Goal: Task Accomplishment & Management: Use online tool/utility

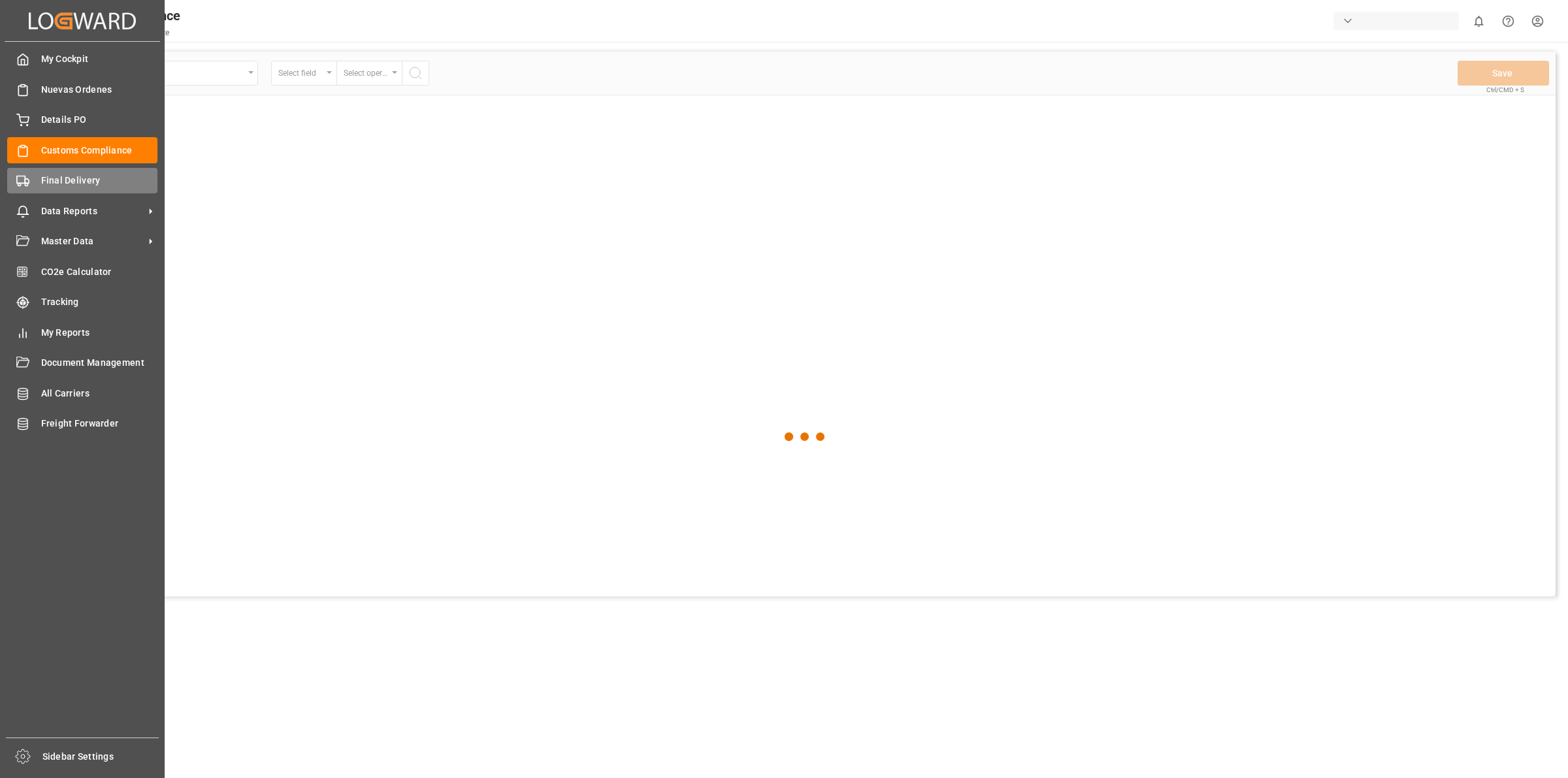
click at [41, 185] on span "Final Delivery" at bounding box center [100, 180] width 117 height 13
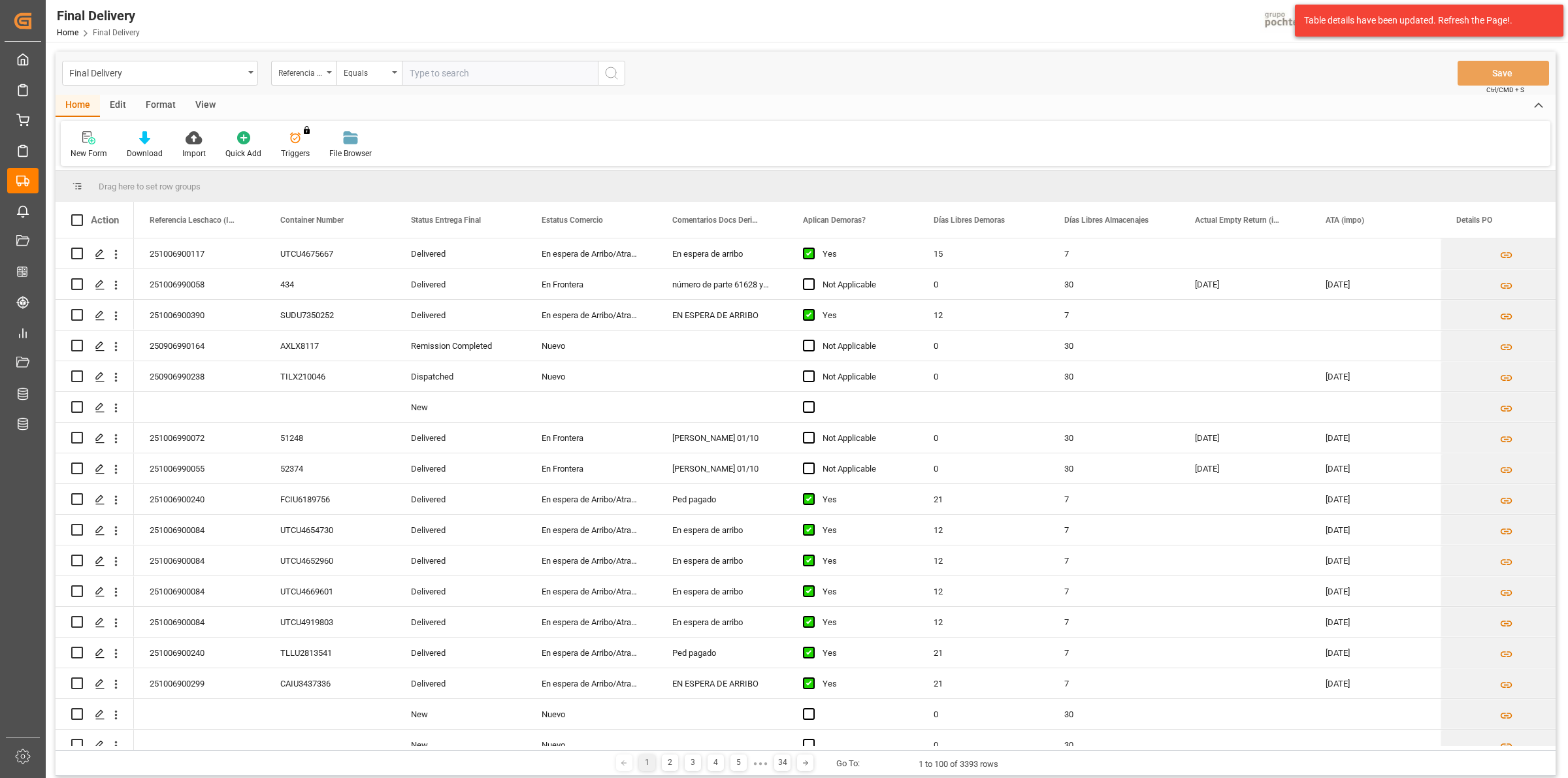
click at [213, 104] on div "View" at bounding box center [206, 106] width 40 height 22
click at [89, 145] on div "Default" at bounding box center [83, 145] width 45 height 28
click at [335, 98] on div "Home Edit Format View" at bounding box center [805, 106] width 1500 height 22
click at [212, 102] on div "View" at bounding box center [206, 106] width 40 height 22
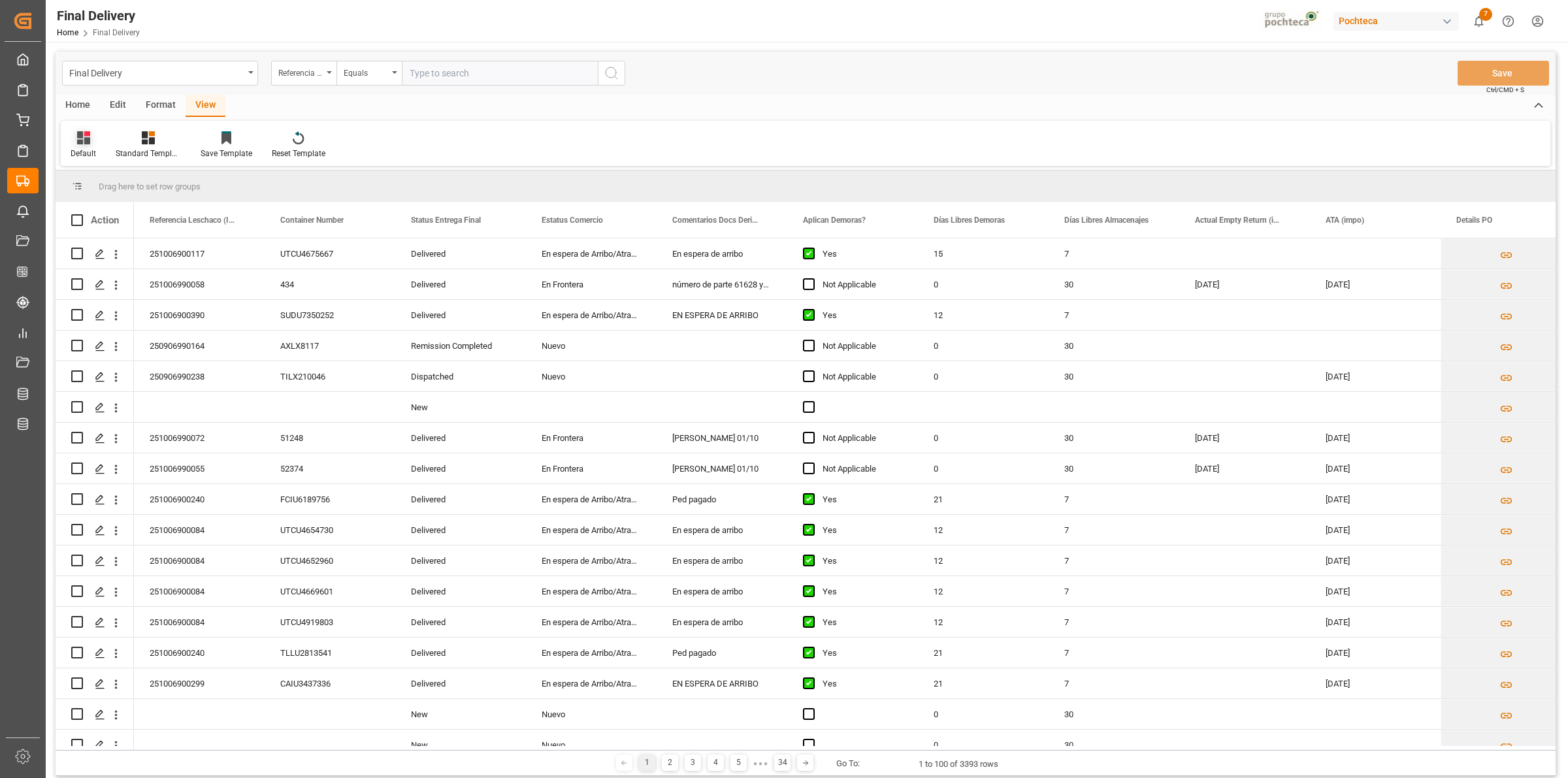
click at [95, 150] on div "Default" at bounding box center [83, 153] width 25 height 12
click at [119, 357] on div "CAPTURA TR Y RETRASO CON ENTREGA Y SUCURSAL" at bounding box center [134, 353] width 115 height 13
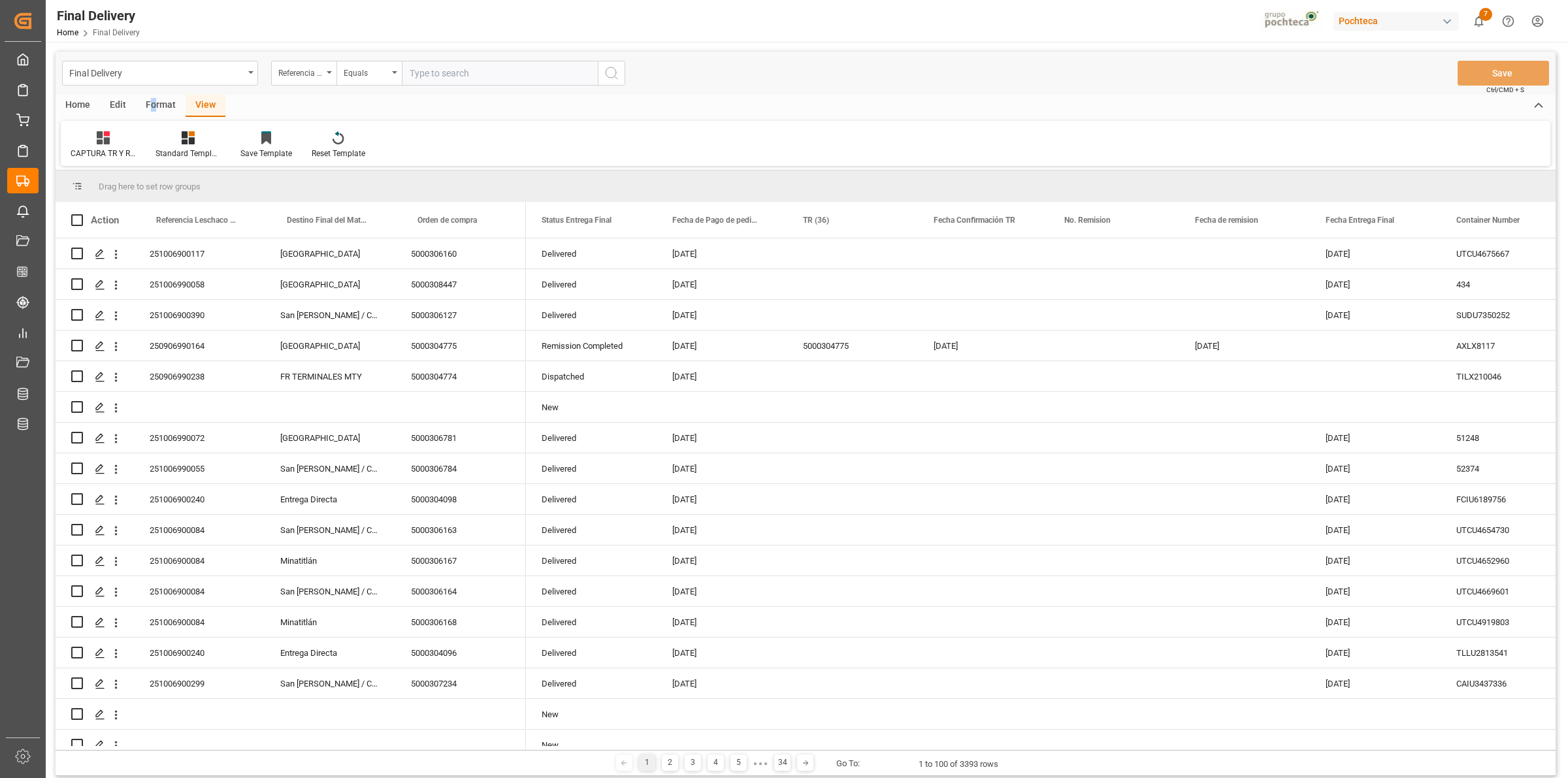
click at [154, 107] on div "Format" at bounding box center [161, 106] width 50 height 22
click at [147, 134] on icon at bounding box center [150, 134] width 11 height 5
click at [165, 188] on div "DESTINO PARA REMI" at bounding box center [180, 184] width 86 height 13
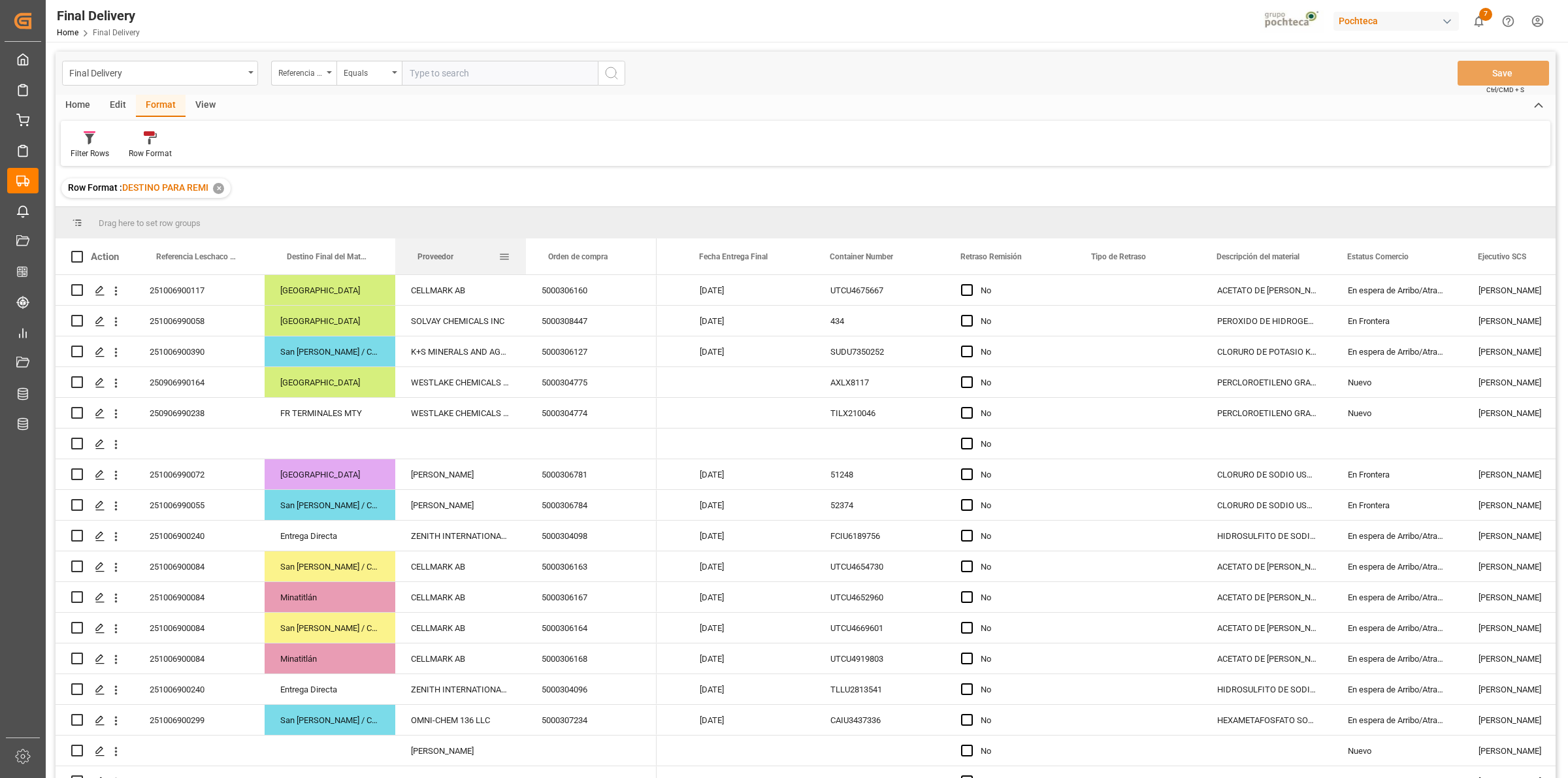
drag, startPoint x: 1239, startPoint y: 253, endPoint x: 475, endPoint y: 259, distance: 764.0
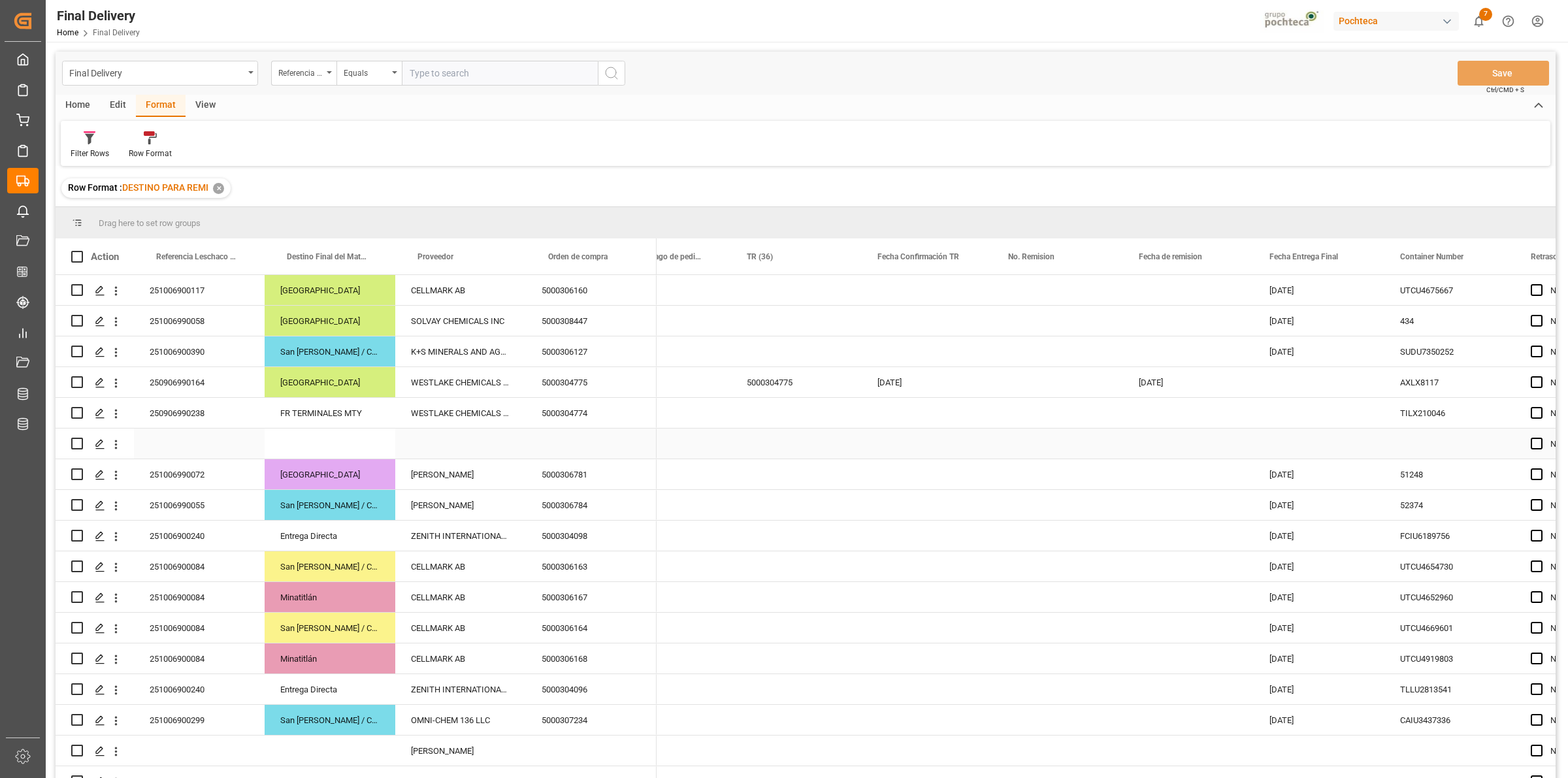
scroll to position [0, 101]
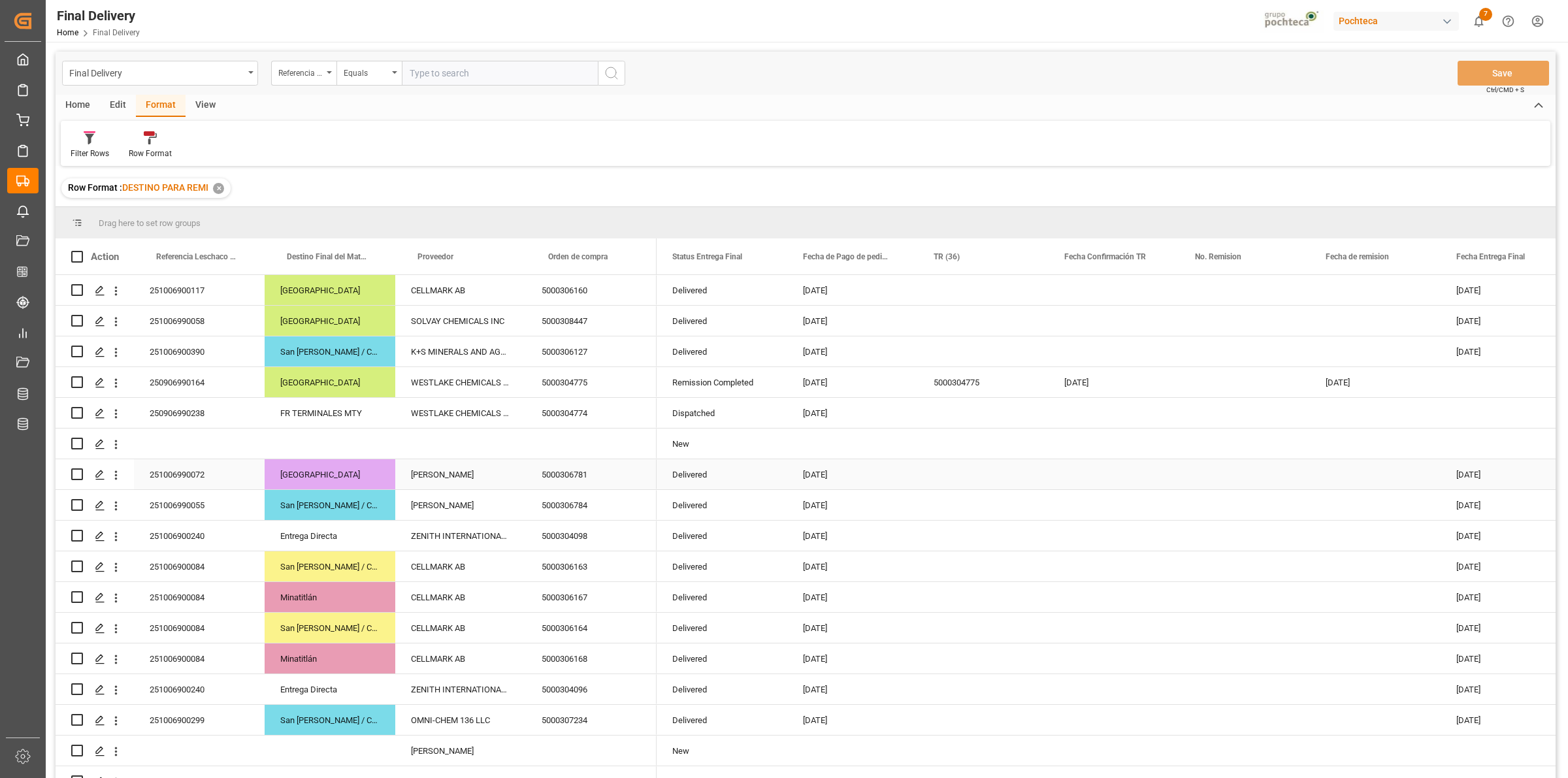
click at [900, 478] on div "[DATE]" at bounding box center [852, 474] width 131 height 30
click at [1547, 258] on span at bounding box center [1550, 256] width 12 height 12
click at [1502, 266] on span "filter" at bounding box center [1498, 259] width 58 height 24
click at [1540, 322] on input "date" at bounding box center [1484, 327] width 128 height 26
click at [1536, 298] on span "Filtering operator" at bounding box center [1541, 294] width 12 height 12
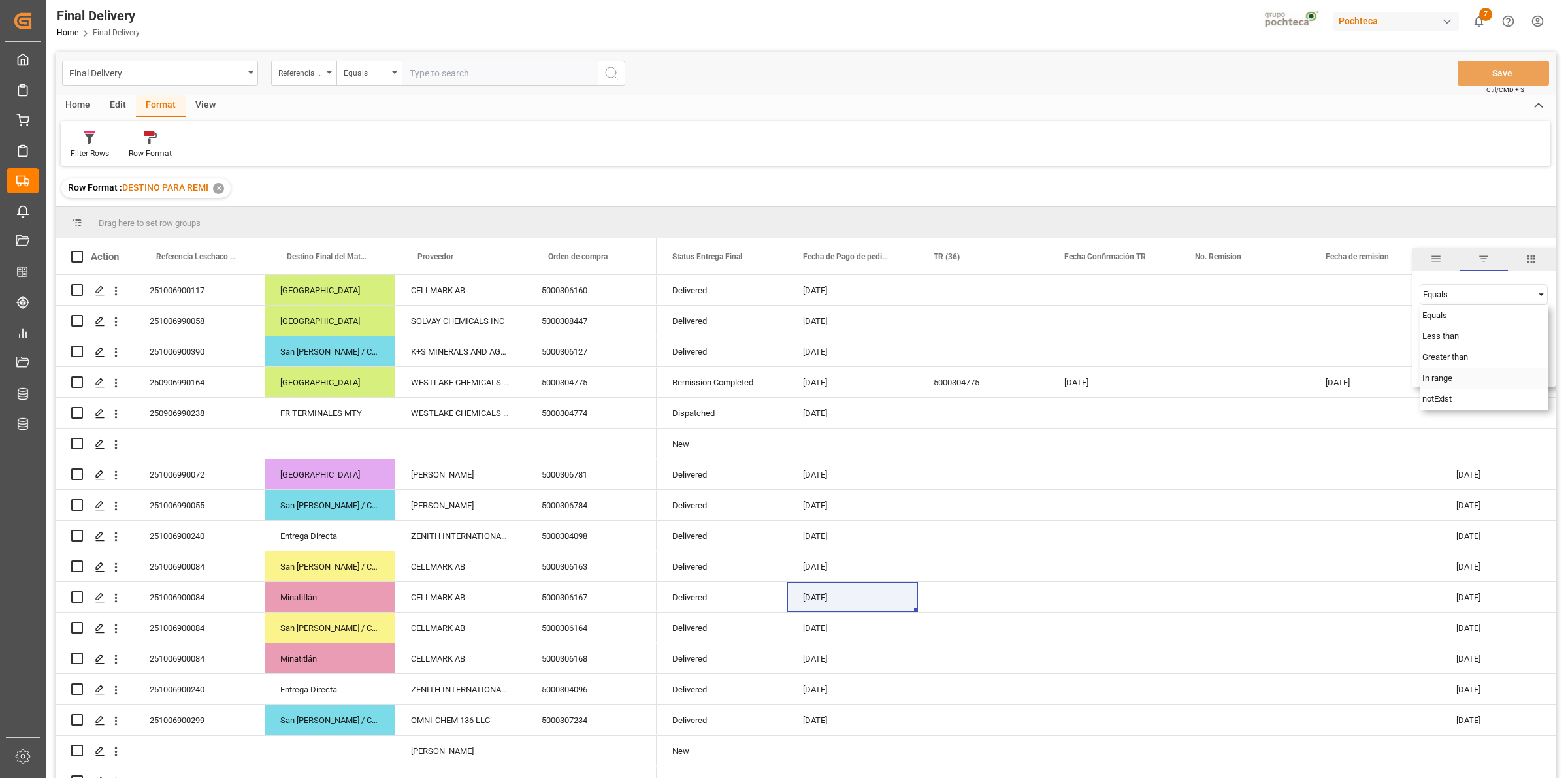
click at [1451, 374] on span "In range" at bounding box center [1437, 378] width 30 height 9
click at [1543, 323] on input "date" at bounding box center [1484, 327] width 128 height 26
type input "2025-10-02"
click at [1539, 361] on input "date" at bounding box center [1484, 362] width 128 height 26
type input "2025-10-03"
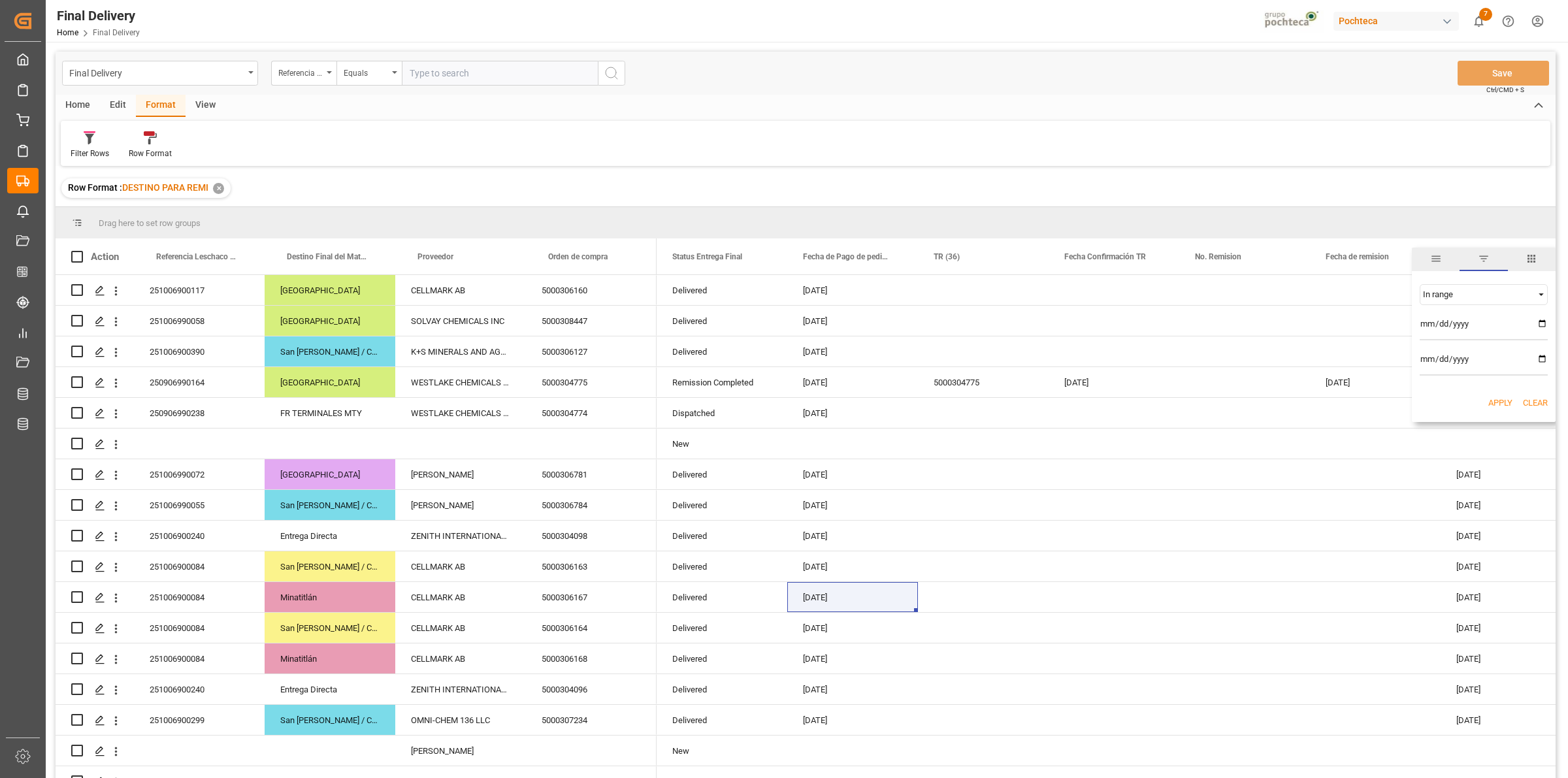
click at [1500, 403] on button "Apply" at bounding box center [1500, 402] width 25 height 13
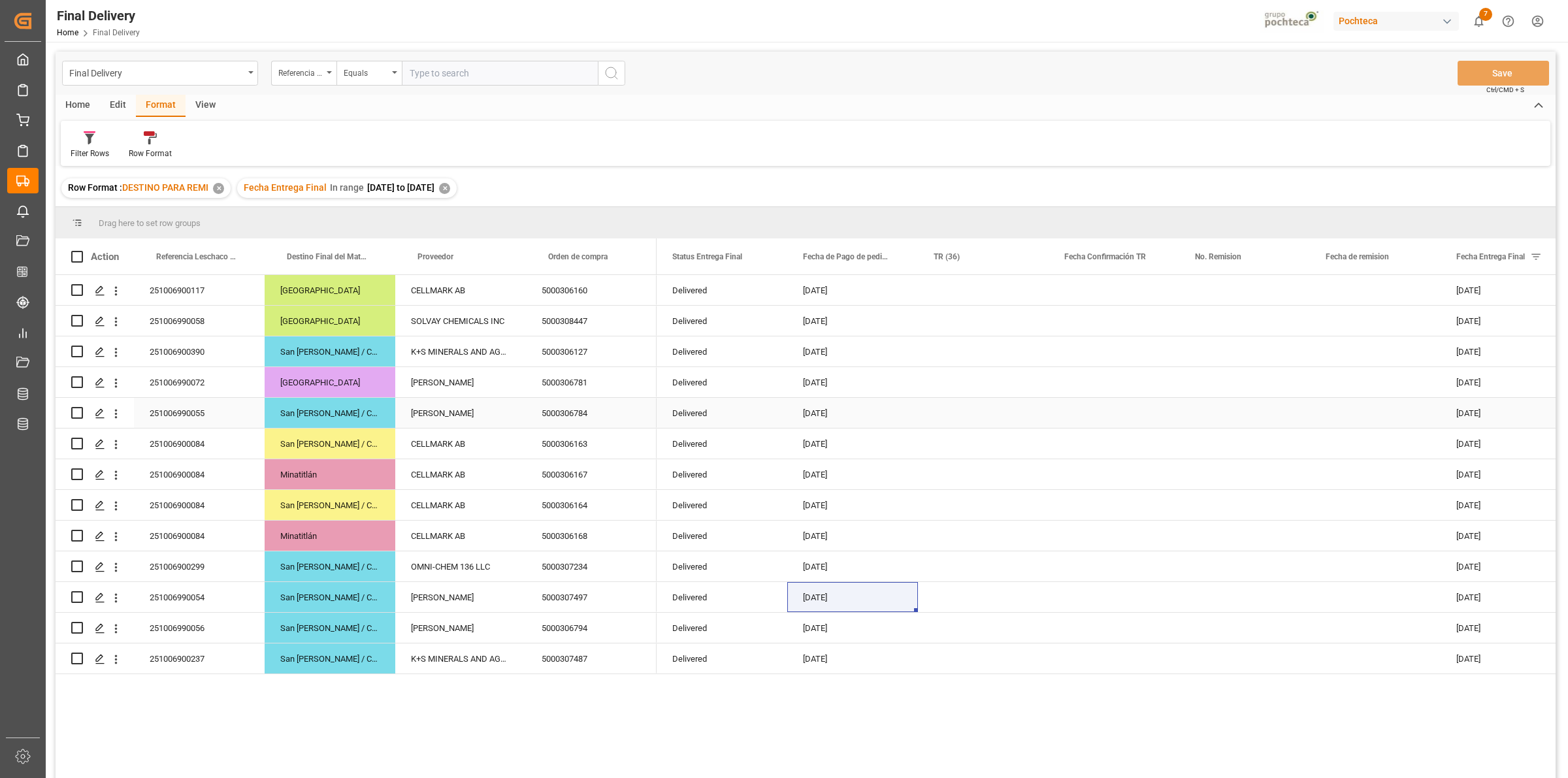
click at [915, 403] on div "[DATE]" at bounding box center [852, 413] width 131 height 30
click at [1488, 263] on div "Fecha Entrega Final" at bounding box center [1500, 255] width 88 height 36
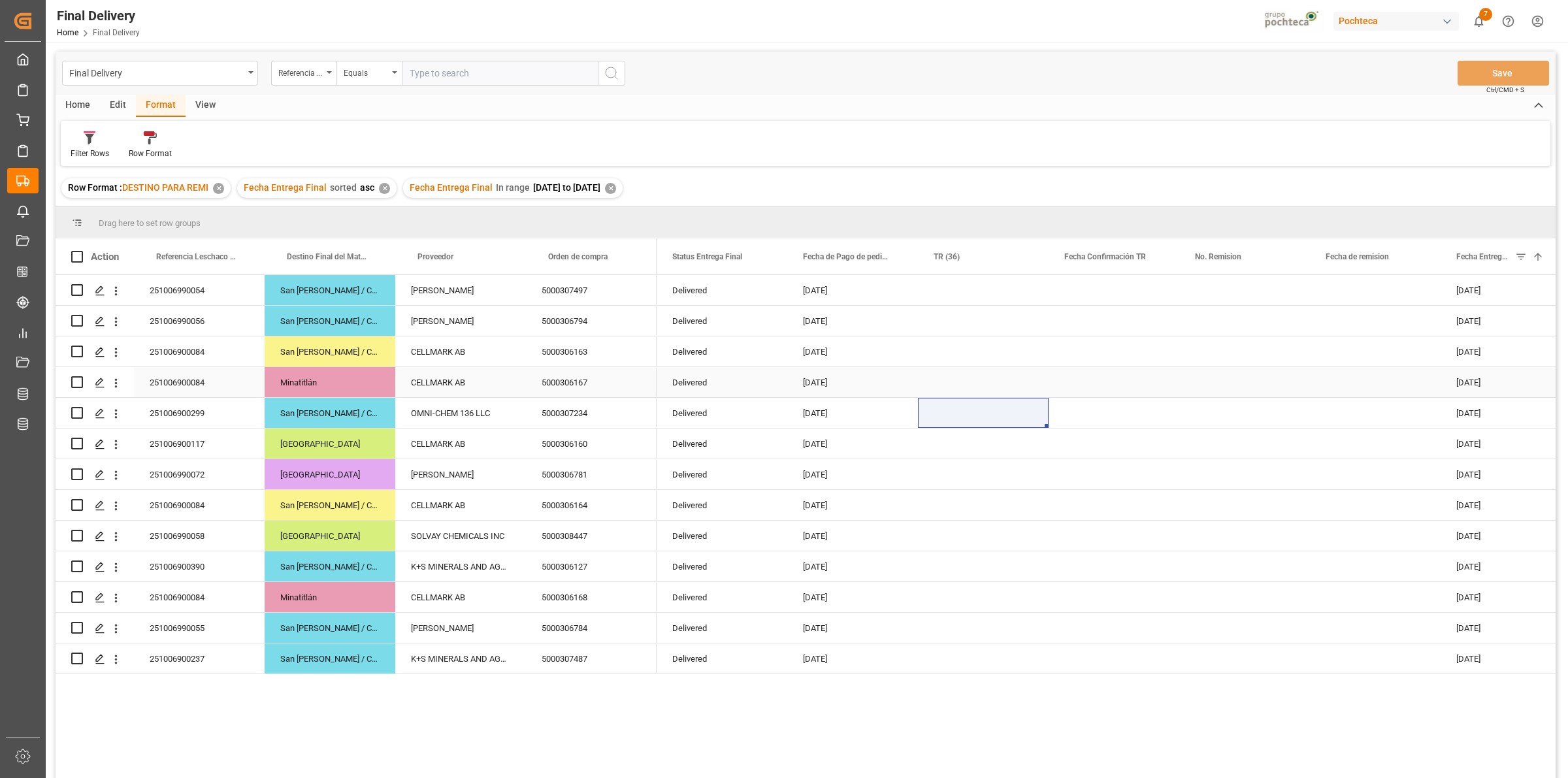
click at [1350, 389] on div "Press SPACE to select this row." at bounding box center [1375, 382] width 131 height 30
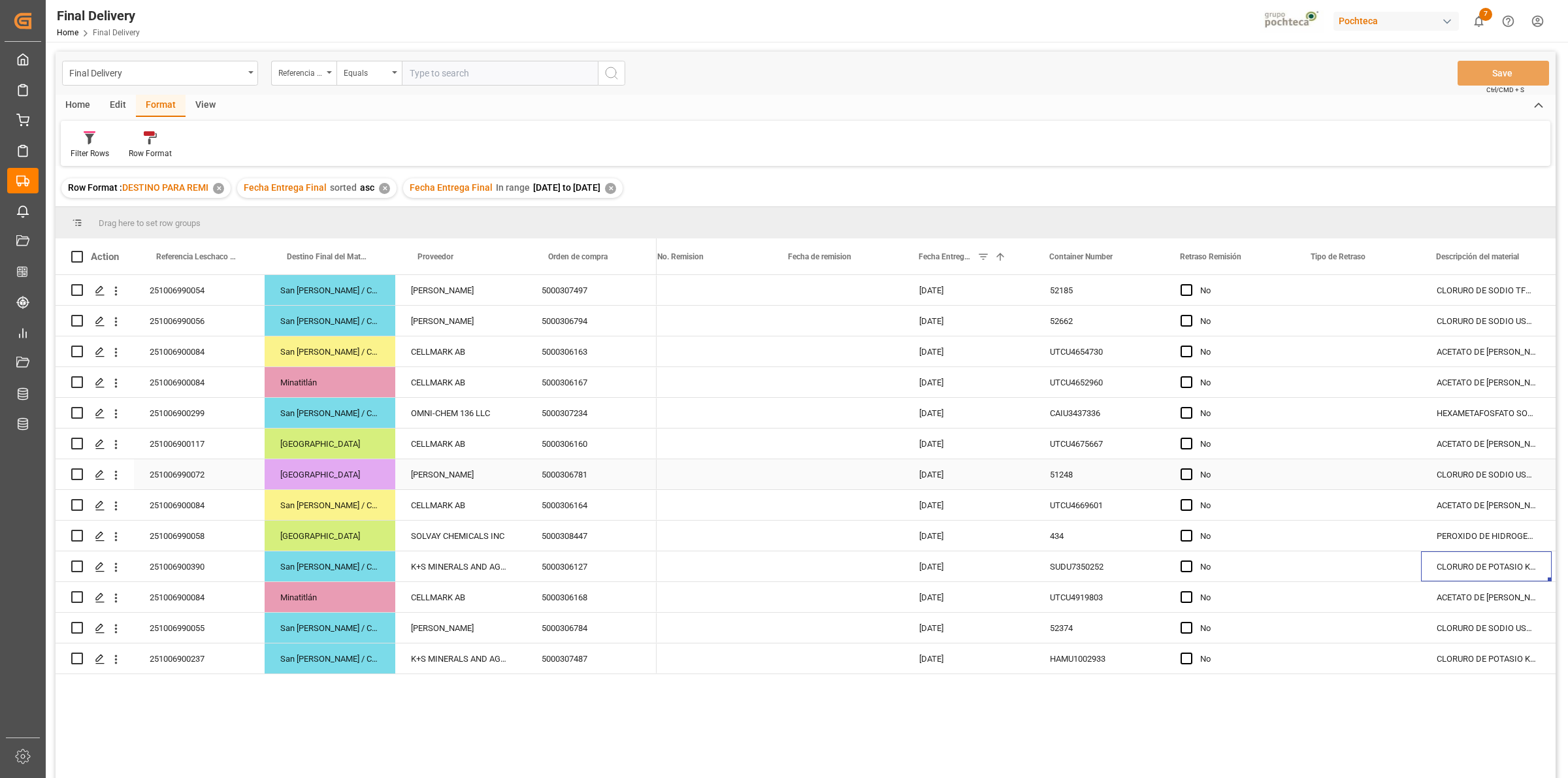
scroll to position [0, 668]
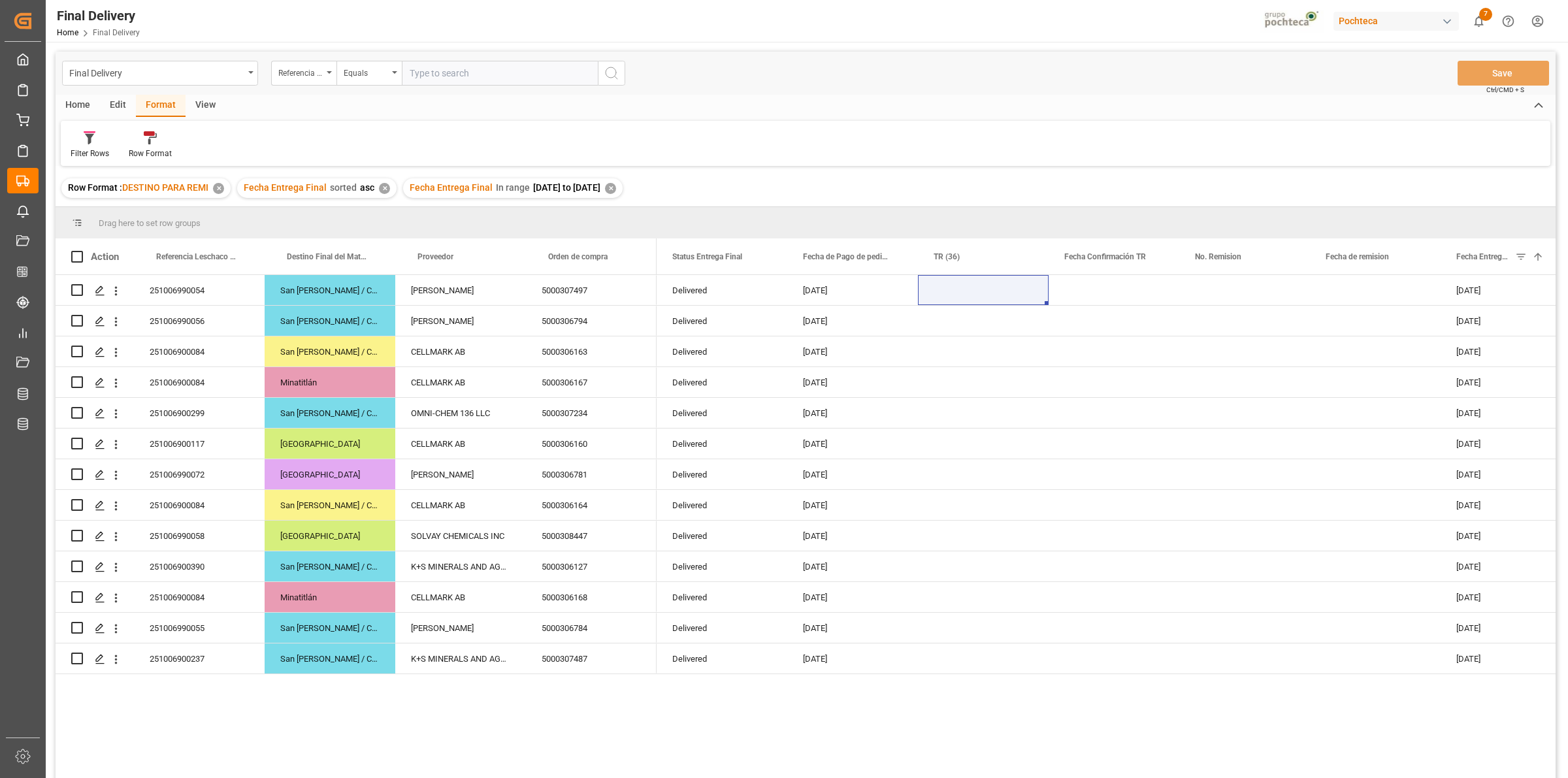
click at [862, 138] on div "Filter Rows Row Format" at bounding box center [805, 143] width 1490 height 45
click at [938, 298] on div "Press SPACE to select this row." at bounding box center [983, 290] width 131 height 30
click at [951, 322] on div "Press SPACE to select this row." at bounding box center [983, 321] width 131 height 30
click at [954, 480] on div "Press SPACE to select this row." at bounding box center [983, 474] width 131 height 30
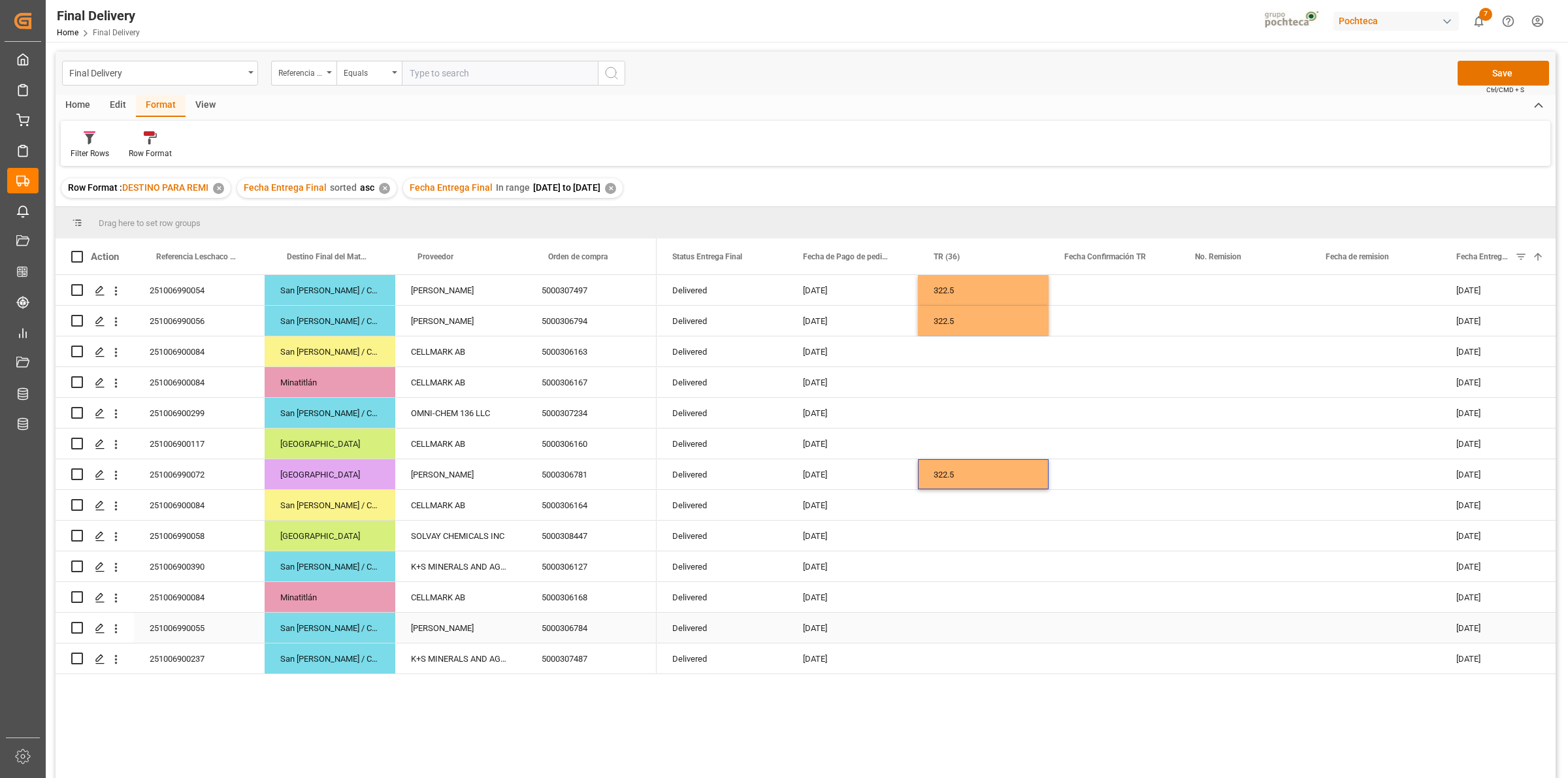
click at [958, 627] on div "Press SPACE to select this row." at bounding box center [983, 628] width 131 height 30
click at [1465, 76] on button "Save" at bounding box center [1504, 73] width 92 height 25
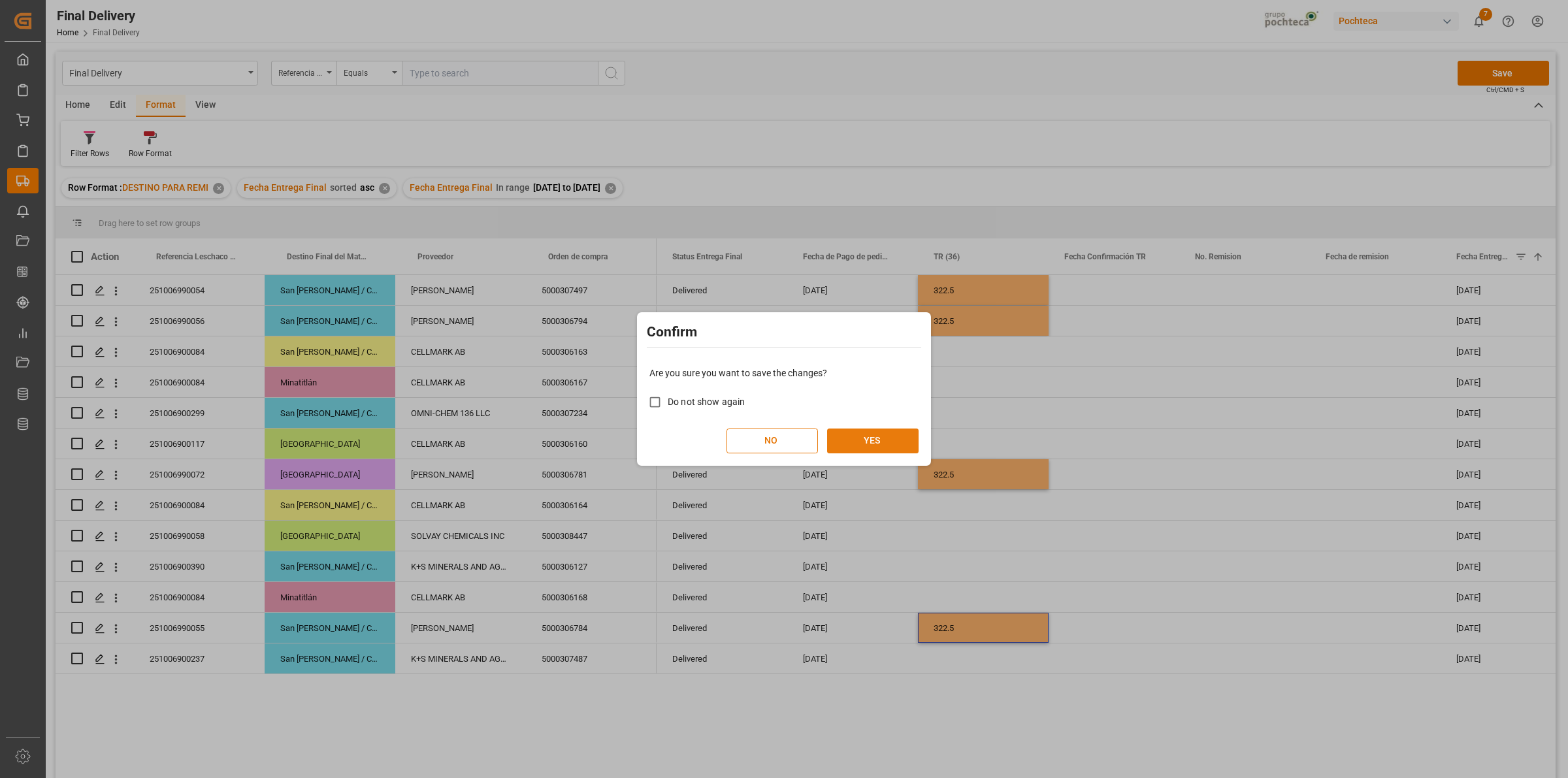
click at [870, 446] on button "YES" at bounding box center [873, 440] width 92 height 25
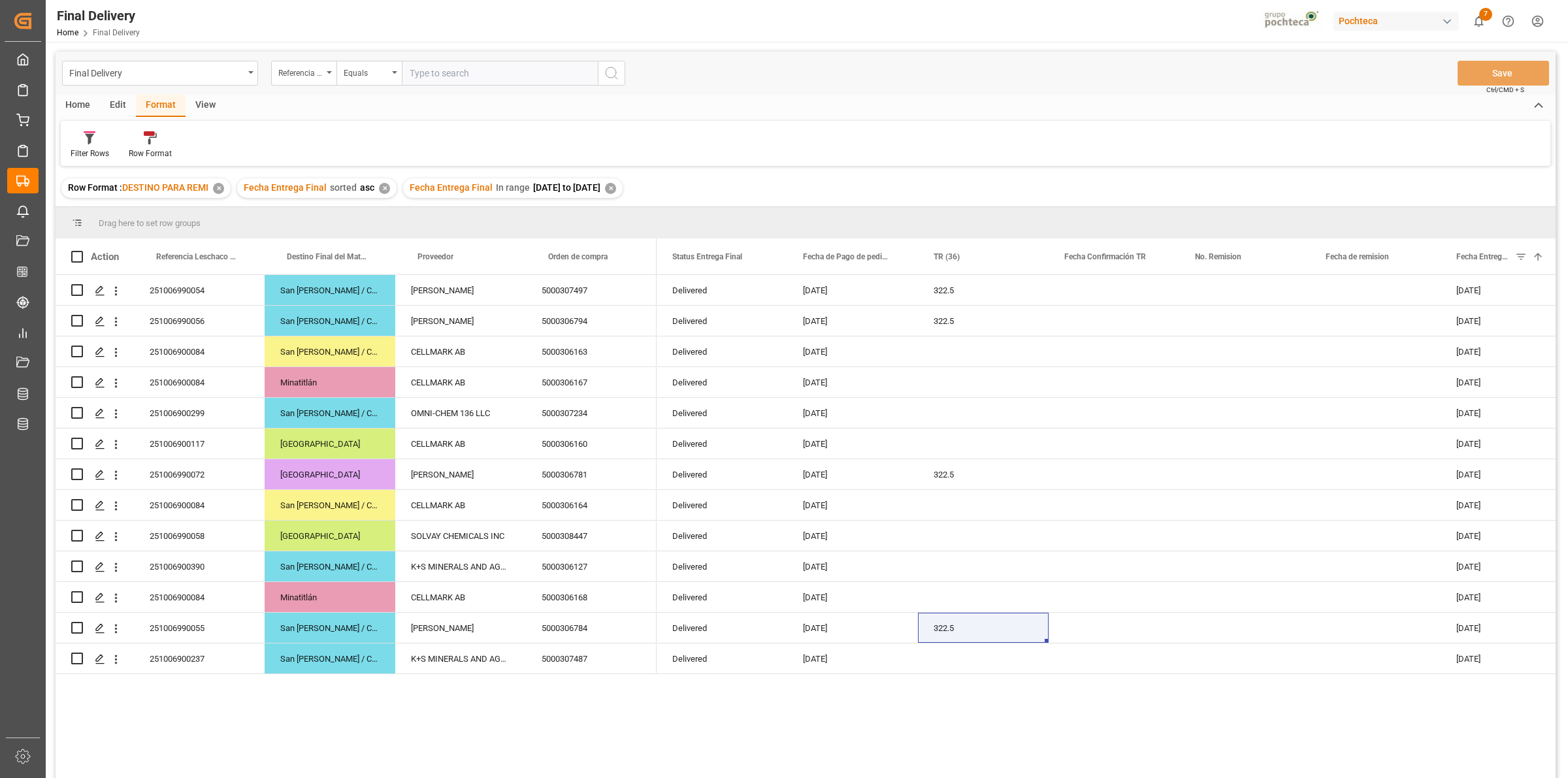
click at [998, 60] on div "Final Delivery Referencia Leschaco (Impo) Equals Save Ctrl/CMD + S" at bounding box center [805, 73] width 1500 height 43
click at [945, 417] on div "Press SPACE to select this row." at bounding box center [983, 413] width 131 height 30
click at [939, 348] on div "Press SPACE to select this row." at bounding box center [983, 351] width 131 height 30
click at [943, 359] on div "Press SPACE to select this row." at bounding box center [983, 351] width 131 height 30
click at [956, 388] on div "Press SPACE to select this row." at bounding box center [983, 382] width 131 height 30
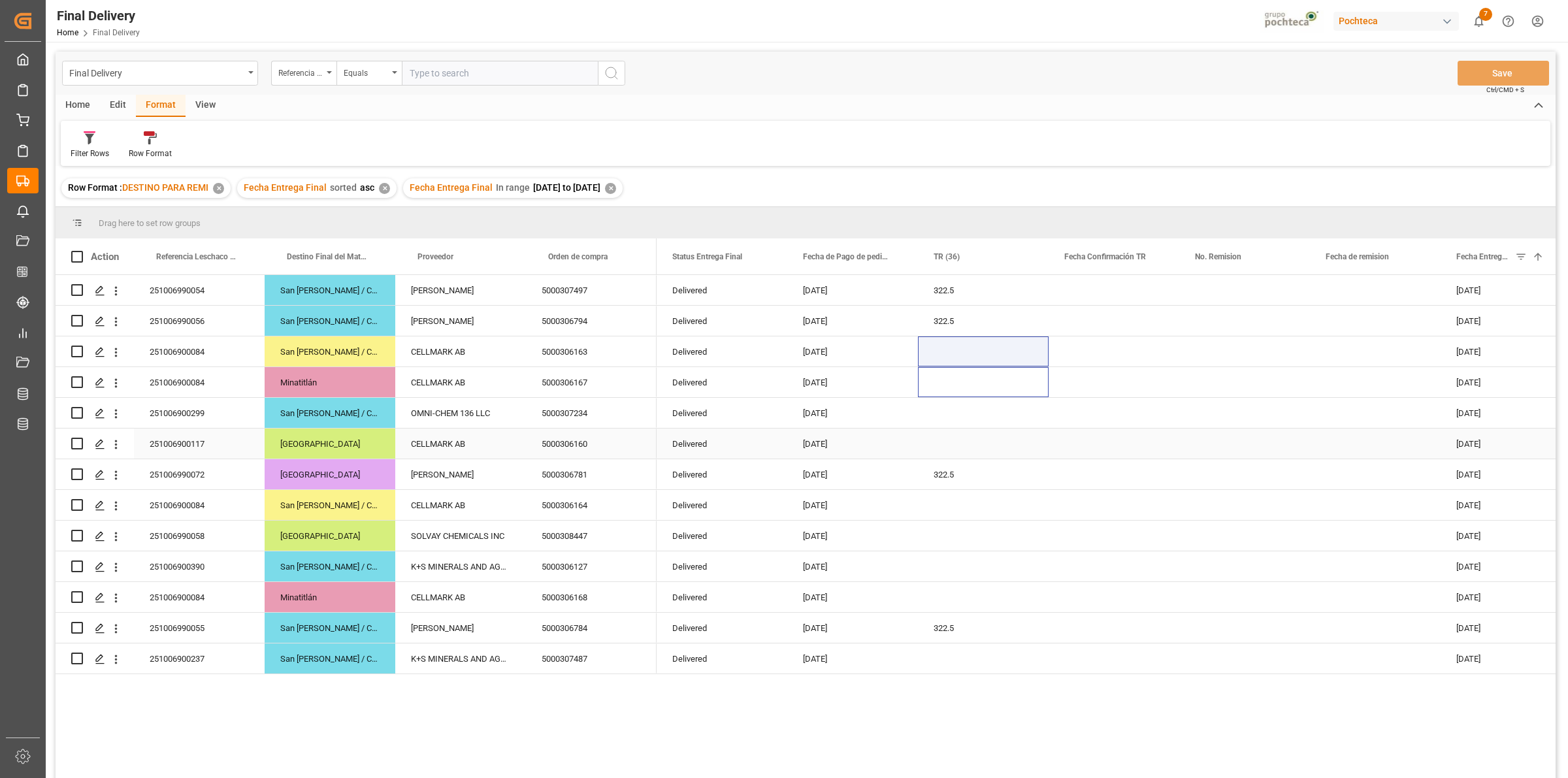
click at [944, 449] on div "Press SPACE to select this row." at bounding box center [983, 444] width 131 height 30
click at [954, 515] on div "Press SPACE to select this row." at bounding box center [983, 504] width 131 height 30
click at [943, 599] on div "Press SPACE to select this row." at bounding box center [983, 597] width 131 height 30
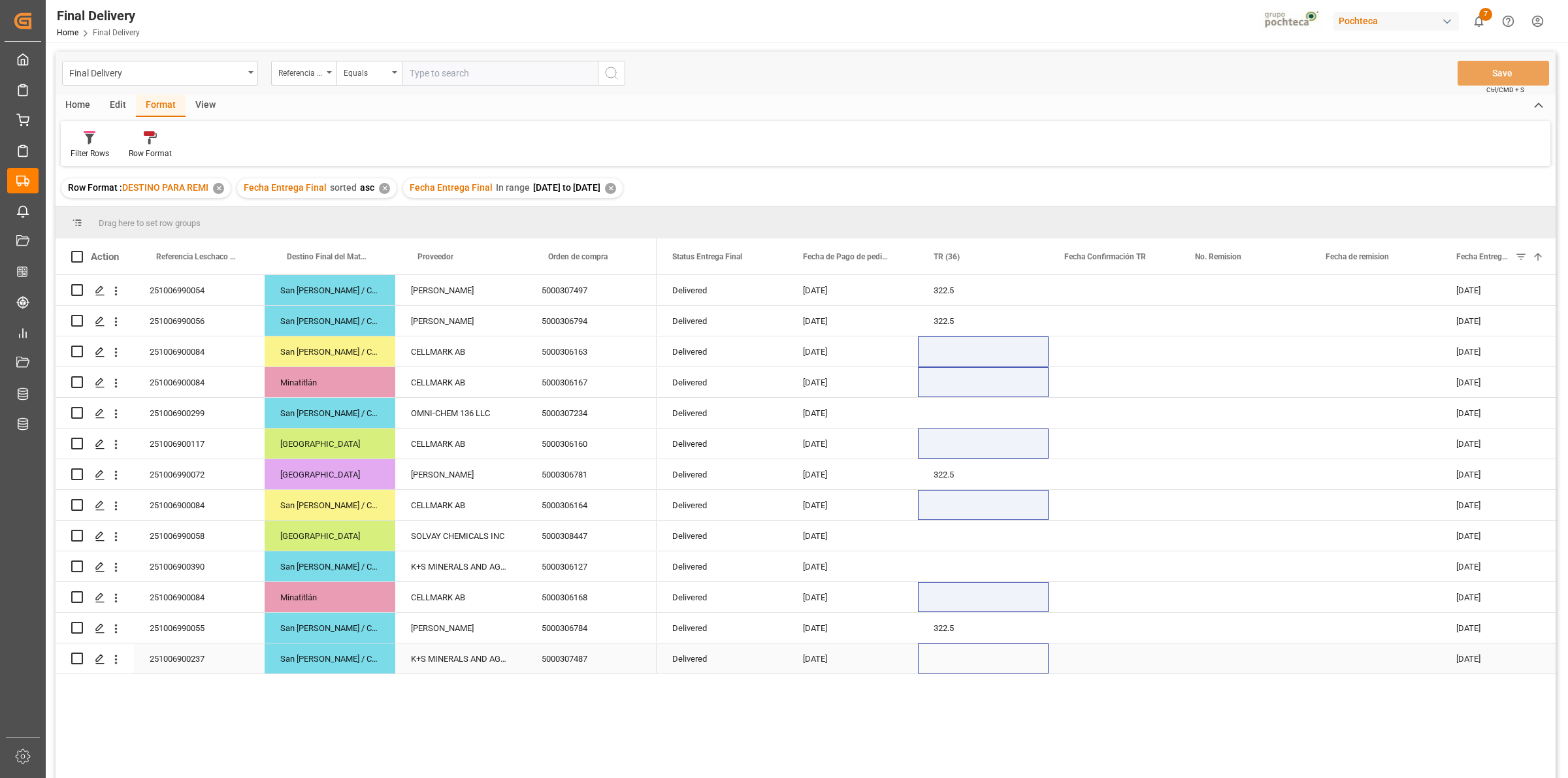
click at [940, 662] on div "Press SPACE to select this row." at bounding box center [983, 659] width 131 height 30
click at [954, 357] on div "Press SPACE to select this row." at bounding box center [983, 351] width 131 height 30
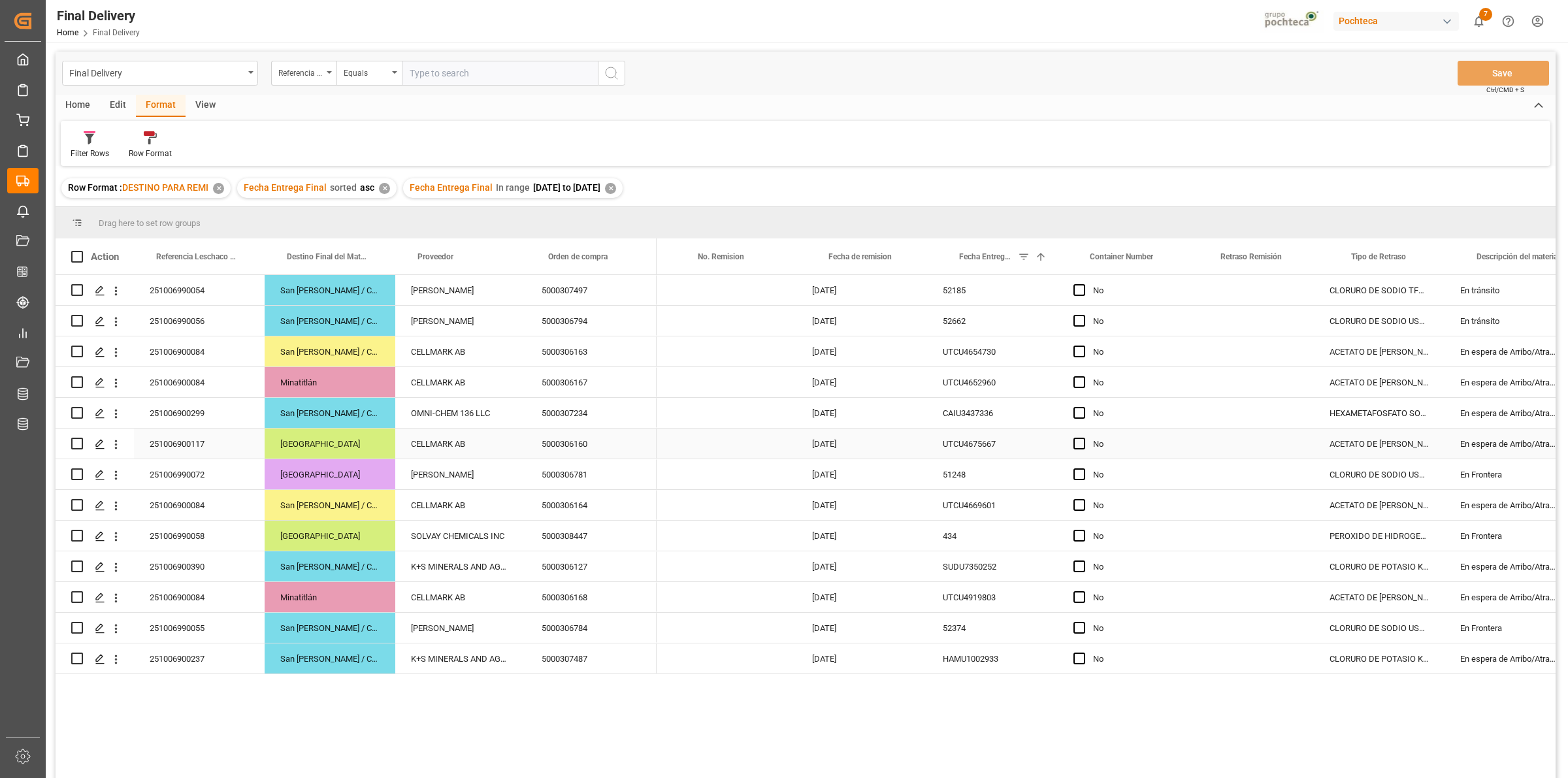
scroll to position [0, 498]
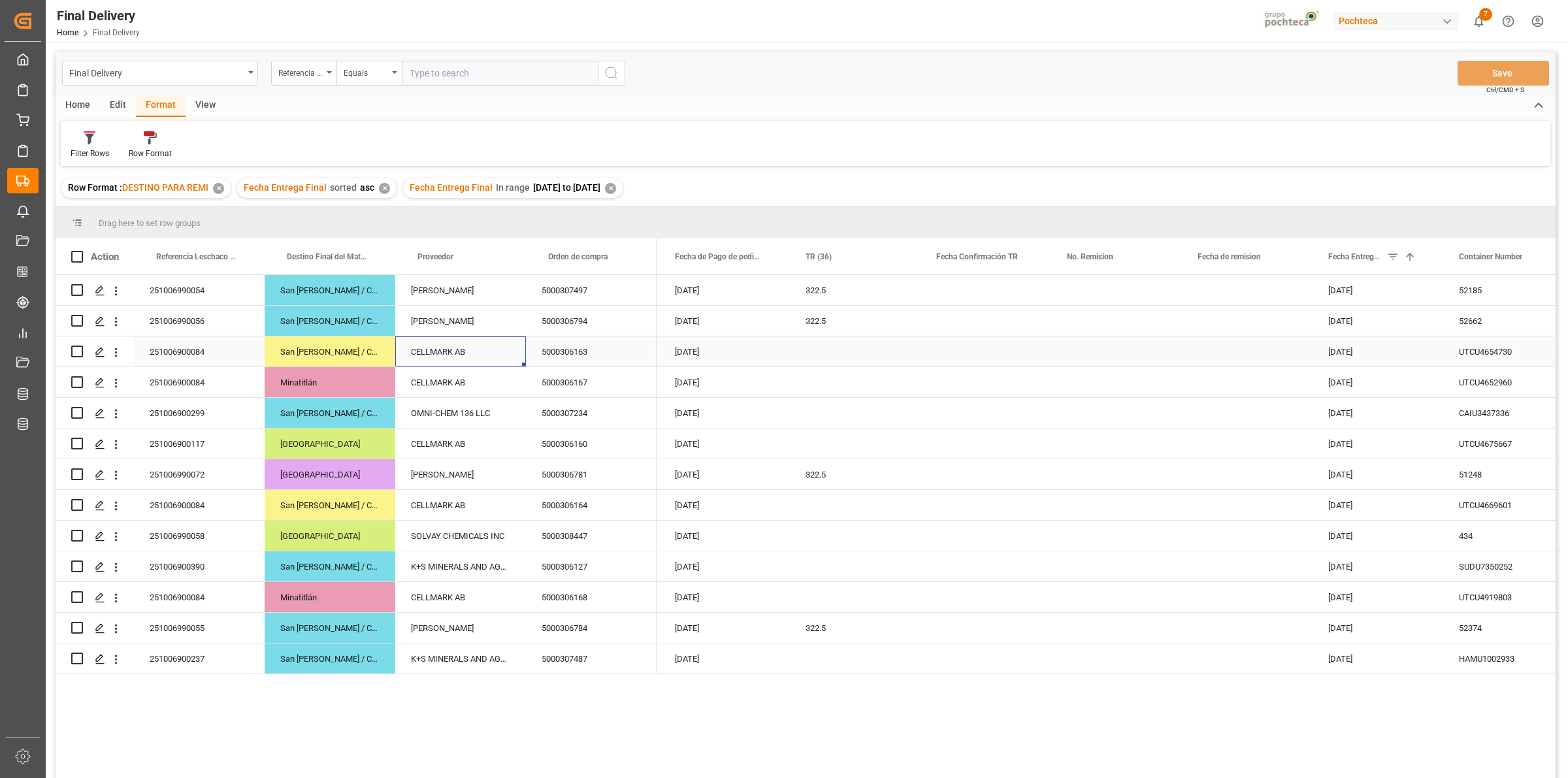
click at [456, 361] on div "CELLMARK AB" at bounding box center [460, 351] width 131 height 30
click at [817, 360] on div "Press SPACE to select this row." at bounding box center [855, 351] width 131 height 30
click at [816, 196] on div "Row Format : DESTINO PARA REMI ✕ Fecha Entrega Final sorted asc ✕ Fecha Entrega…" at bounding box center [805, 188] width 1500 height 36
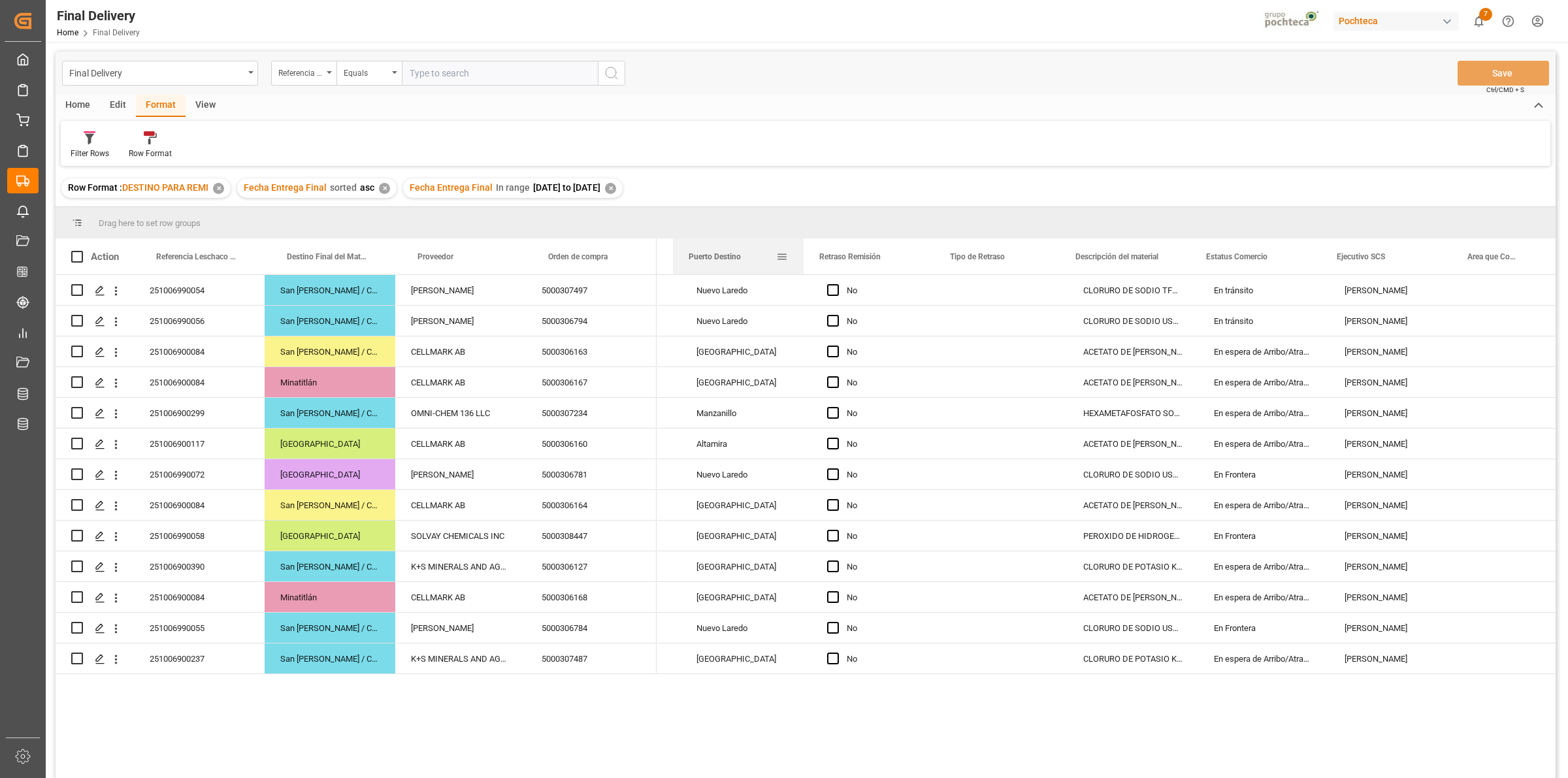
scroll to position [0, 1019]
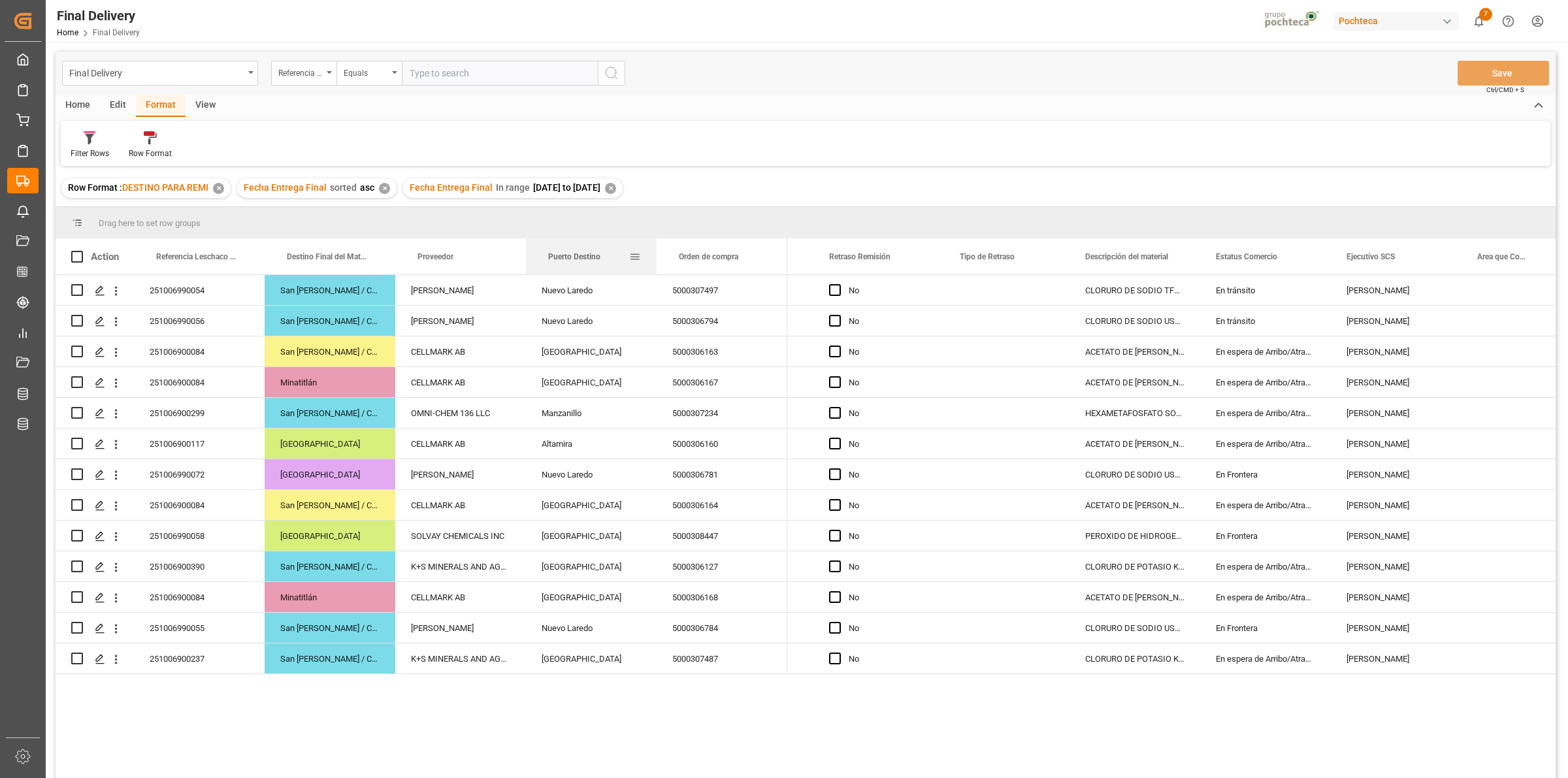
drag, startPoint x: 1361, startPoint y: 255, endPoint x: 644, endPoint y: 261, distance: 717.0
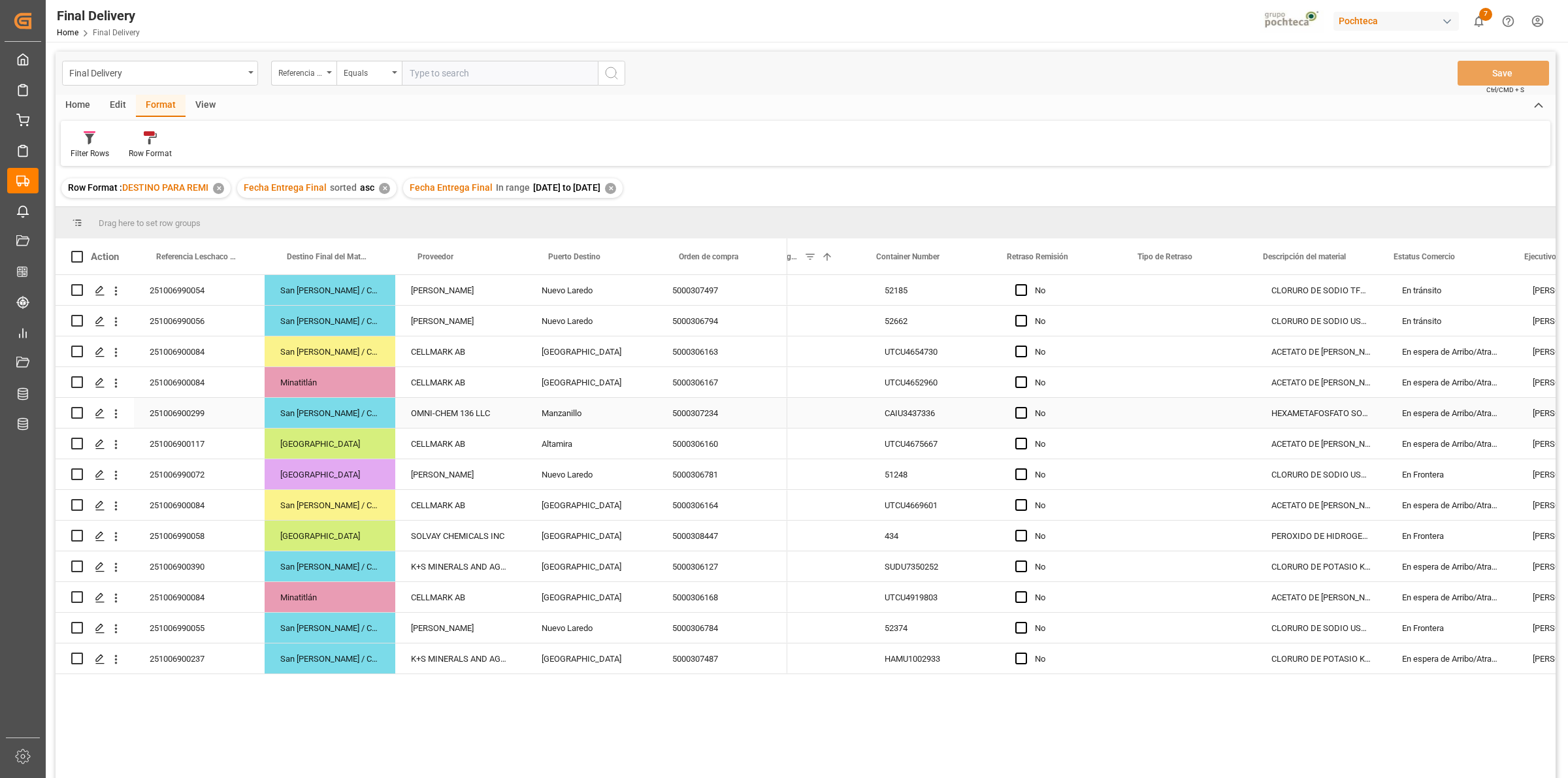
scroll to position [0, 818]
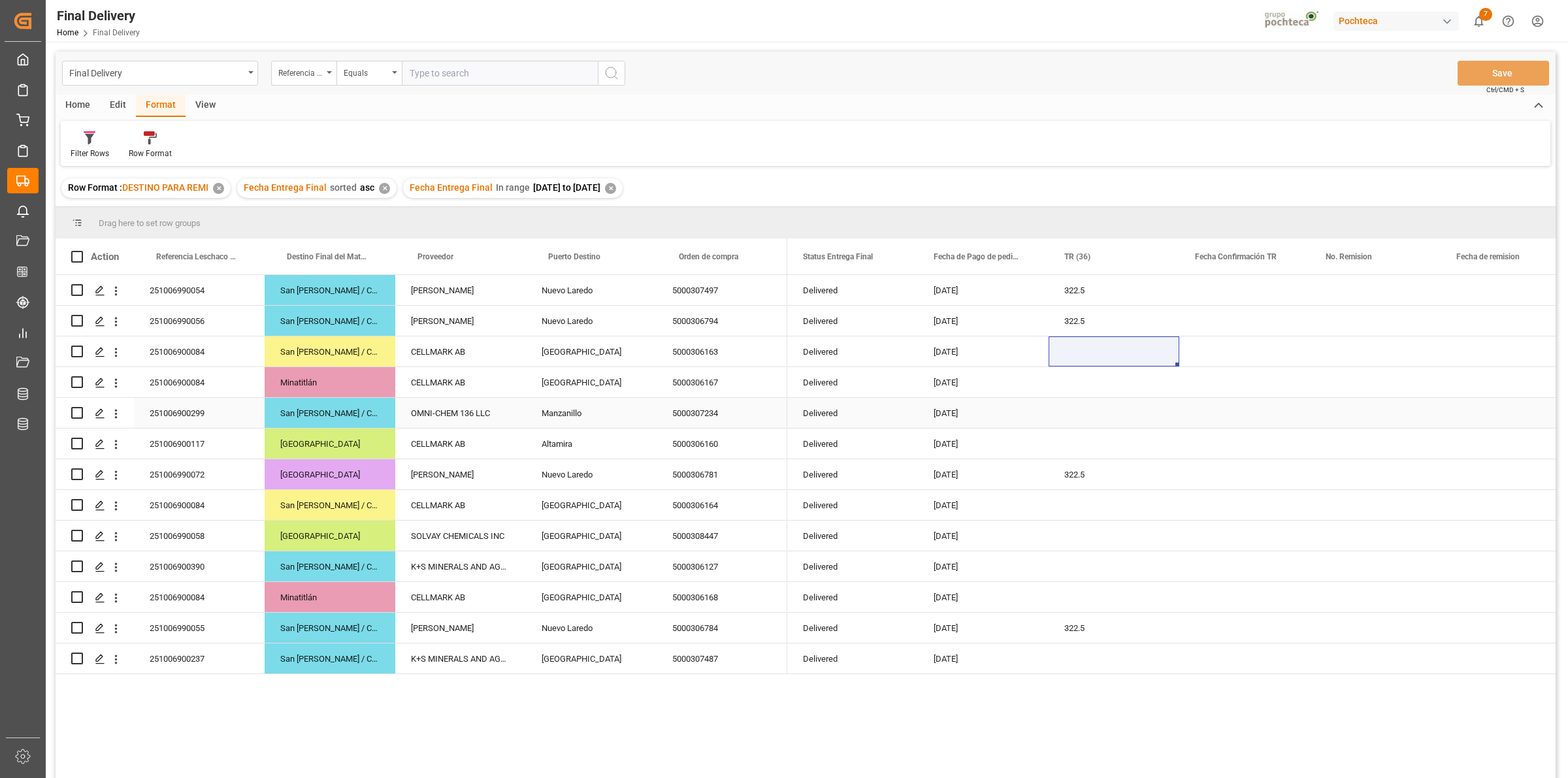
click at [1079, 417] on div "Press SPACE to select this row." at bounding box center [1114, 413] width 131 height 30
click at [1071, 357] on div "Press SPACE to select this row." at bounding box center [1114, 351] width 131 height 30
click at [1076, 360] on input "Press SPACE to select this row." at bounding box center [1114, 359] width 110 height 25
type input "1. 1275 mxn"
click at [1233, 344] on div "Press SPACE to select this row." at bounding box center [1244, 351] width 131 height 30
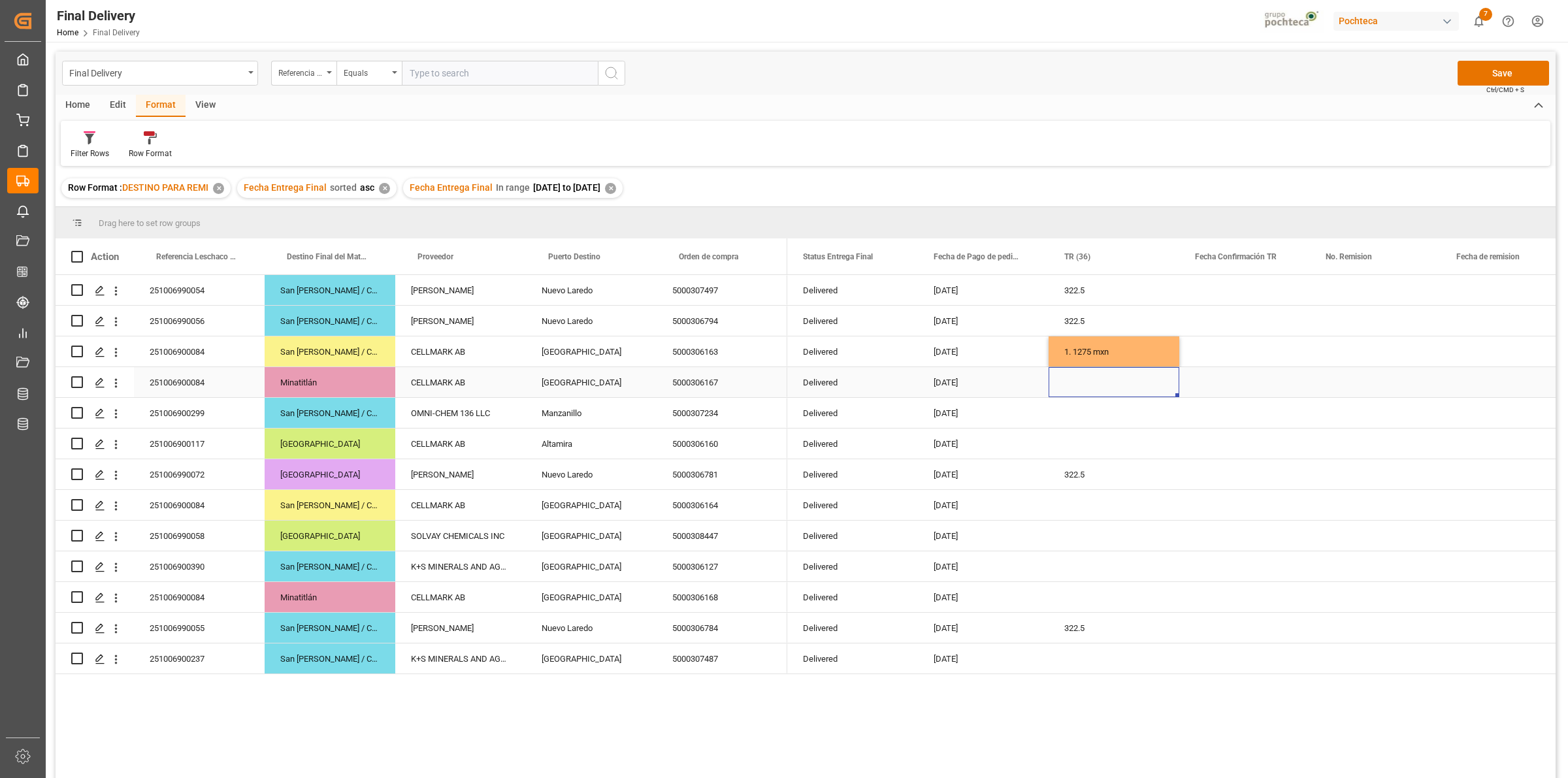
click at [1081, 387] on div "Press SPACE to select this row." at bounding box center [1114, 382] width 131 height 30
click at [1064, 383] on div "1. 1275 mxn" at bounding box center [1114, 382] width 131 height 30
click at [1069, 387] on input "1. 1275 mxn" at bounding box center [1114, 389] width 110 height 25
type input "2. 1275 mxn"
click at [1227, 369] on div "Press SPACE to select this row." at bounding box center [1244, 382] width 131 height 30
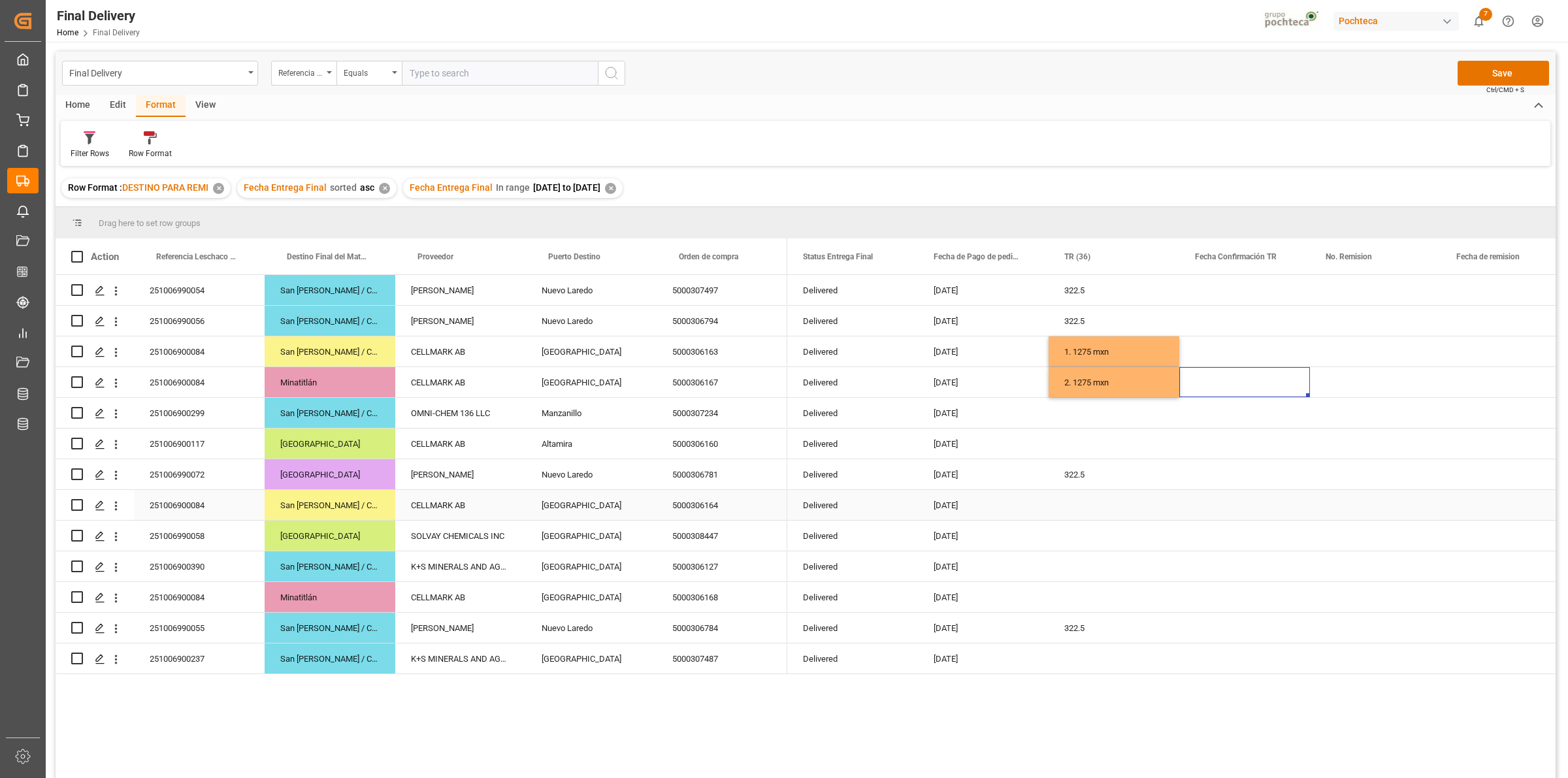
click at [1083, 509] on div "Press SPACE to select this row." at bounding box center [1114, 504] width 131 height 30
click at [1080, 512] on div "1. 1275 mxn" at bounding box center [1114, 504] width 131 height 30
click at [1070, 513] on input "1. 1275 mxn" at bounding box center [1114, 512] width 110 height 25
type input "3. 1275 mxn"
click at [1101, 592] on div "Press SPACE to select this row." at bounding box center [1114, 597] width 131 height 30
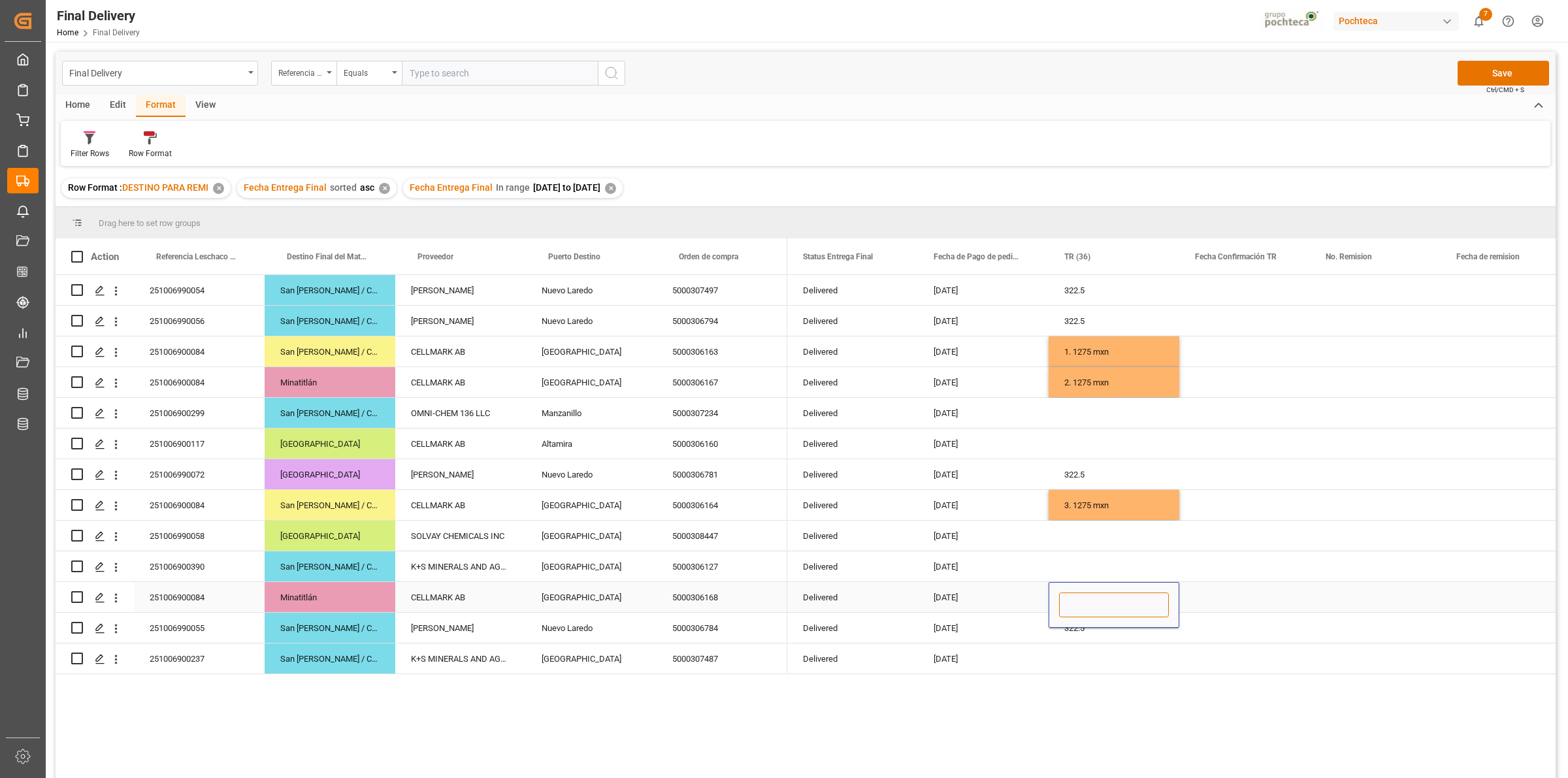
click at [1100, 609] on input "Press SPACE to select this row." at bounding box center [1114, 604] width 110 height 25
type input "4"
paste input "1. 1275 mxn"
type input "4. 1275 mxn"
click at [1223, 575] on div "Press SPACE to select this row." at bounding box center [1244, 566] width 131 height 30
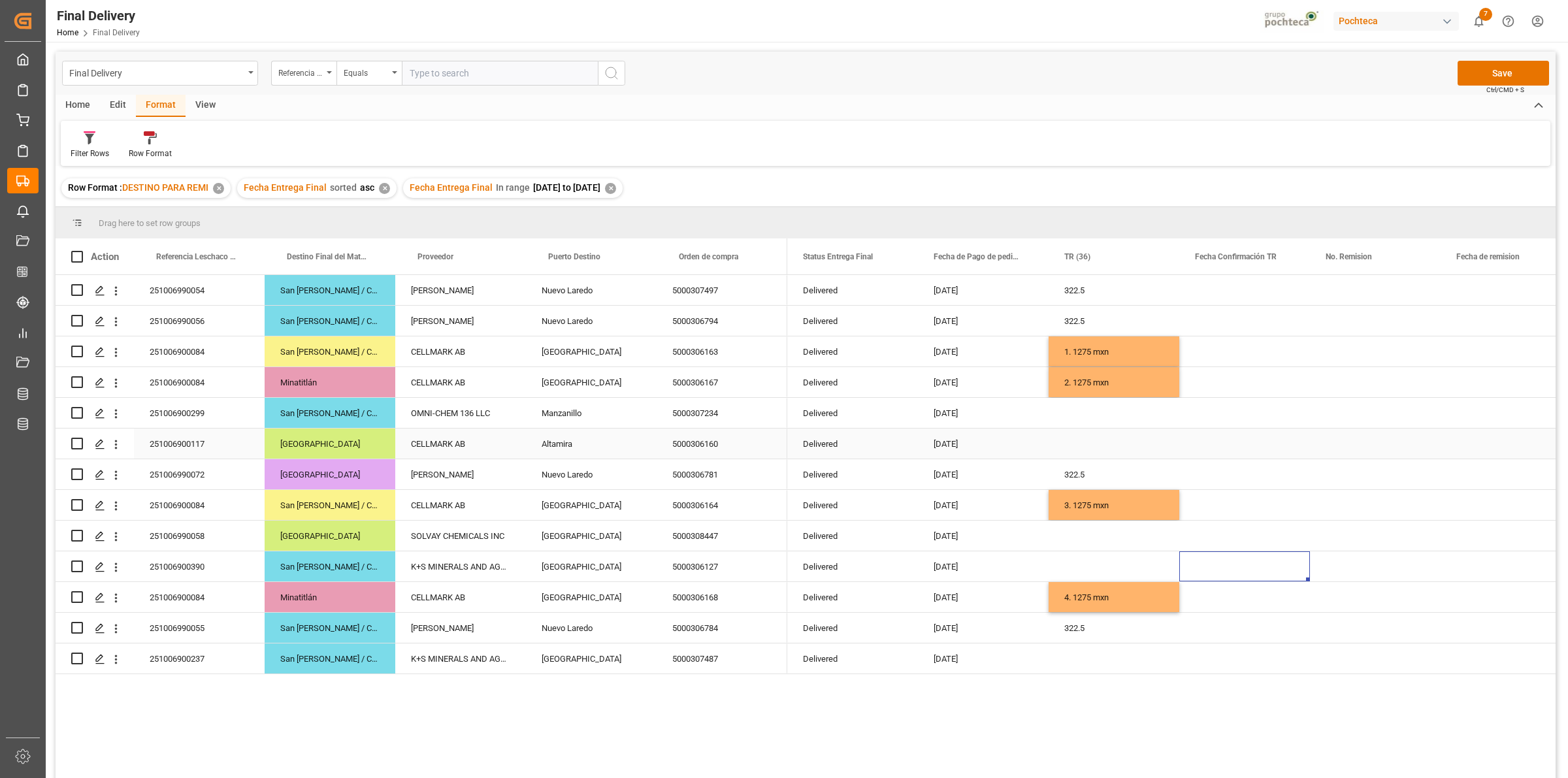
click at [1068, 408] on div "Press SPACE to select this row." at bounding box center [1114, 413] width 131 height 30
click at [1068, 408] on div "1. 1275 mxn" at bounding box center [1114, 413] width 131 height 30
drag, startPoint x: 1063, startPoint y: 414, endPoint x: 1071, endPoint y: 418, distance: 8.9
click at [1071, 418] on input "1. 1275 mxn" at bounding box center [1114, 420] width 110 height 25
type input "5. 1275 mxn"
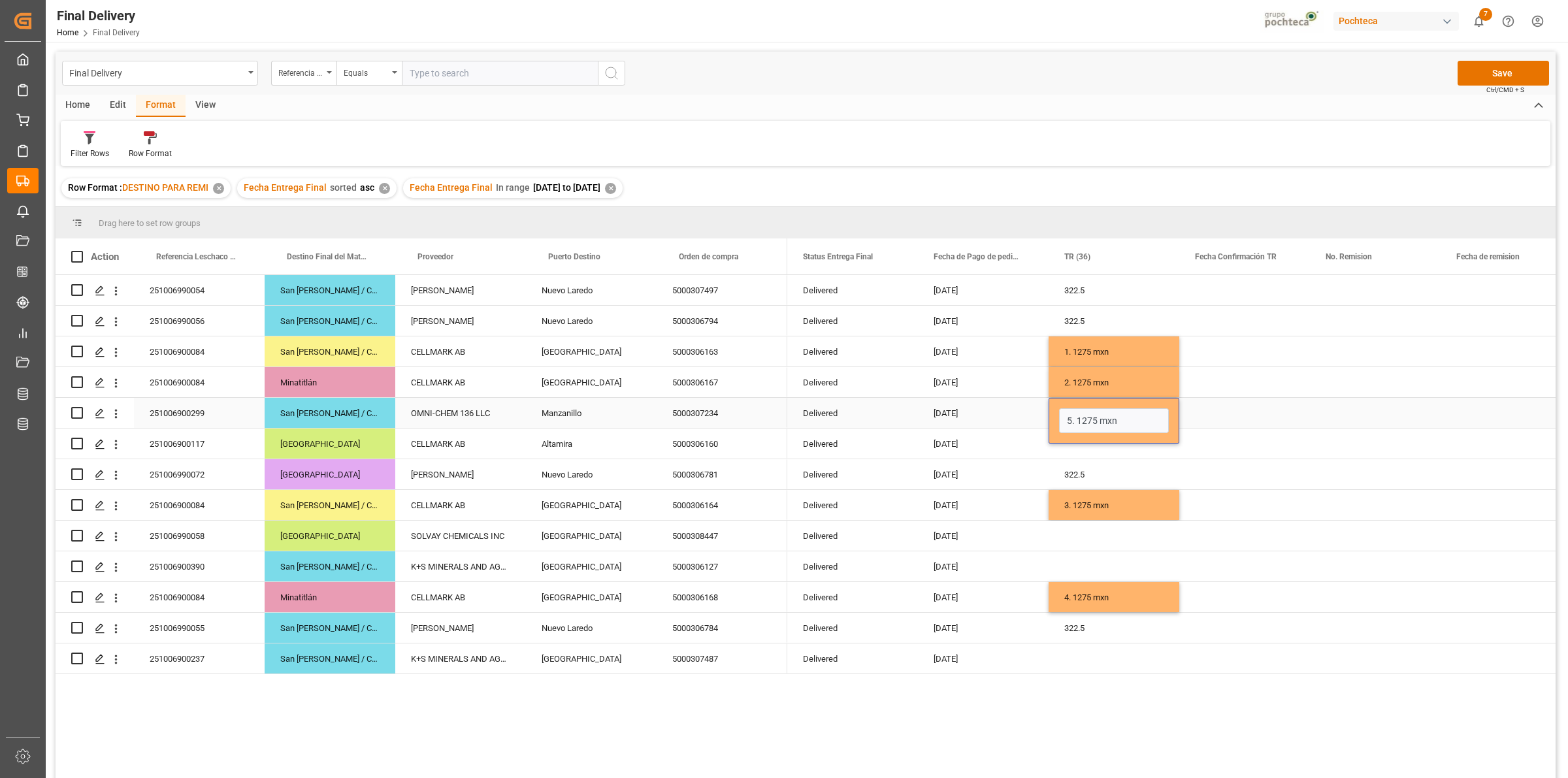
click at [1216, 414] on div "Press SPACE to select this row." at bounding box center [1244, 413] width 131 height 30
click at [1106, 444] on div "Press SPACE to select this row." at bounding box center [1114, 444] width 131 height 30
click at [1075, 440] on div "1. 1275 mxn" at bounding box center [1114, 444] width 131 height 30
click at [1068, 452] on input "1. 1275 mxn" at bounding box center [1114, 451] width 110 height 25
type input "6. 1275 mxn"
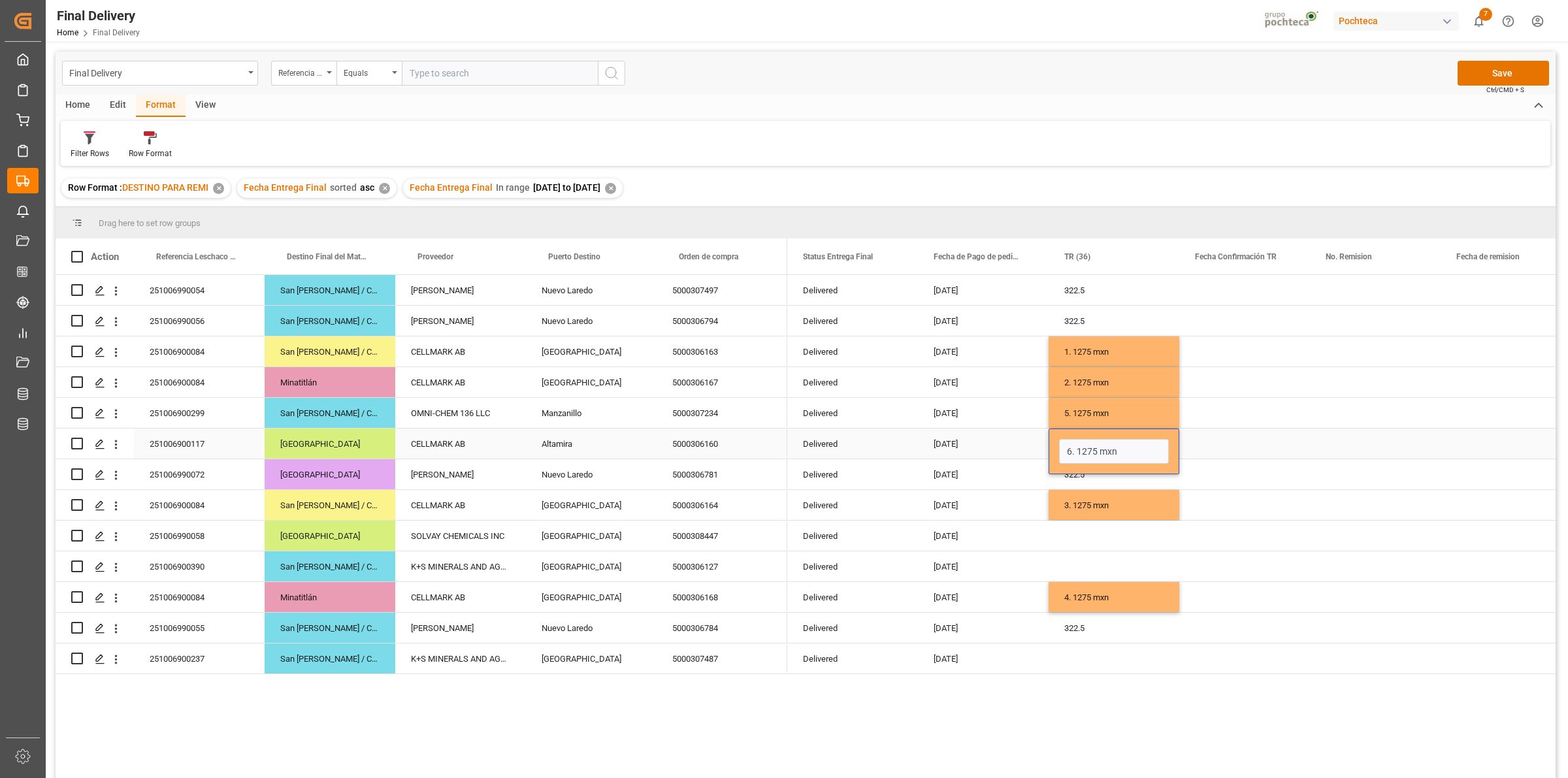
click at [1233, 444] on div "Press SPACE to select this row." at bounding box center [1244, 444] width 131 height 30
click at [1062, 567] on div "Press SPACE to select this row." at bounding box center [1114, 566] width 131 height 30
click at [1066, 567] on div "1. 1275 mxn" at bounding box center [1114, 566] width 131 height 30
click at [1069, 568] on input "1. 1275 mxn" at bounding box center [1114, 573] width 110 height 25
type input "7. 1275 mxn"
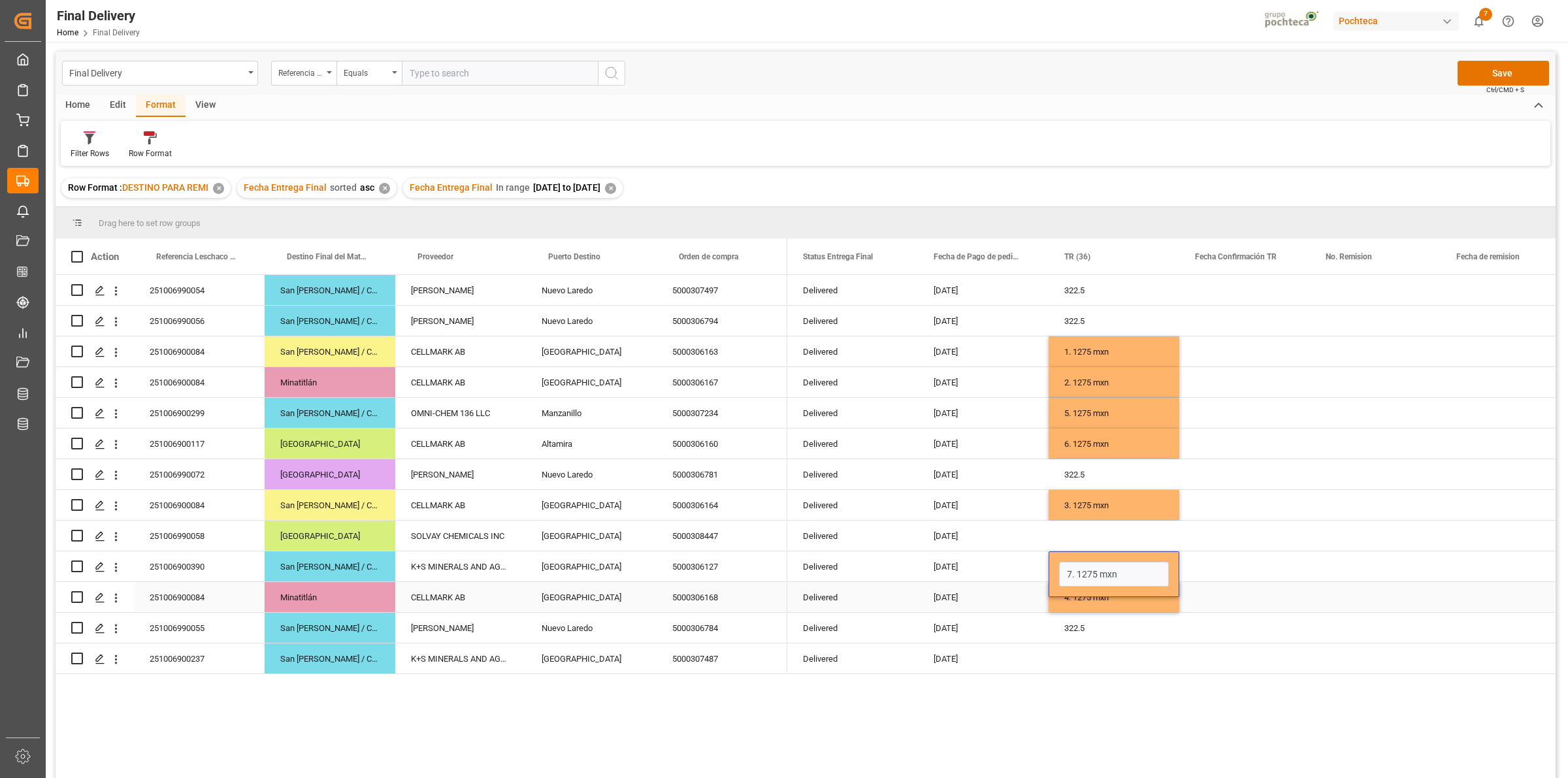
click at [1229, 562] on div "Press SPACE to select this row." at bounding box center [1244, 566] width 131 height 30
click at [1089, 659] on div "Press SPACE to select this row." at bounding box center [1114, 659] width 131 height 30
click at [1089, 659] on div "1. 1275 mxn" at bounding box center [1114, 659] width 131 height 30
click at [1072, 653] on input "1. 1275 mxn" at bounding box center [1114, 650] width 110 height 25
type input "8. 1275 mxn"
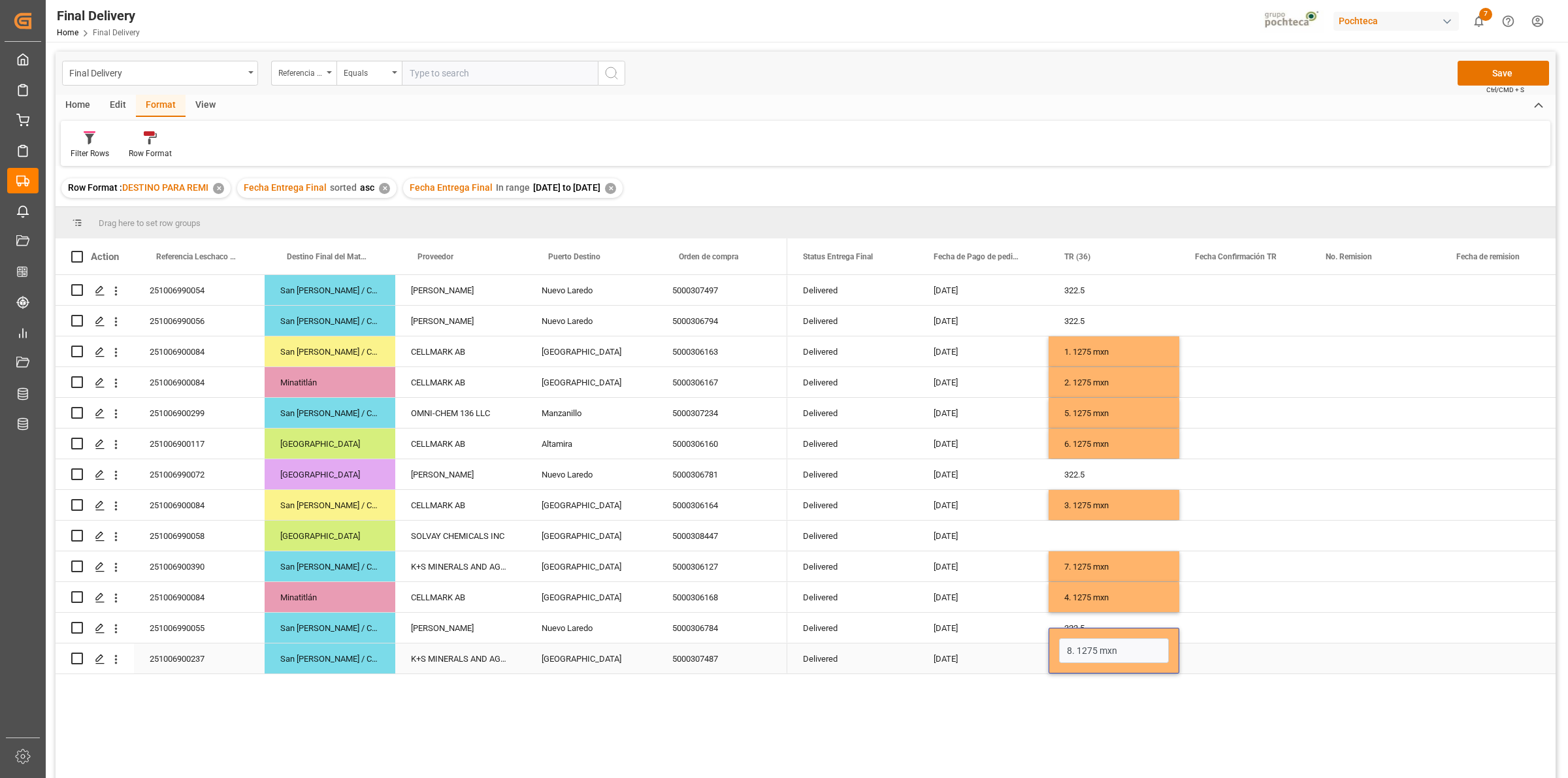
click at [1240, 651] on div "Press SPACE to select this row." at bounding box center [1244, 659] width 131 height 30
click at [1493, 70] on button "Save" at bounding box center [1504, 73] width 92 height 25
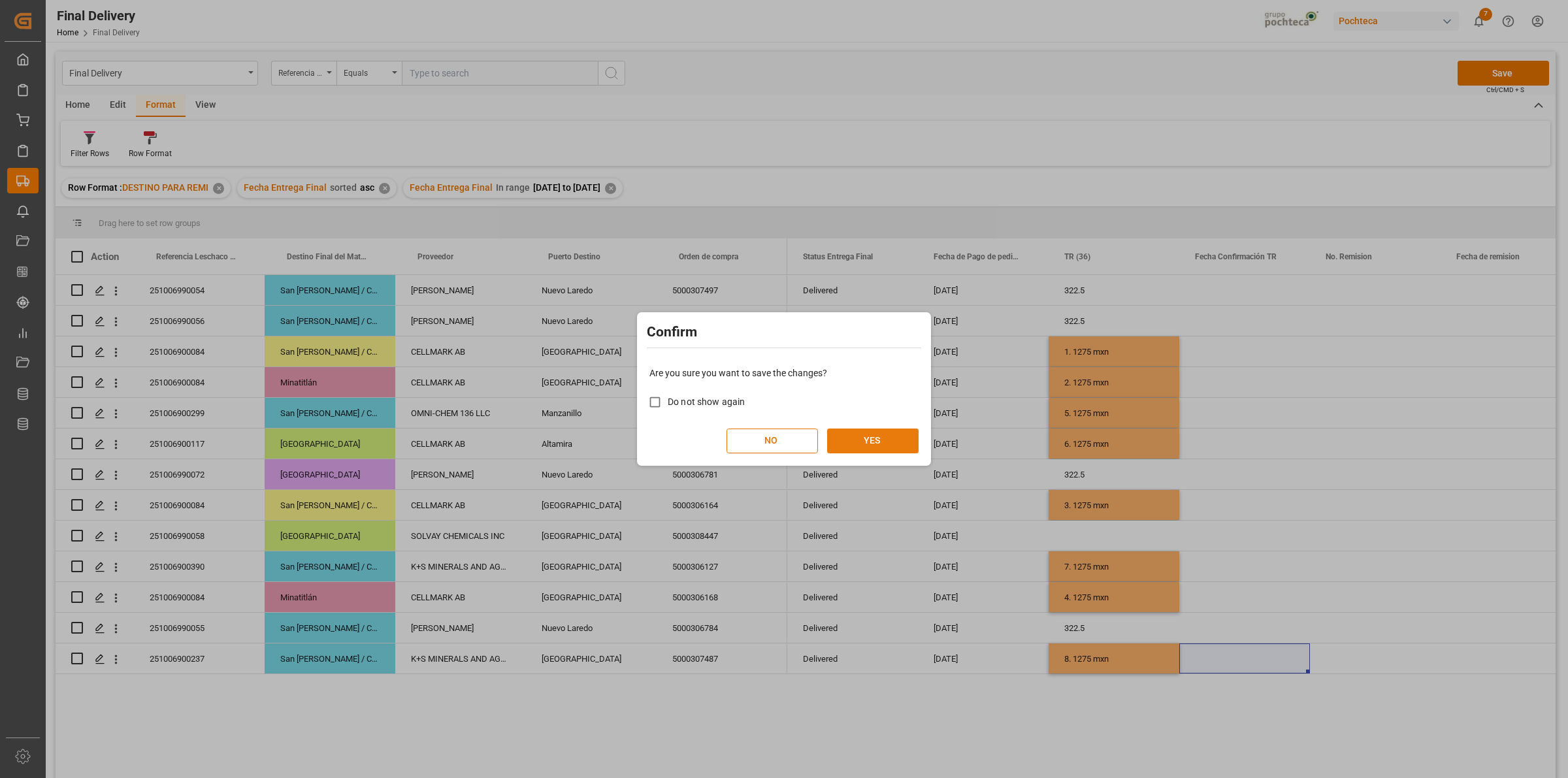
click at [871, 452] on button "YES" at bounding box center [873, 440] width 92 height 25
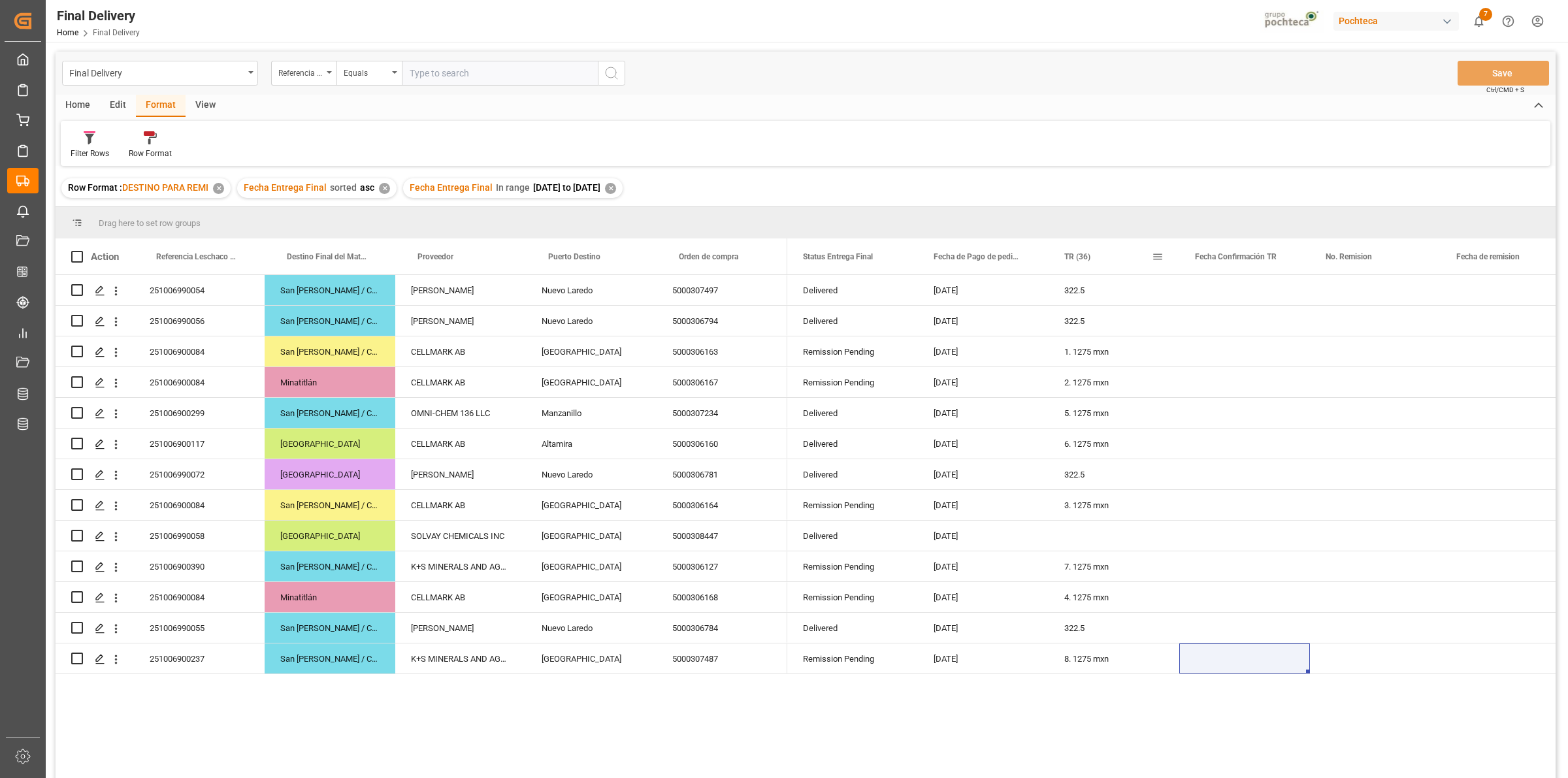
click at [1086, 259] on span "TR (36)" at bounding box center [1077, 257] width 26 height 9
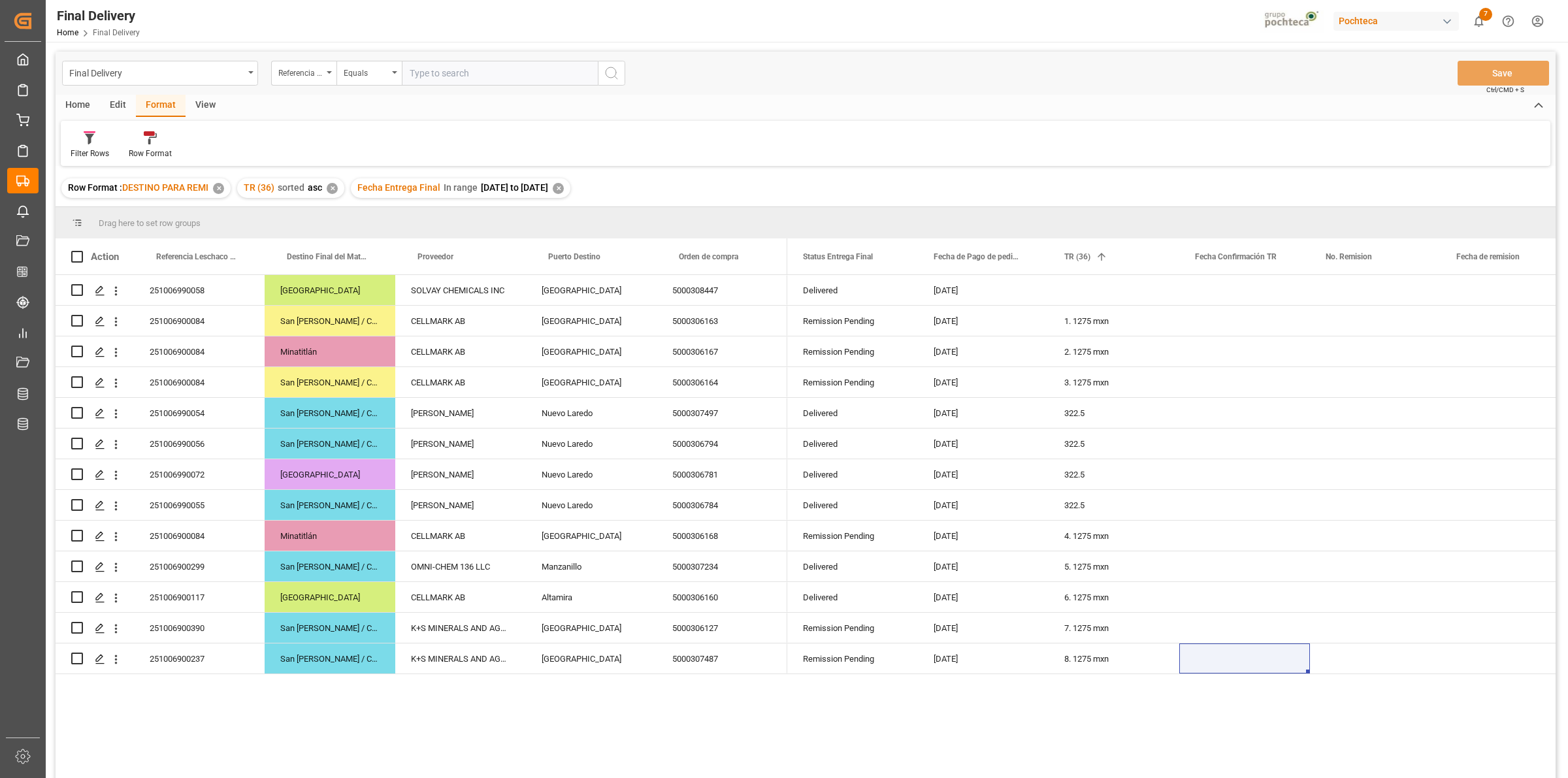
click at [564, 187] on div "✕" at bounding box center [559, 188] width 11 height 11
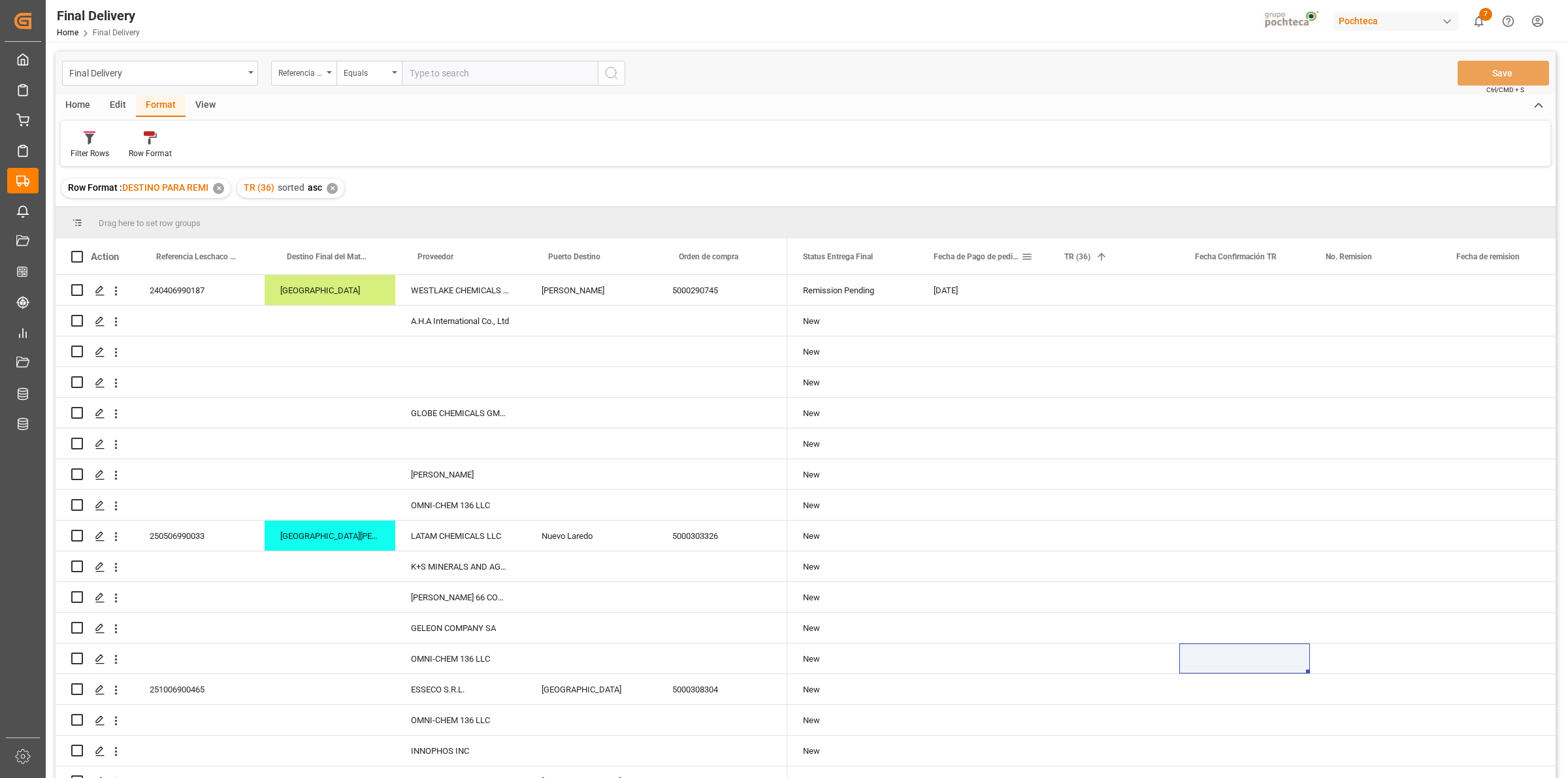
click at [1030, 259] on span at bounding box center [1027, 256] width 12 height 12
click at [1141, 295] on span "Filtering operator" at bounding box center [1145, 294] width 12 height 12
click at [1068, 373] on div "In range" at bounding box center [1087, 378] width 128 height 21
click at [1145, 324] on input "date" at bounding box center [1087, 327] width 128 height 26
type input "2025-09-29"
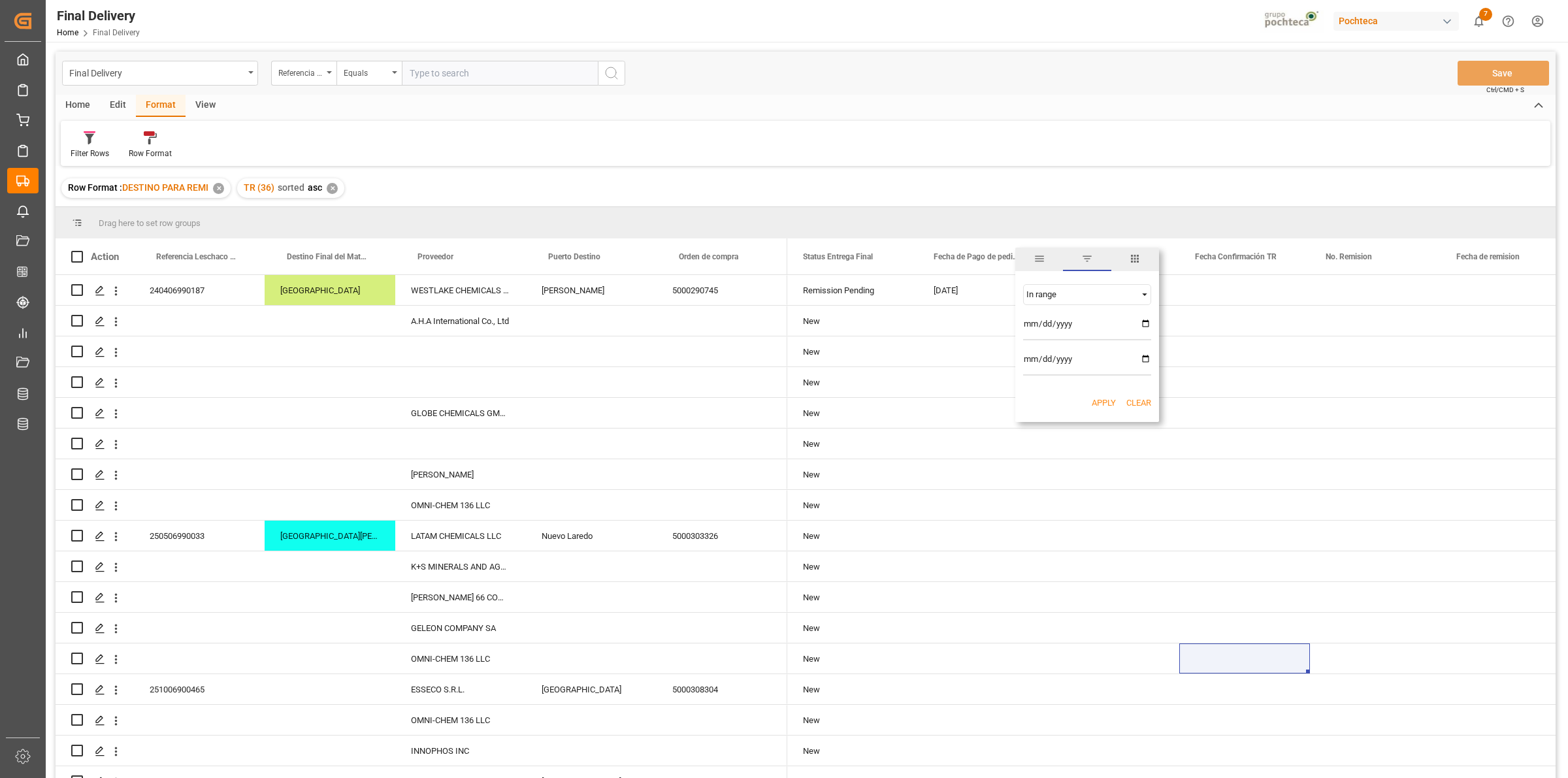
click at [1148, 360] on input "date" at bounding box center [1087, 362] width 128 height 26
type input "2025-10-02"
click at [1105, 406] on button "Apply" at bounding box center [1104, 402] width 25 height 13
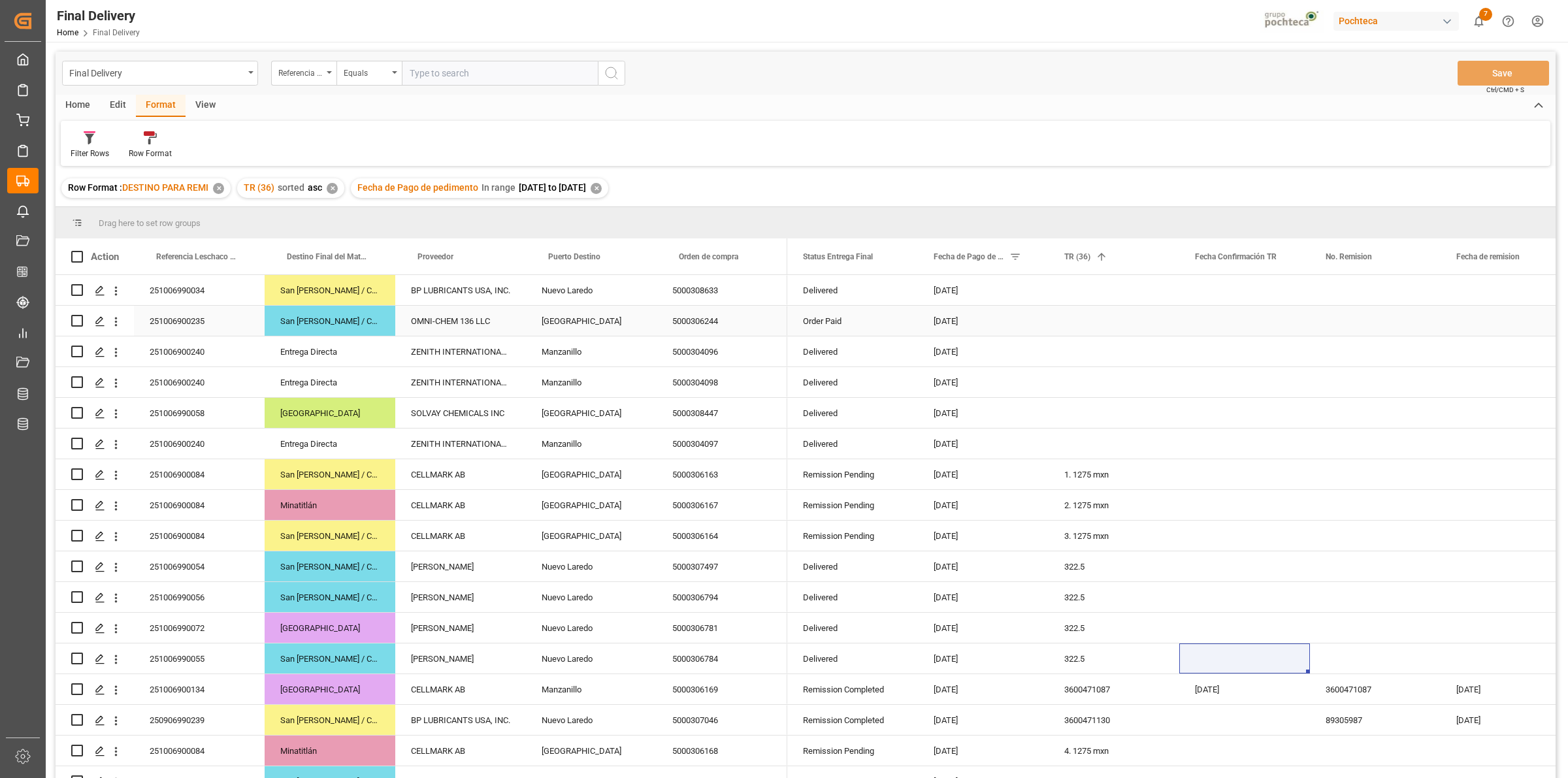
click at [1076, 328] on div "Press SPACE to select this row." at bounding box center [1114, 321] width 131 height 30
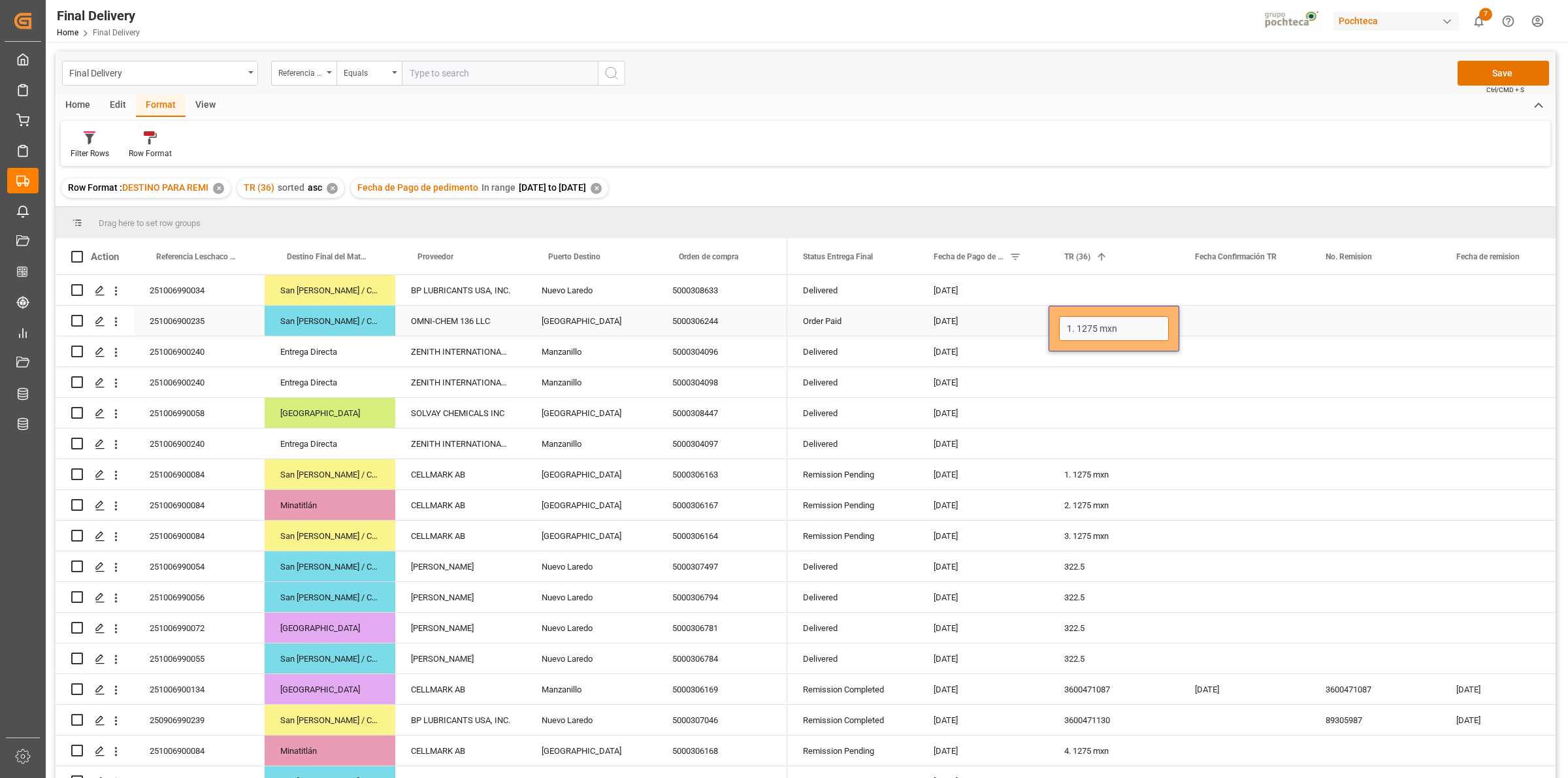
click at [1070, 327] on input "1. 1275 mxn" at bounding box center [1114, 328] width 110 height 25
type input "9. 1275 mxn"
click at [1218, 322] on div "Press SPACE to select this row." at bounding box center [1244, 321] width 131 height 30
click at [1089, 354] on div "Press SPACE to select this row." at bounding box center [1114, 351] width 131 height 30
click at [1073, 362] on input "Press SPACE to select this row." at bounding box center [1114, 359] width 110 height 25
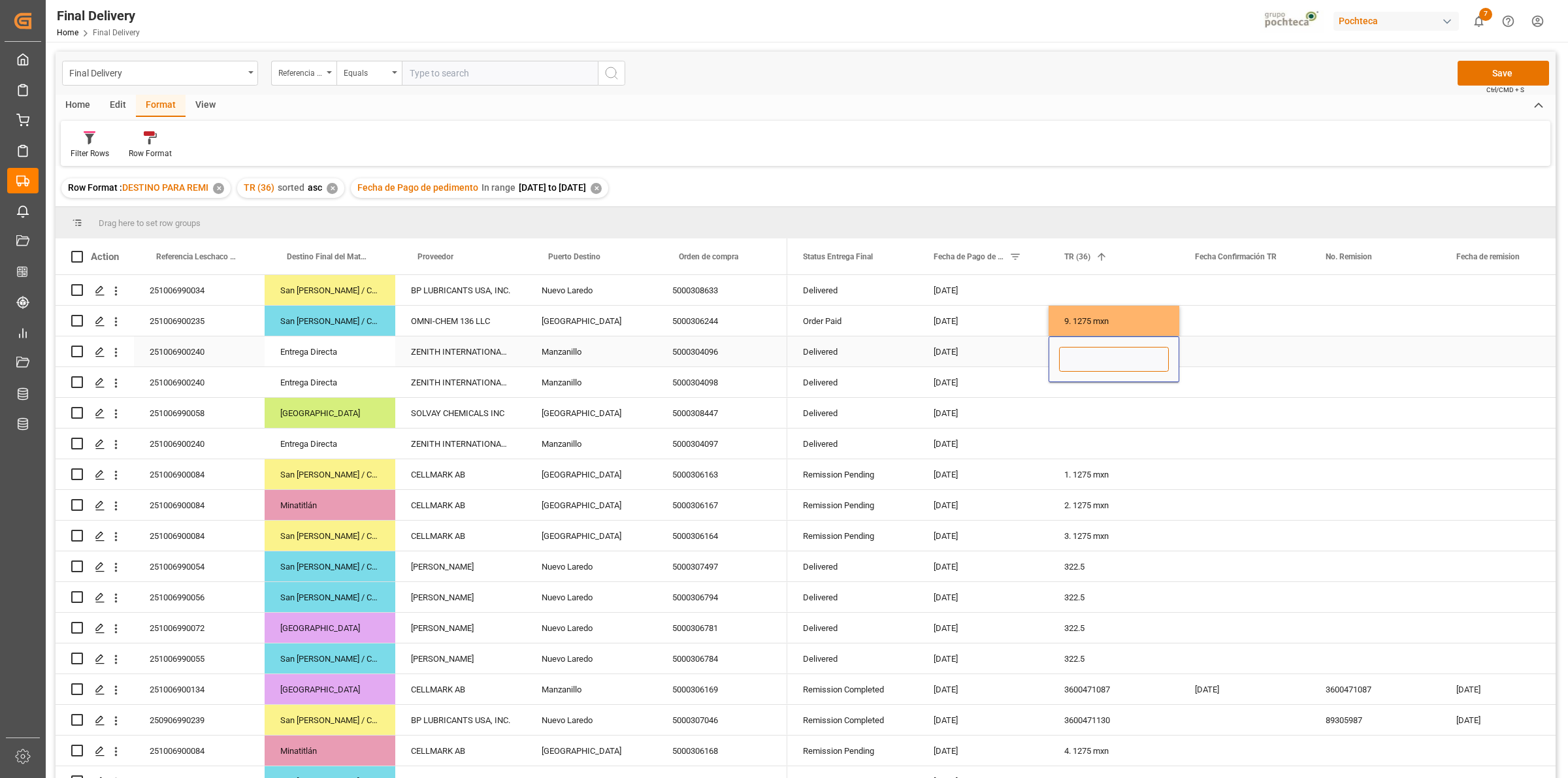
paste input "1. 1275 mxn"
click at [1069, 361] on input "1. 1275 mxn" at bounding box center [1114, 359] width 110 height 25
type input "10. 1275 mxn"
click at [1105, 386] on div "Press SPACE to select this row." at bounding box center [1114, 382] width 131 height 30
click at [1070, 389] on input "1. 1275 mxn" at bounding box center [1114, 389] width 110 height 25
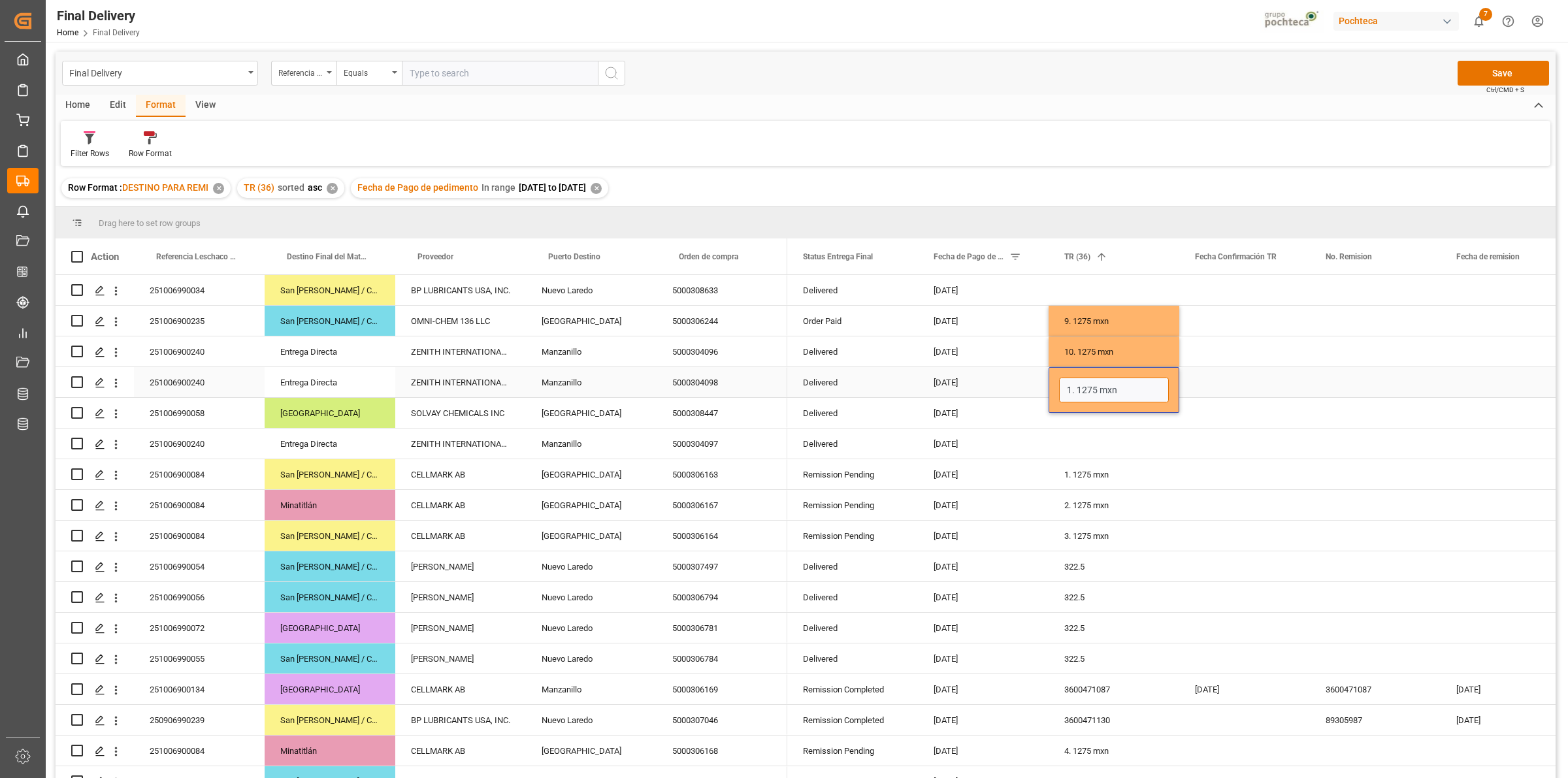
type input "11. 1275 mxn"
click at [1099, 420] on div "Press SPACE to select this row." at bounding box center [1114, 413] width 131 height 30
click at [1086, 448] on div "Press SPACE to select this row." at bounding box center [1114, 444] width 131 height 30
click at [1069, 446] on input "1. 1275 mxn" at bounding box center [1114, 451] width 110 height 25
type input "12. 1275 mxn"
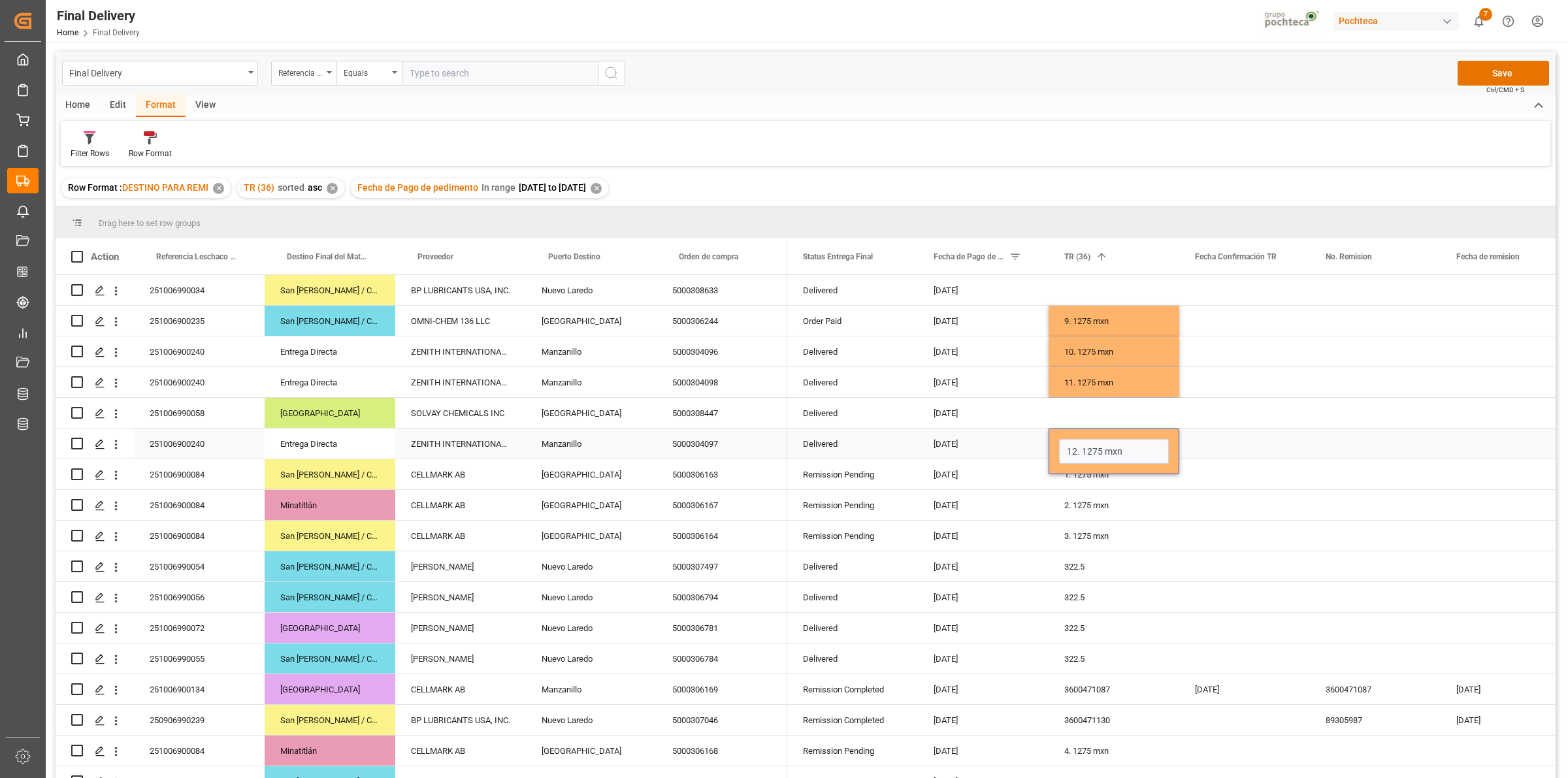
click at [1227, 449] on div "Press SPACE to select this row." at bounding box center [1244, 444] width 131 height 30
click at [1475, 72] on button "Save" at bounding box center [1504, 73] width 92 height 25
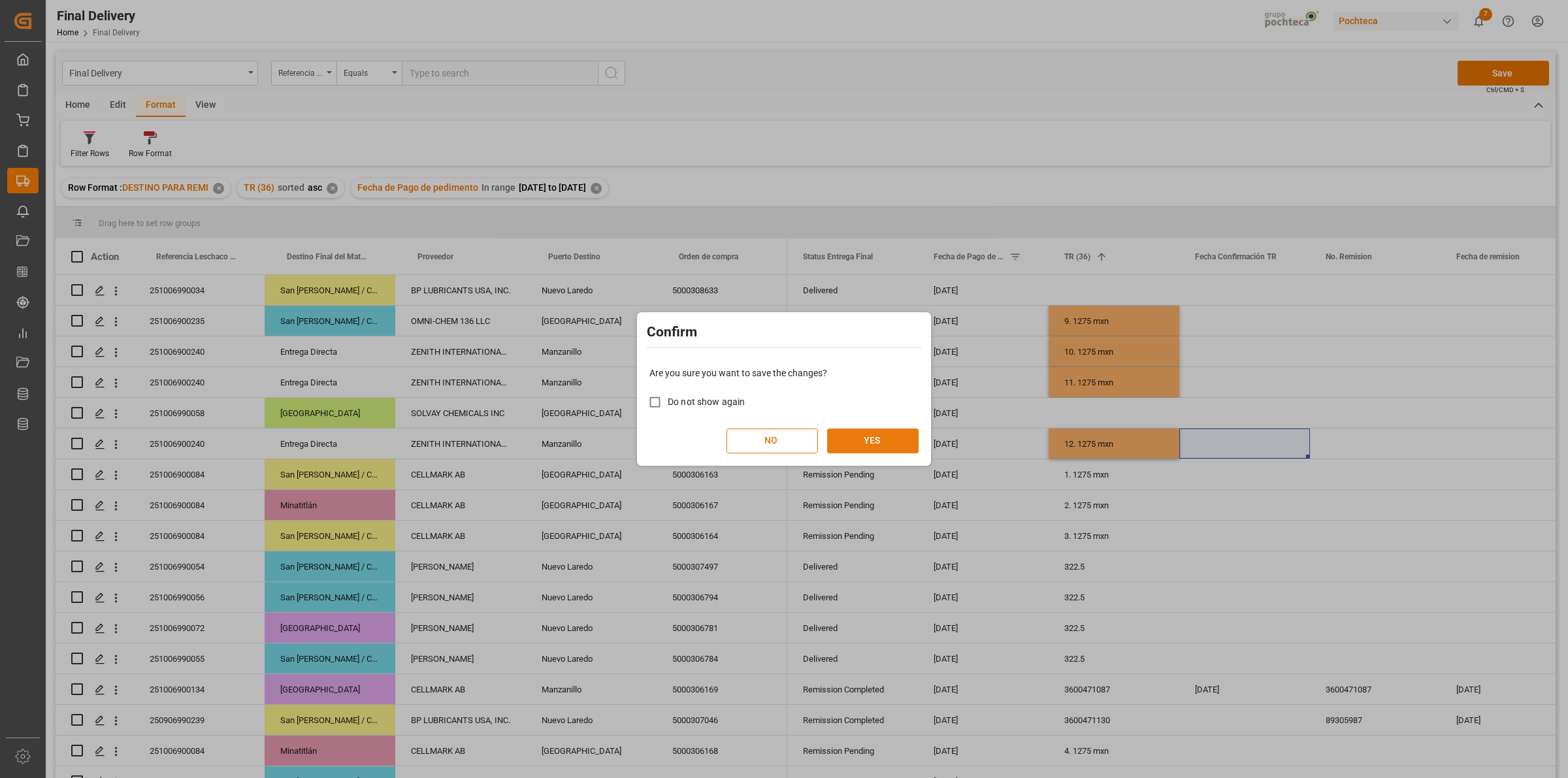
click at [897, 444] on button "YES" at bounding box center [873, 440] width 92 height 25
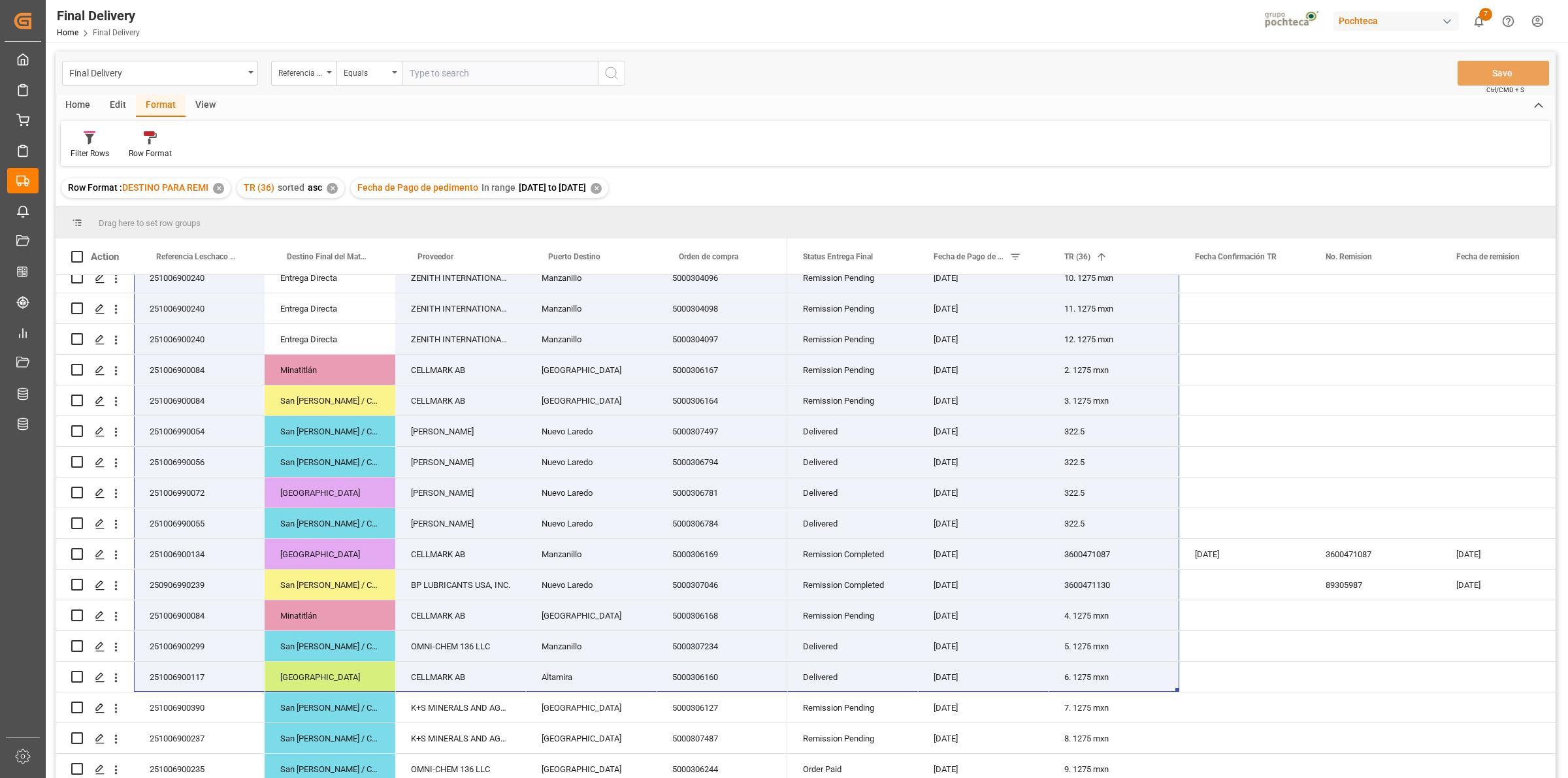
scroll to position [110, 0]
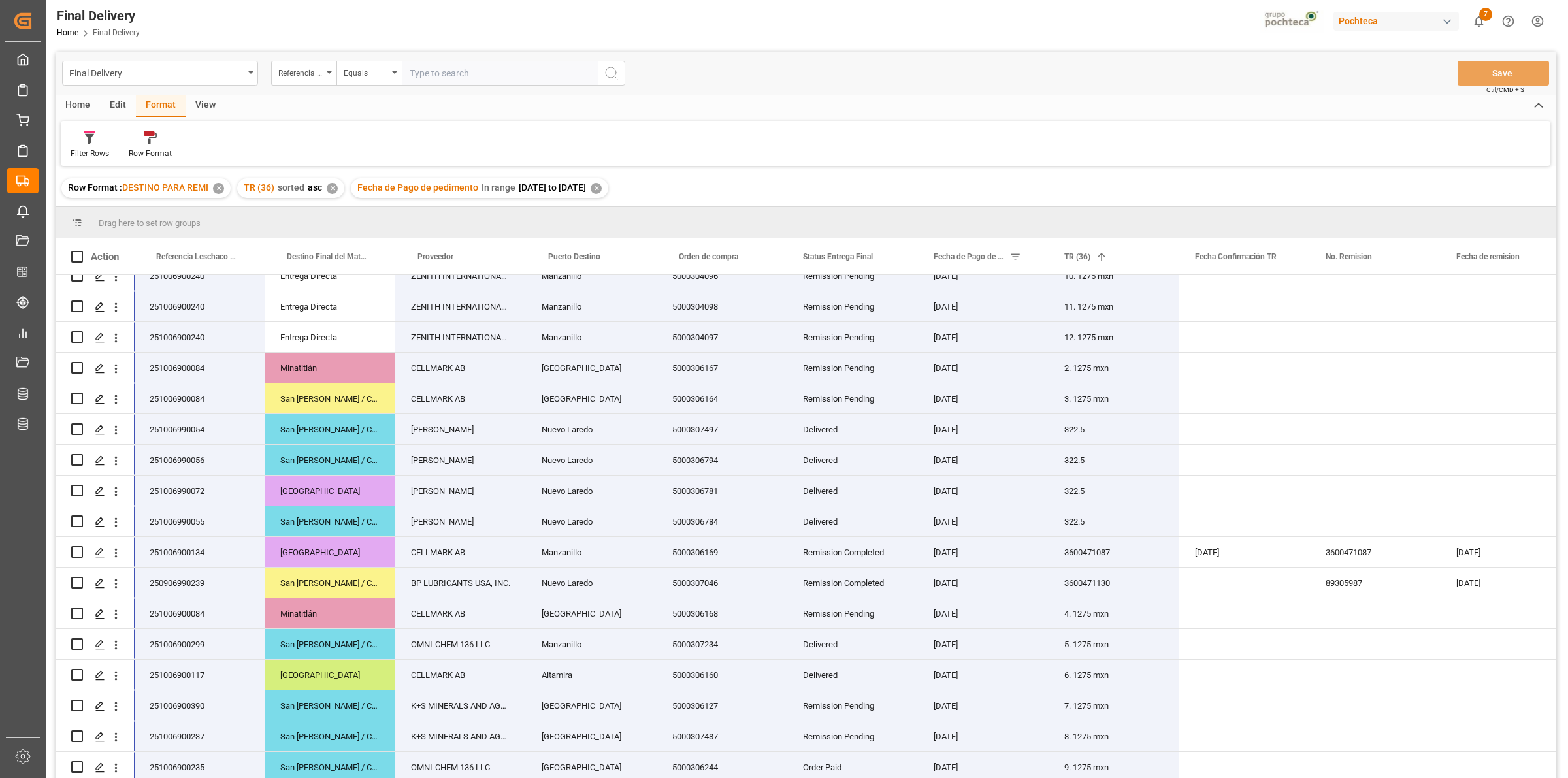
drag, startPoint x: 175, startPoint y: 291, endPoint x: 1123, endPoint y: 810, distance: 1080.8
click at [1123, 777] on html "Created by potrace 1.15, written by Peter Selinger 2001-2017 Created by potrace…" at bounding box center [784, 389] width 1568 height 778
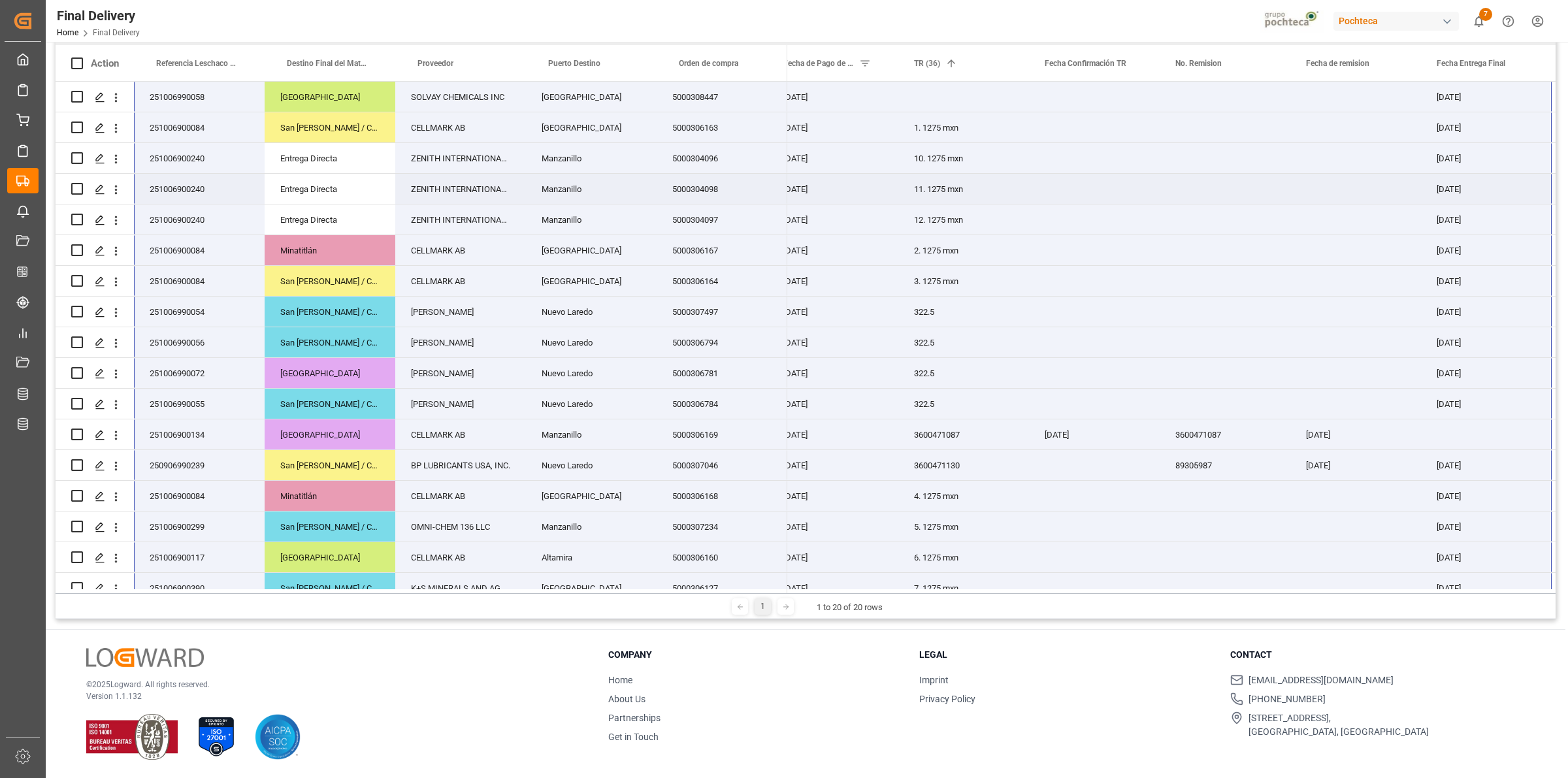
scroll to position [0, 0]
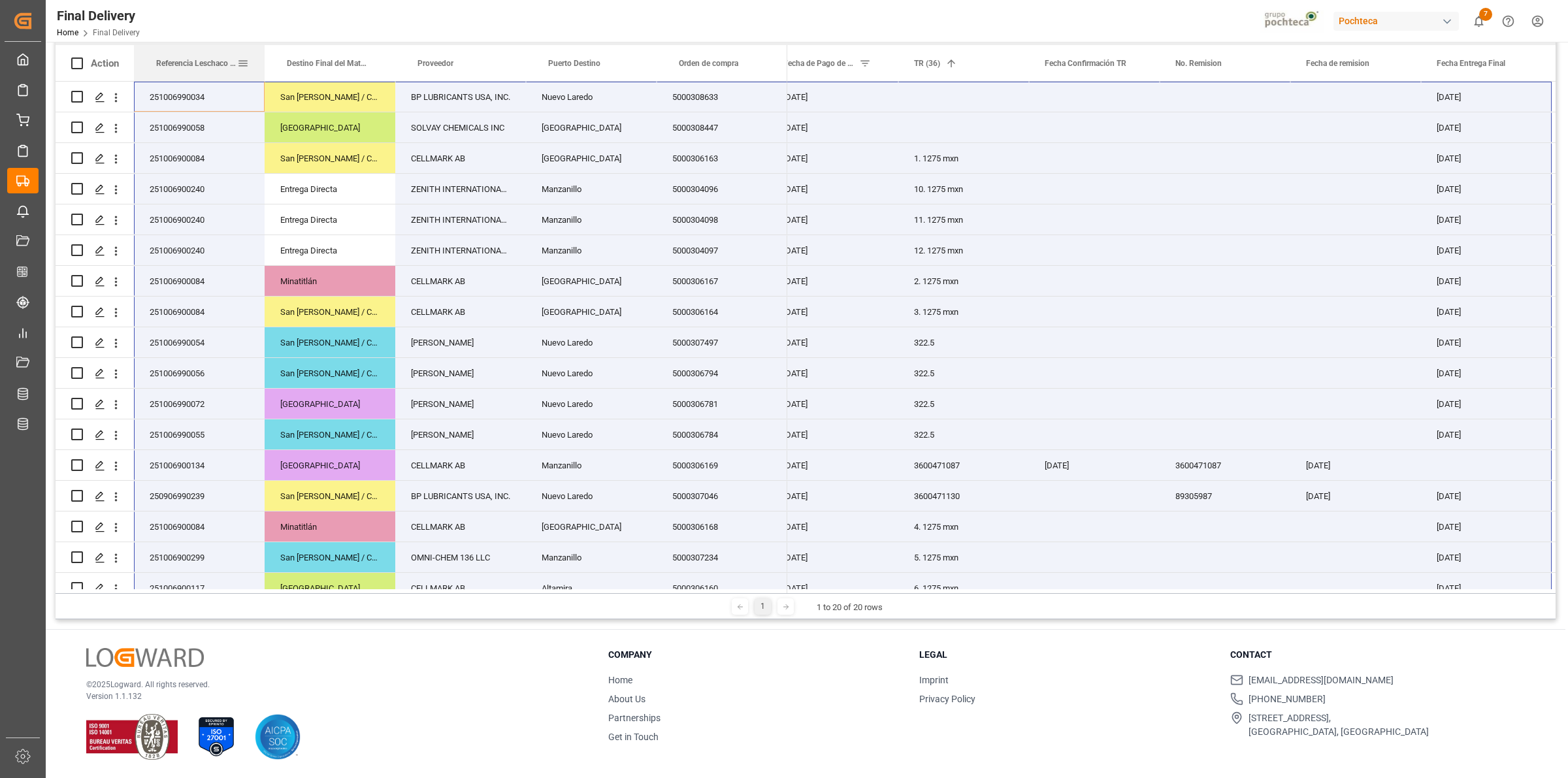
drag, startPoint x: 184, startPoint y: 59, endPoint x: 211, endPoint y: 55, distance: 27.3
click at [211, 55] on div "Referencia Leschaco (Impo)" at bounding box center [196, 62] width 81 height 36
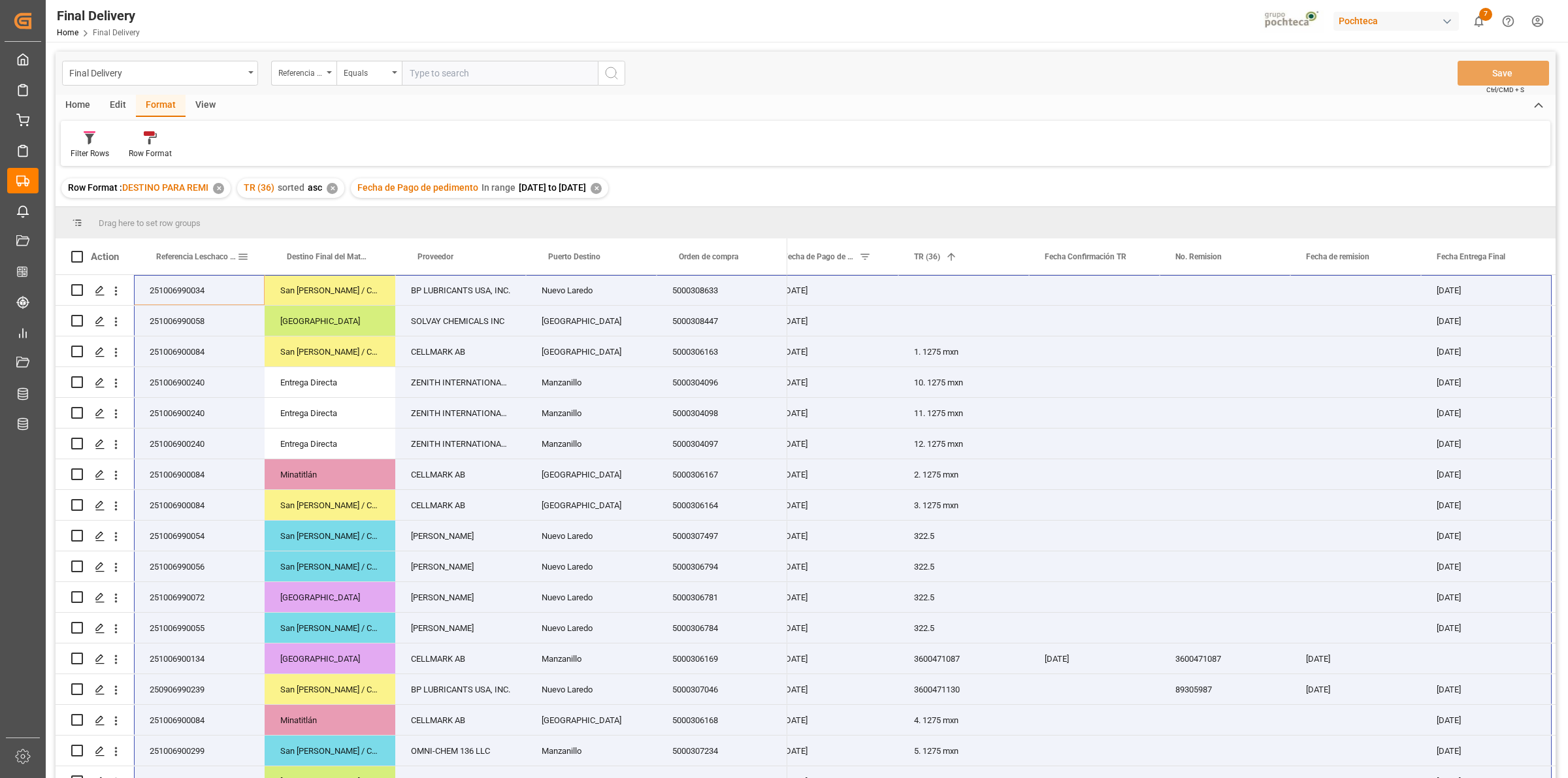
click at [1099, 144] on div "Filter Rows Row Format" at bounding box center [805, 143] width 1490 height 45
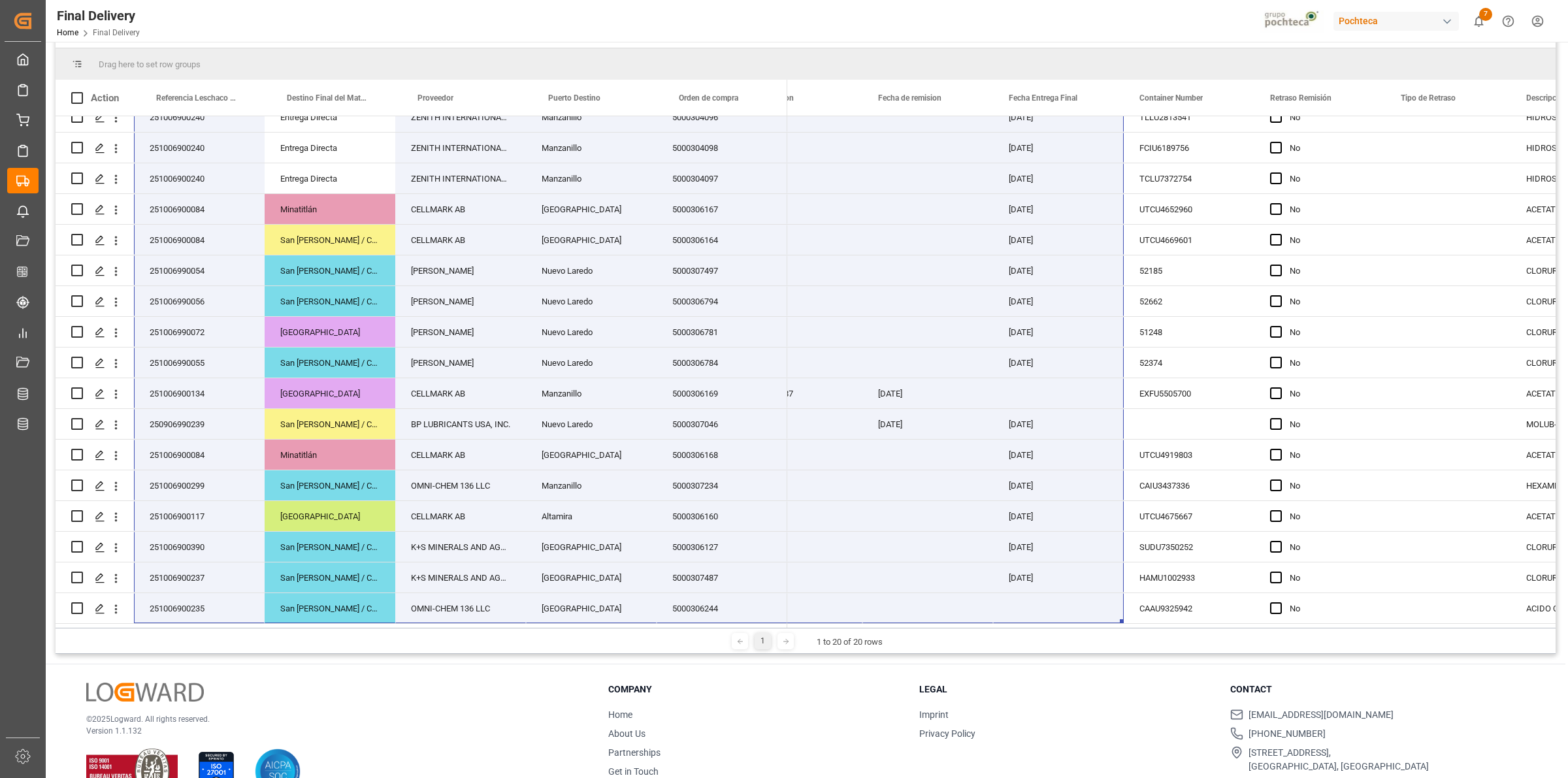
scroll to position [193, 0]
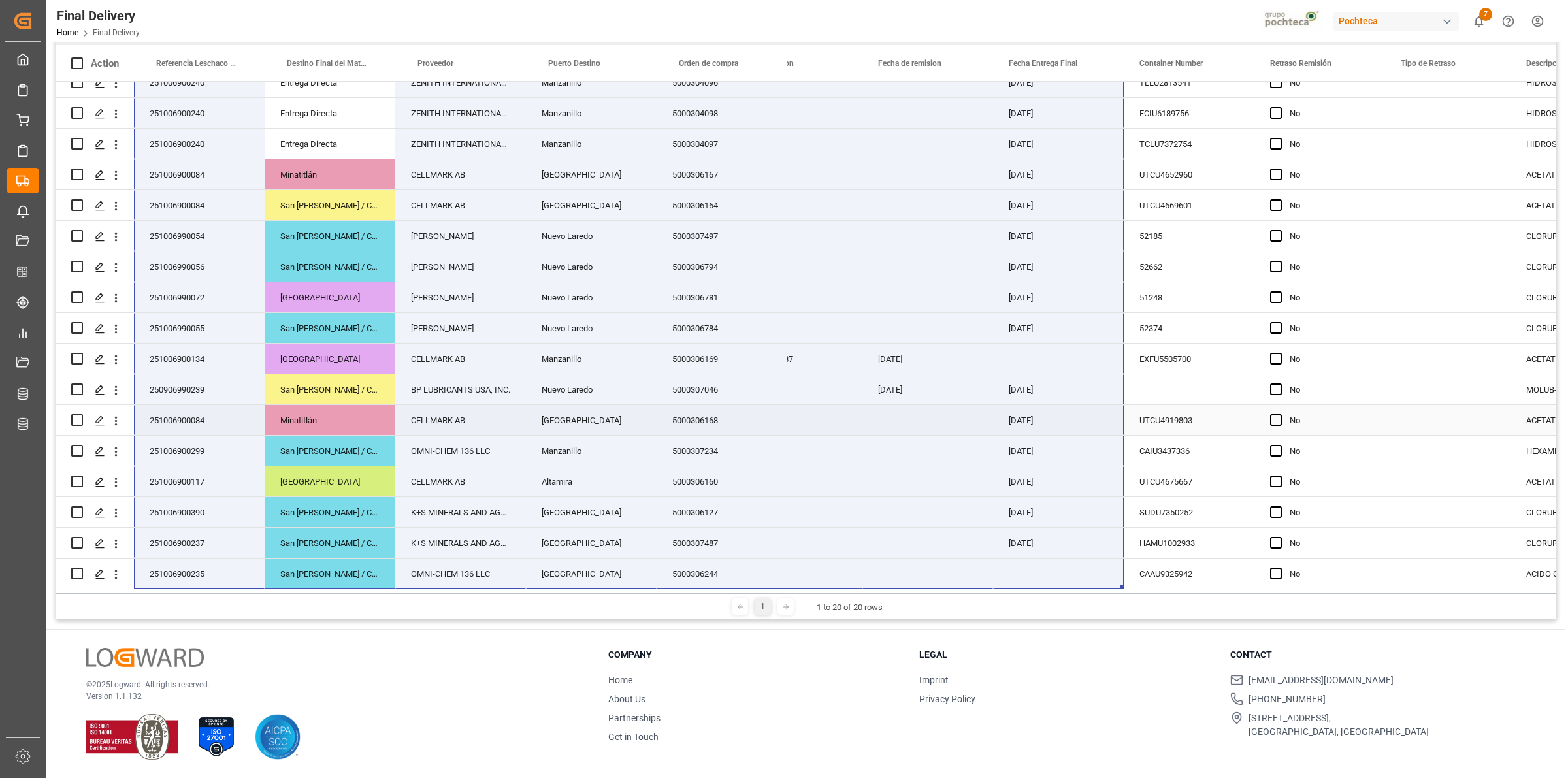
click at [1163, 423] on div "UTCU4919803" at bounding box center [1189, 420] width 131 height 30
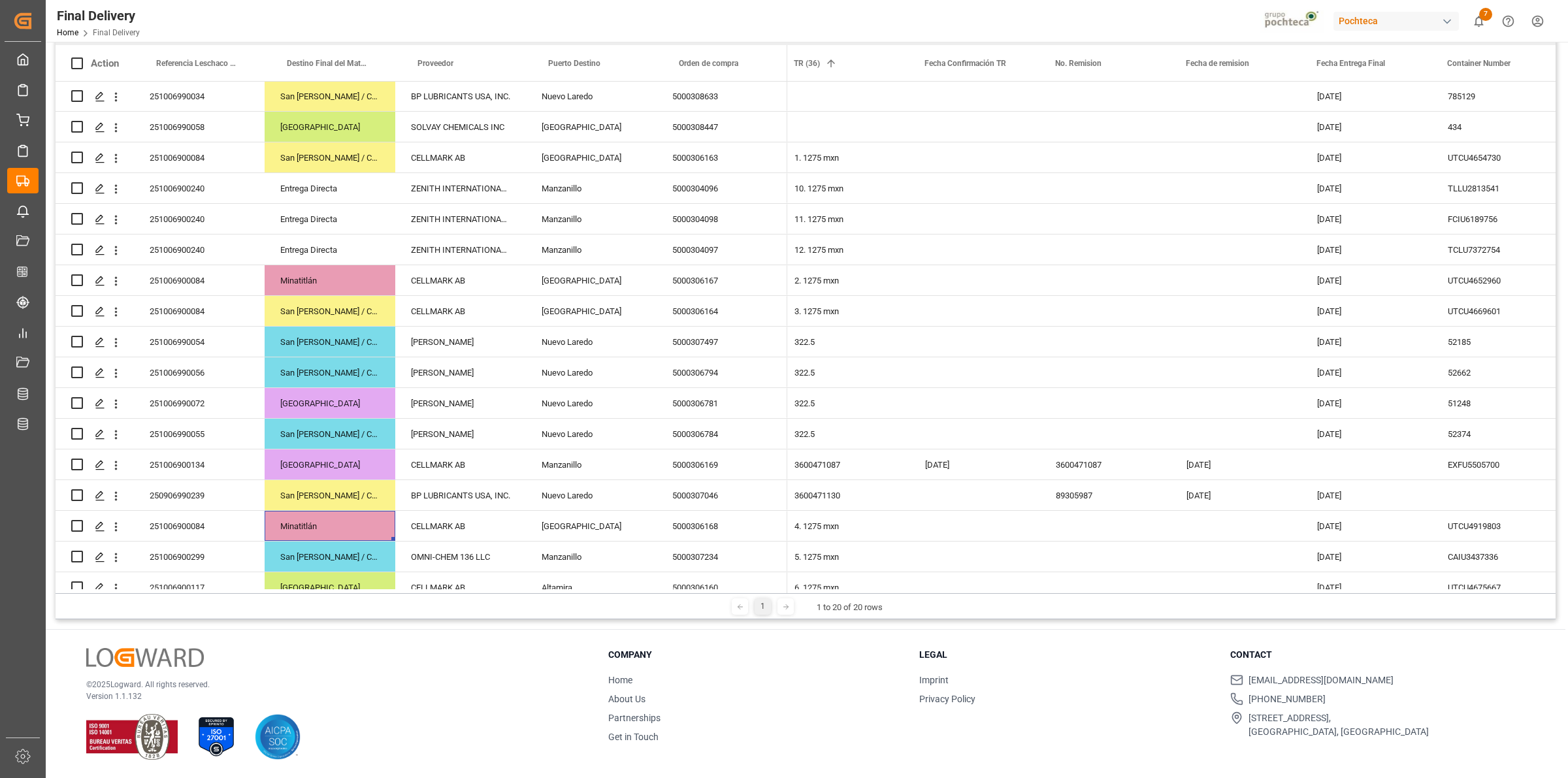
scroll to position [110, 0]
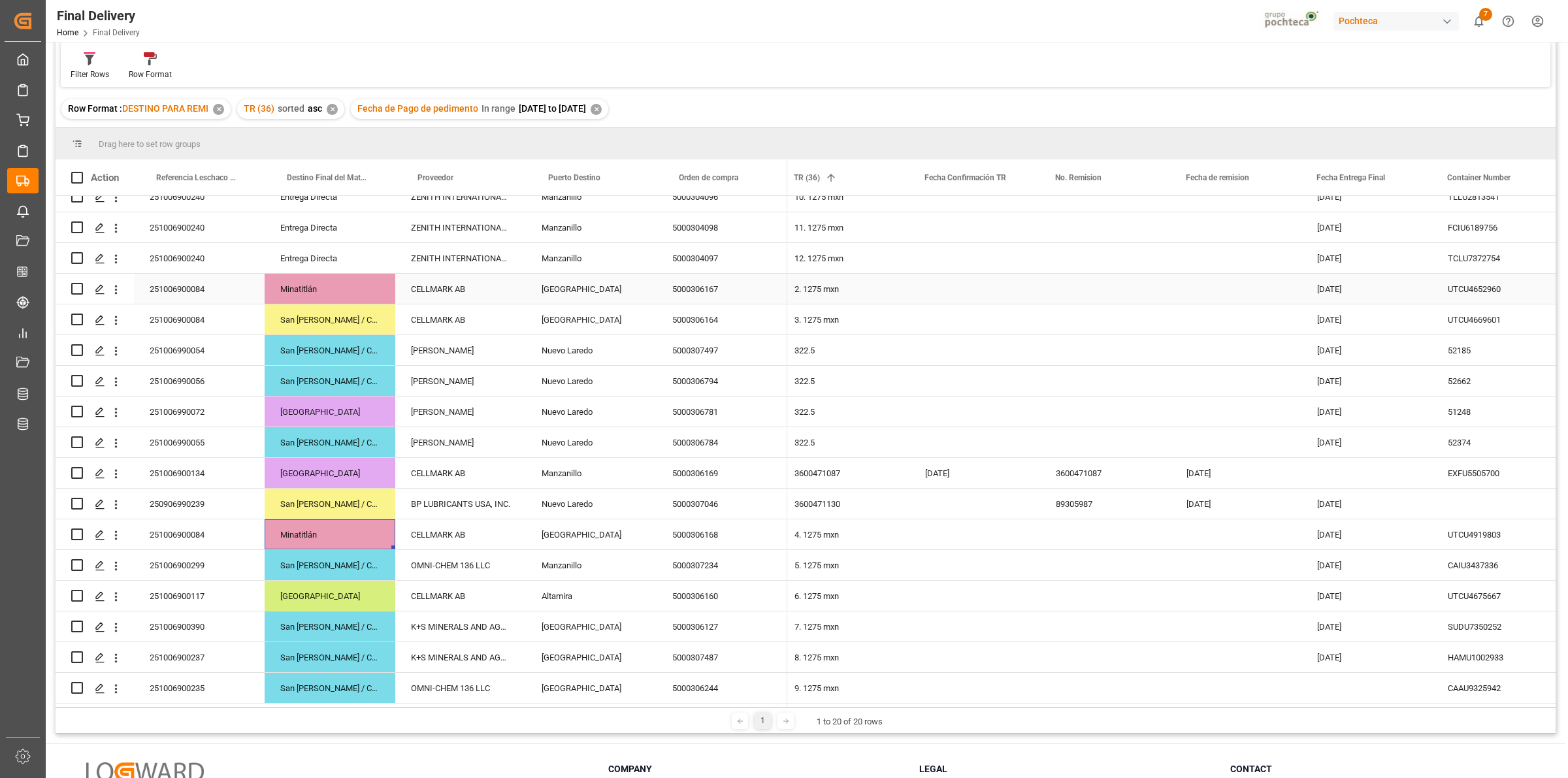
click at [176, 293] on div "251006900084" at bounding box center [199, 289] width 131 height 30
click at [887, 176] on span at bounding box center [887, 177] width 12 height 12
click at [987, 182] on span "columns" at bounding box center [995, 180] width 47 height 24
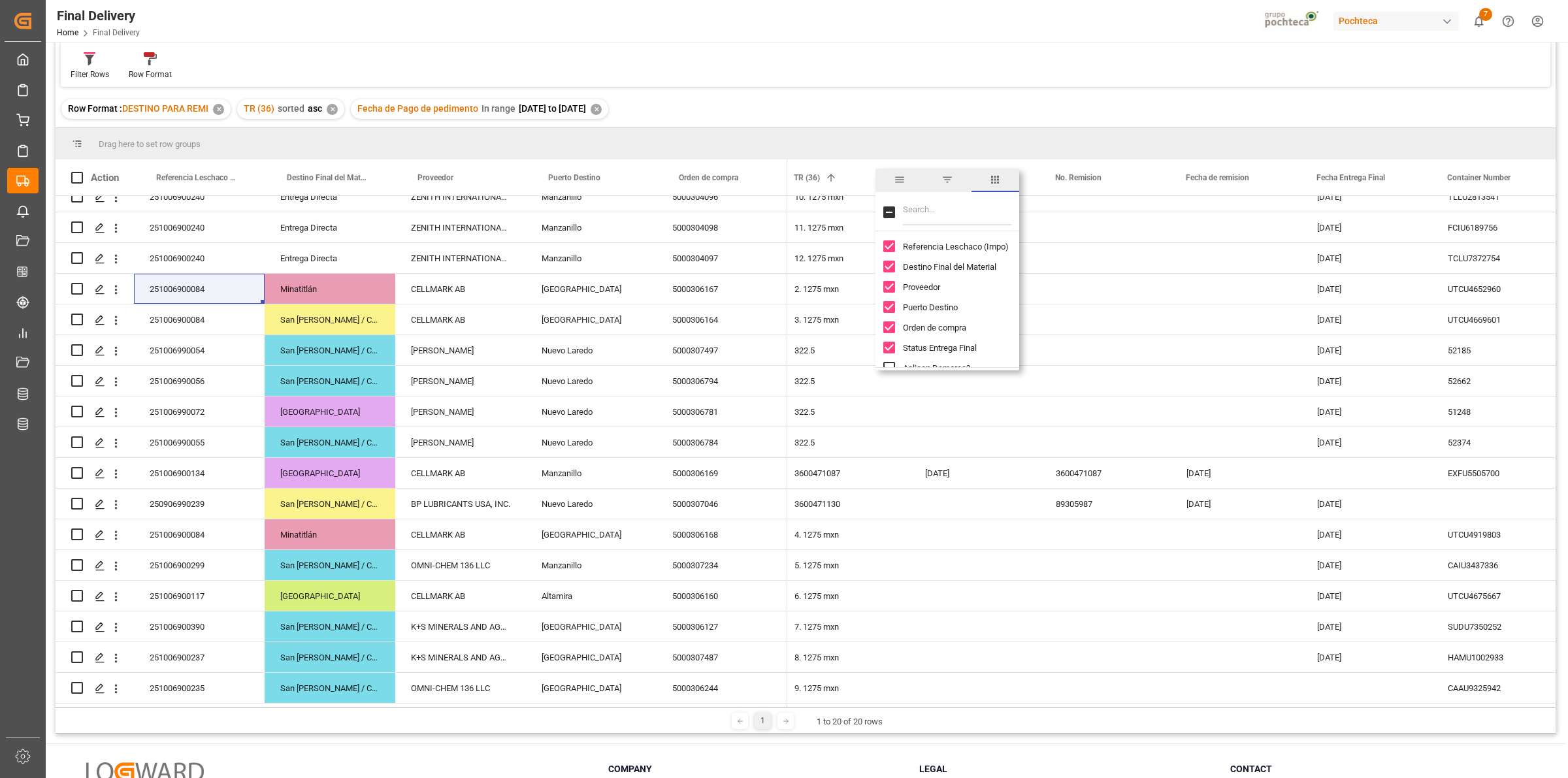
click at [945, 216] on input "Filter Columns Input" at bounding box center [956, 212] width 108 height 26
type input "pedime"
click at [894, 249] on input "Pedimento column toggle visibility (hidden)" at bounding box center [889, 246] width 12 height 12
checkbox input "true"
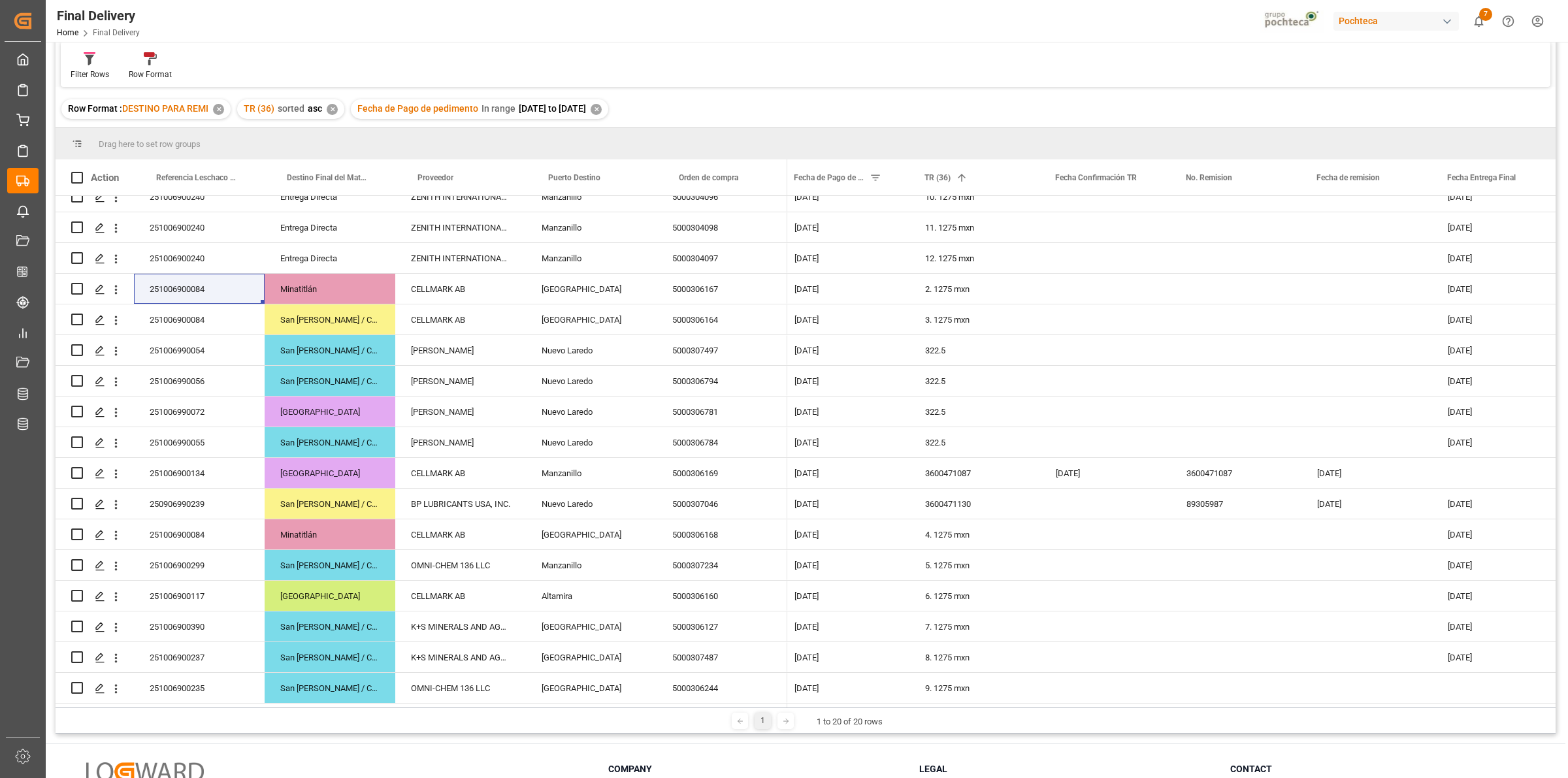
click at [1030, 139] on div "Drag here to set row groups" at bounding box center [805, 144] width 1500 height 32
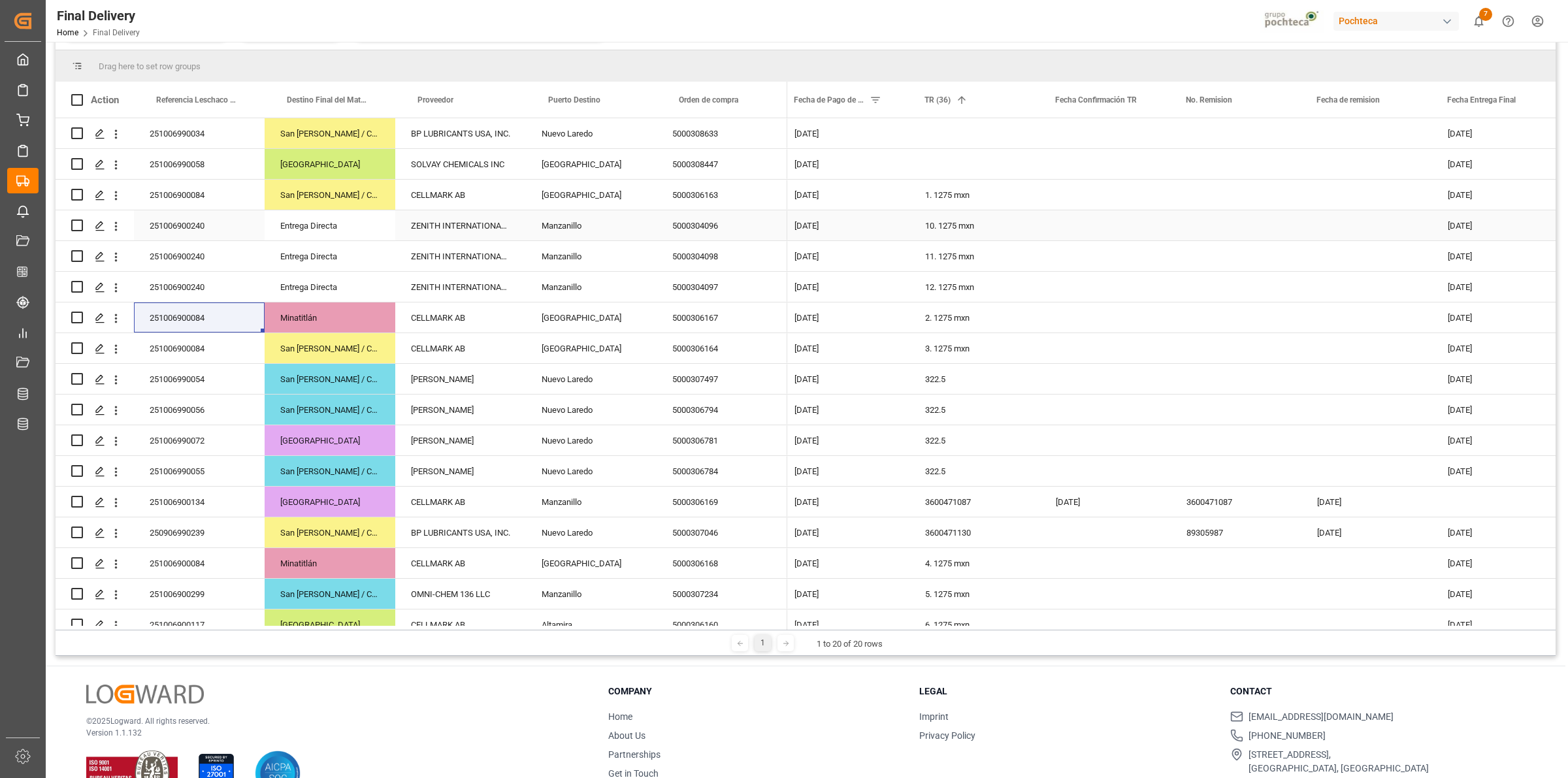
scroll to position [193, 0]
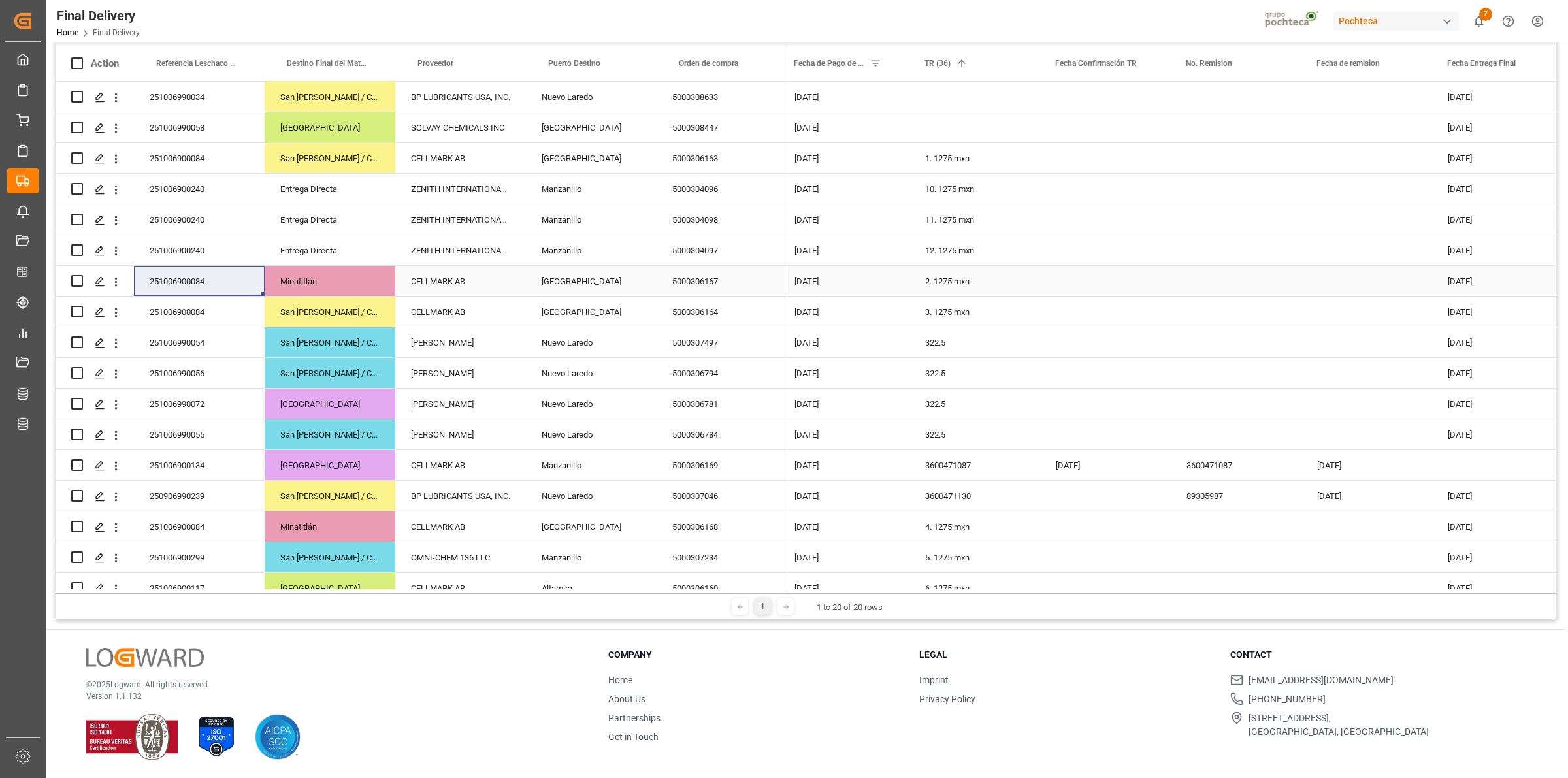
click at [232, 279] on div "251006900084" at bounding box center [199, 281] width 131 height 30
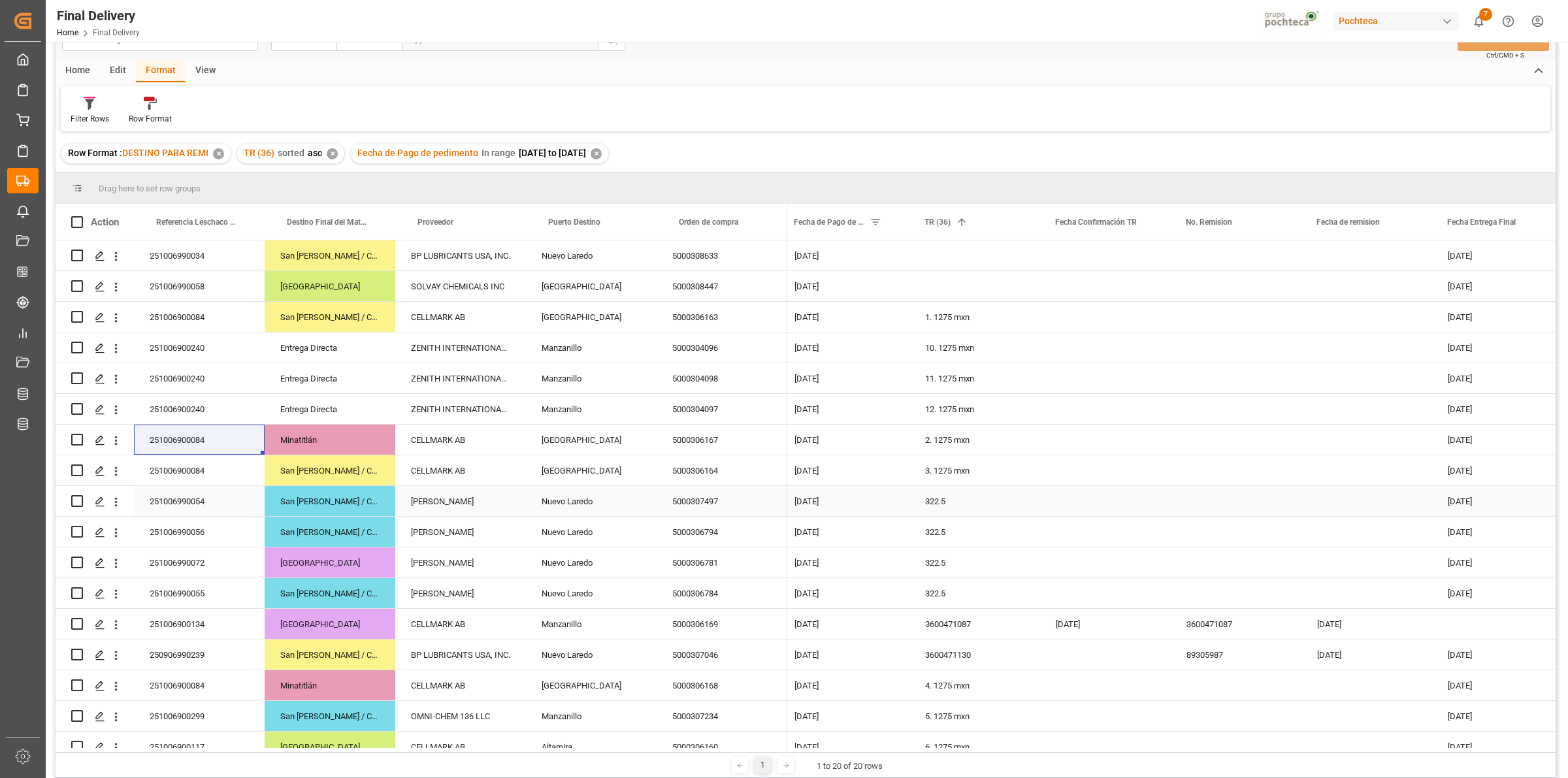
scroll to position [0, 0]
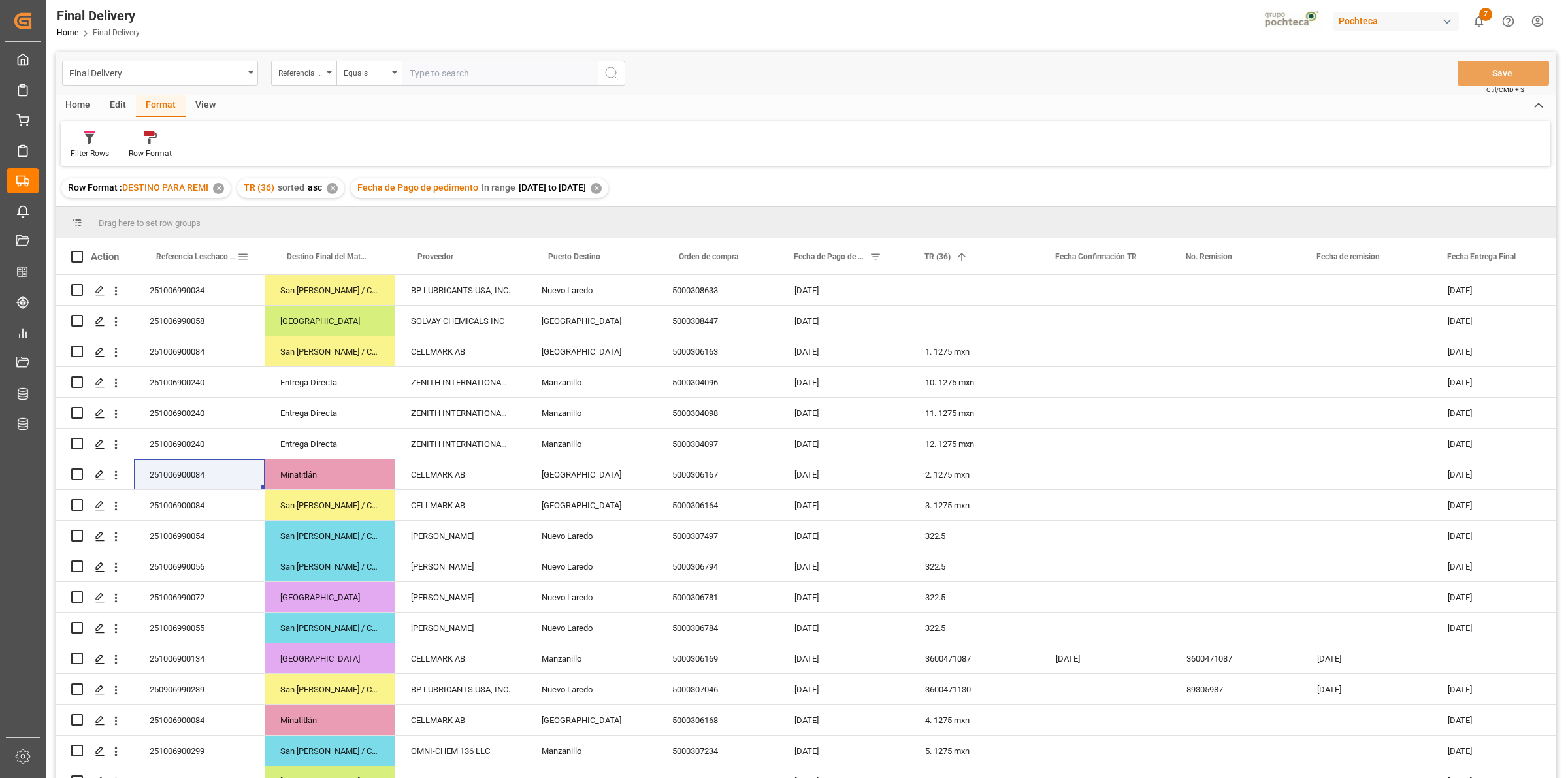
click at [176, 261] on div "Referencia Leschaco (Impo)" at bounding box center [196, 255] width 81 height 36
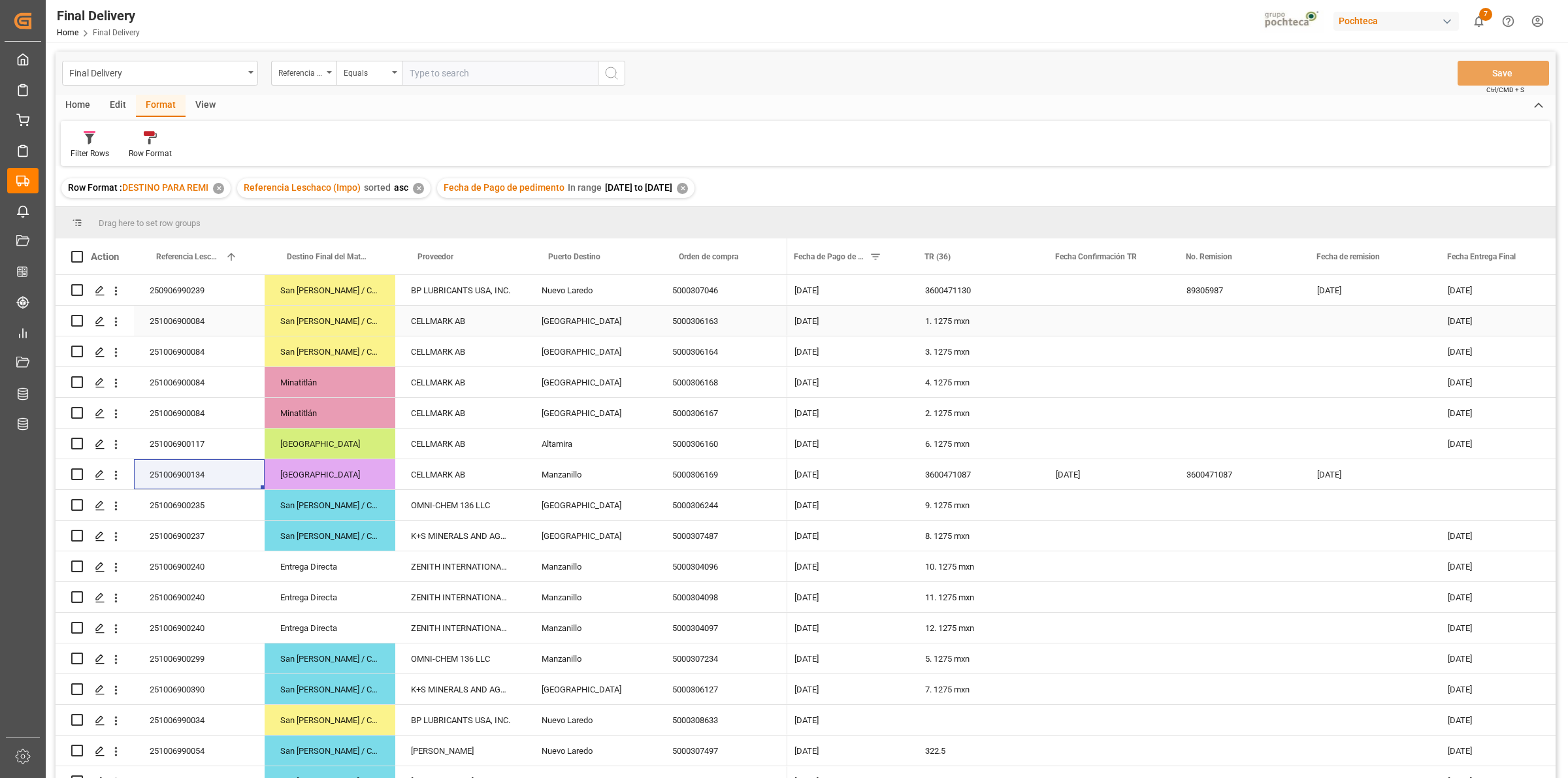
click at [325, 327] on div "San [PERSON_NAME] / CDMX" at bounding box center [329, 321] width 131 height 30
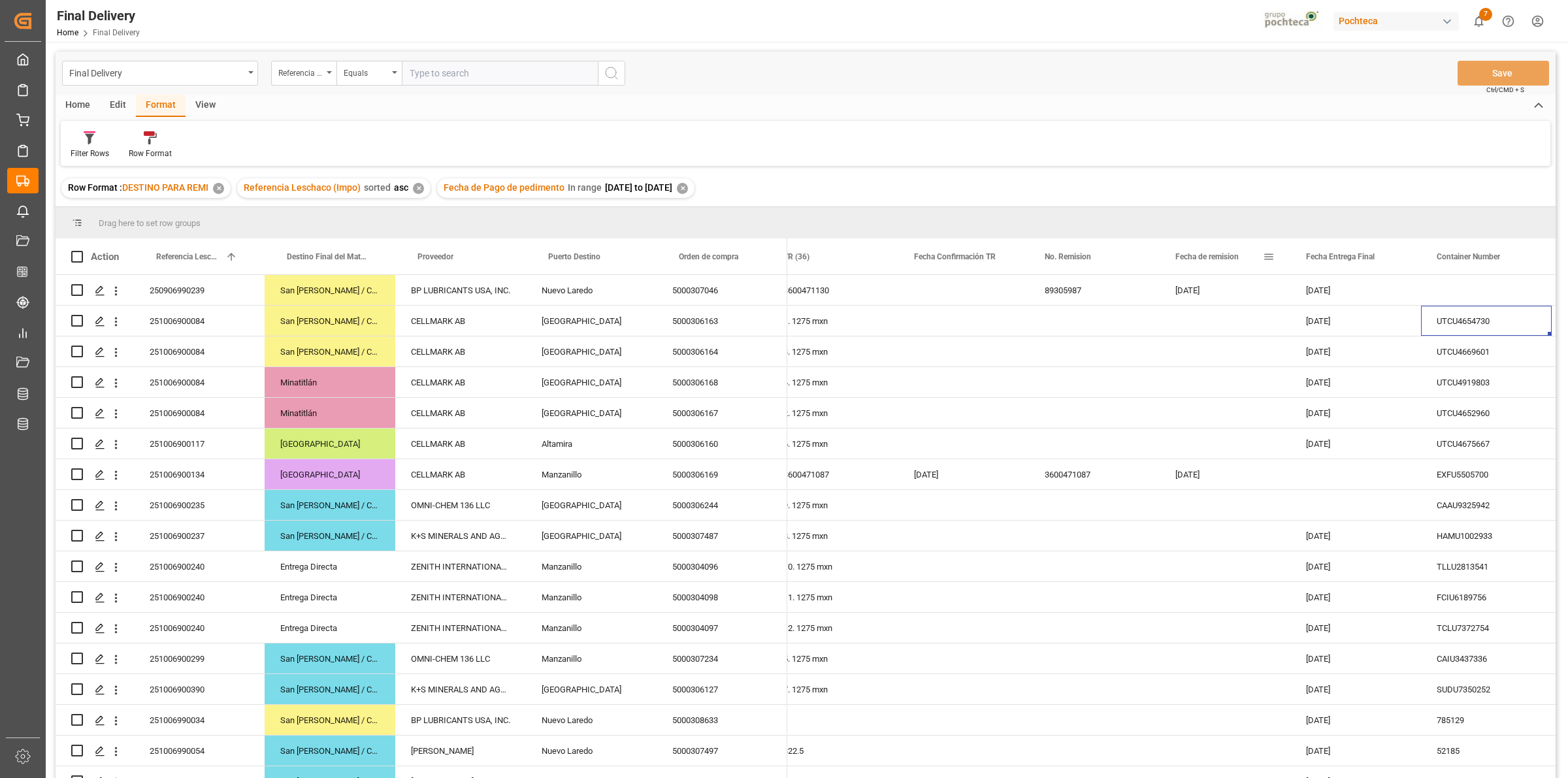
click at [1289, 259] on div at bounding box center [1290, 255] width 6 height 36
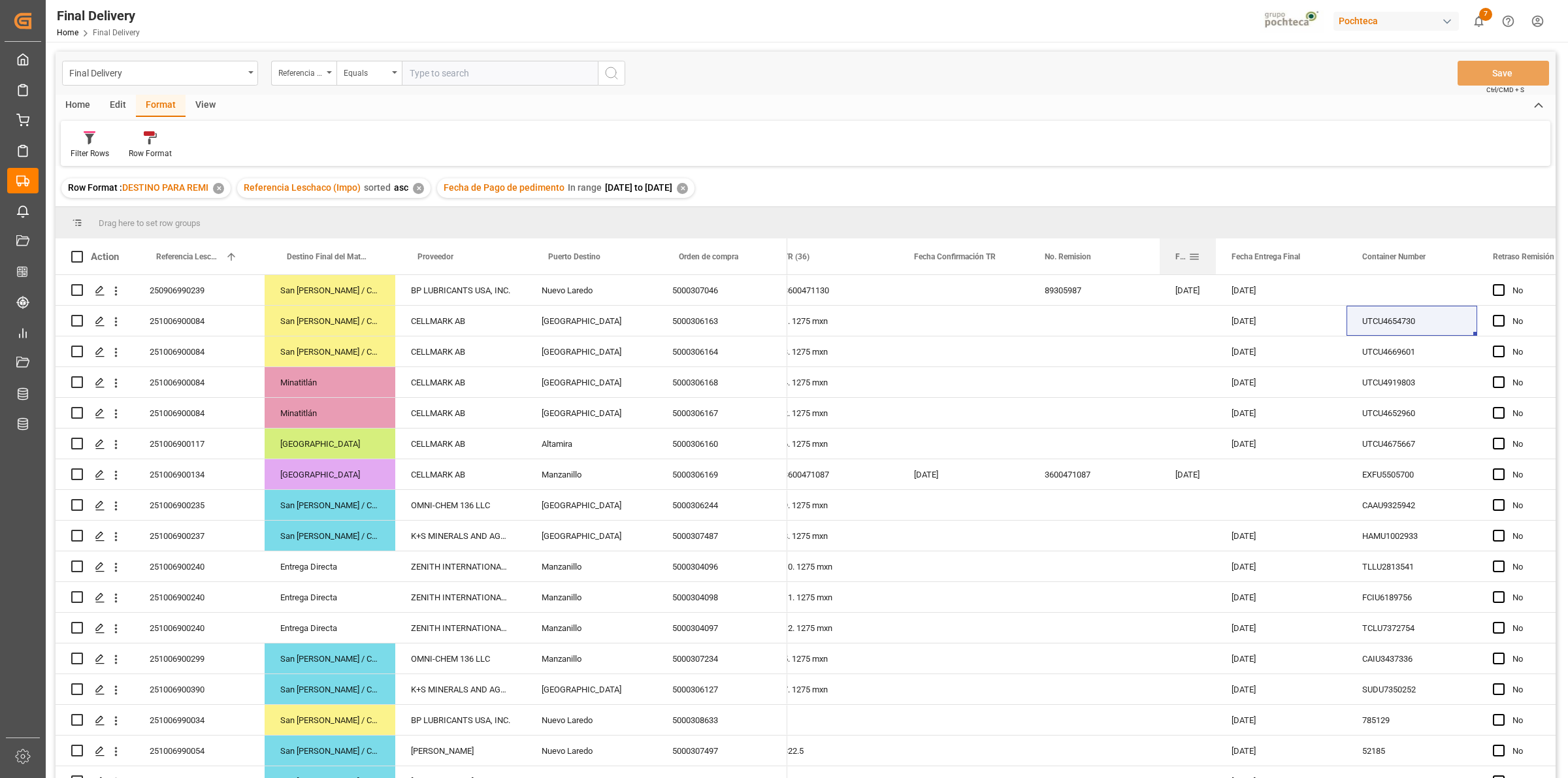
drag, startPoint x: 1289, startPoint y: 259, endPoint x: 1212, endPoint y: 246, distance: 78.1
click at [1214, 246] on div at bounding box center [1216, 255] width 6 height 36
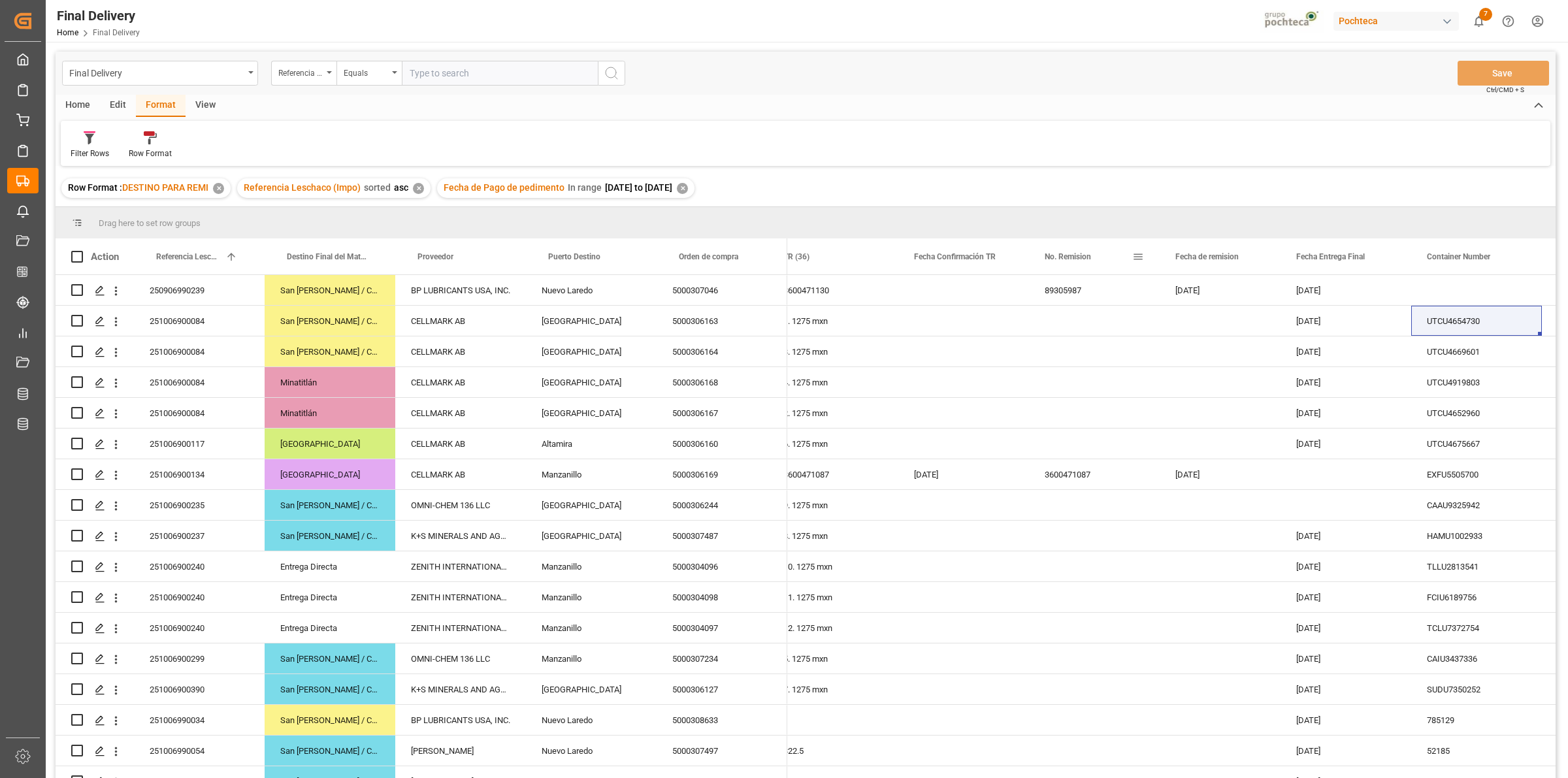
click at [1157, 259] on div at bounding box center [1160, 255] width 6 height 36
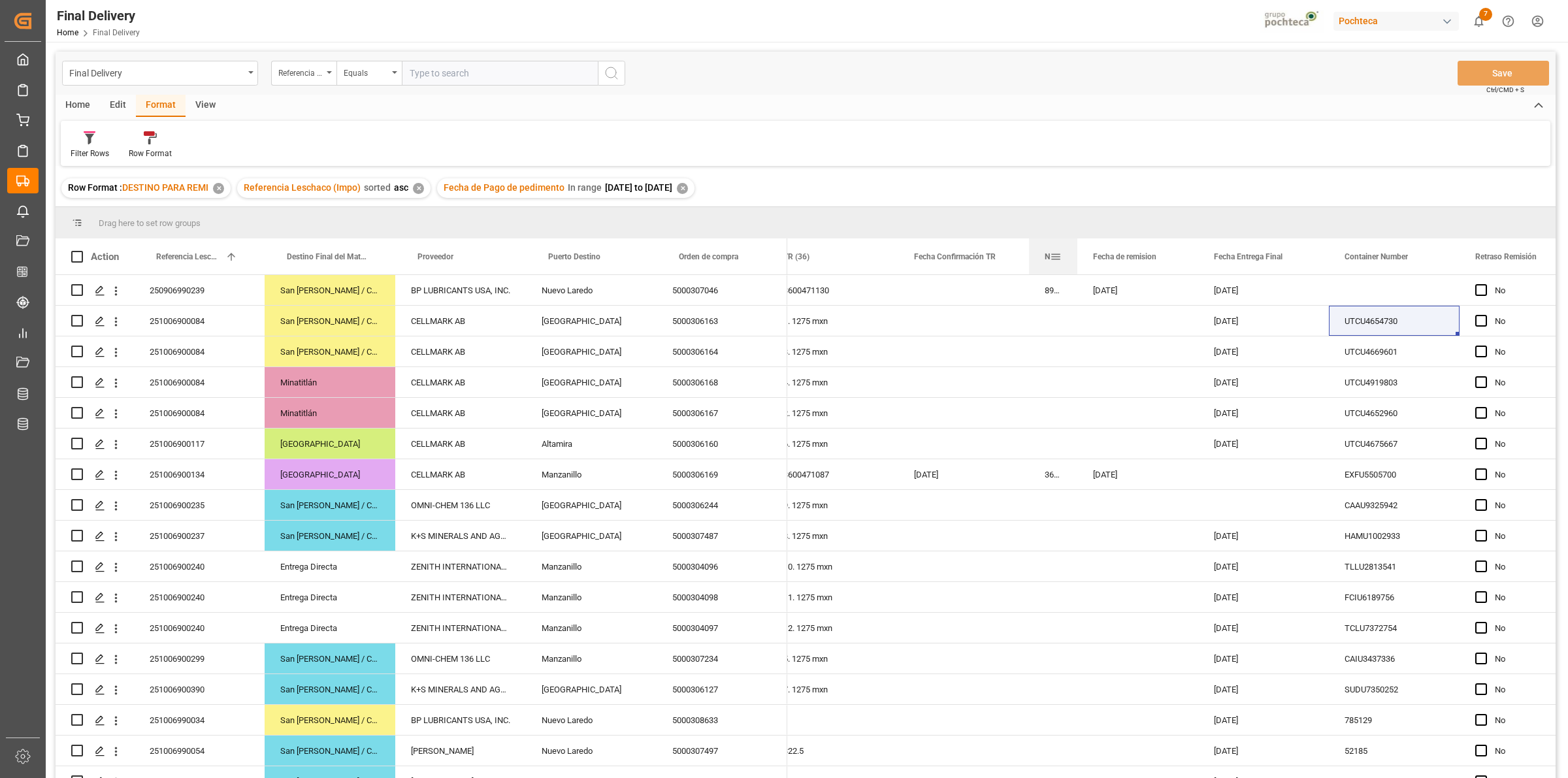
drag, startPoint x: 1157, startPoint y: 259, endPoint x: 1072, endPoint y: 251, distance: 85.4
click at [1075, 251] on div at bounding box center [1078, 255] width 6 height 36
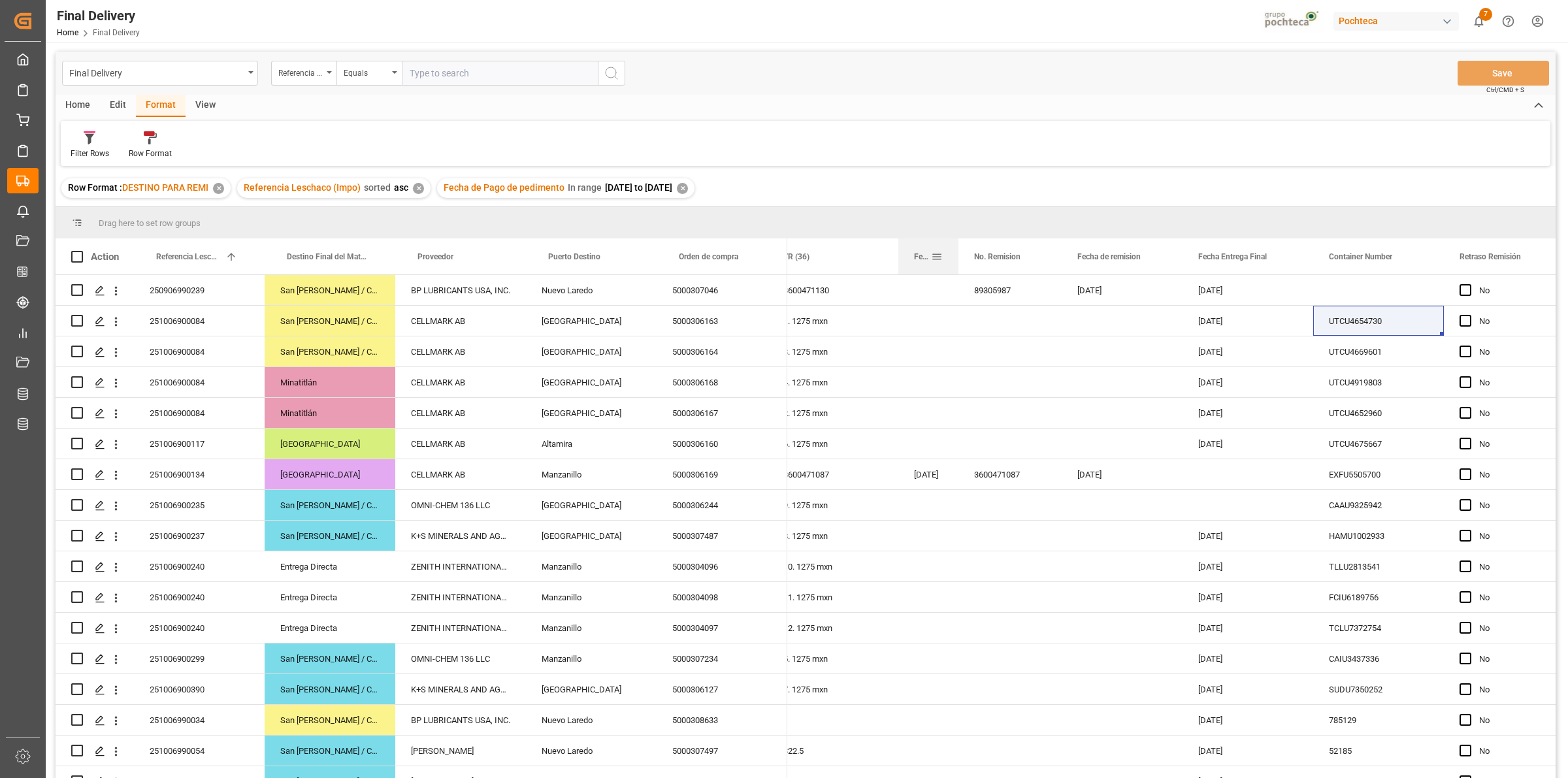
drag, startPoint x: 1026, startPoint y: 266, endPoint x: 956, endPoint y: 266, distance: 70.0
click at [956, 266] on div at bounding box center [958, 255] width 6 height 36
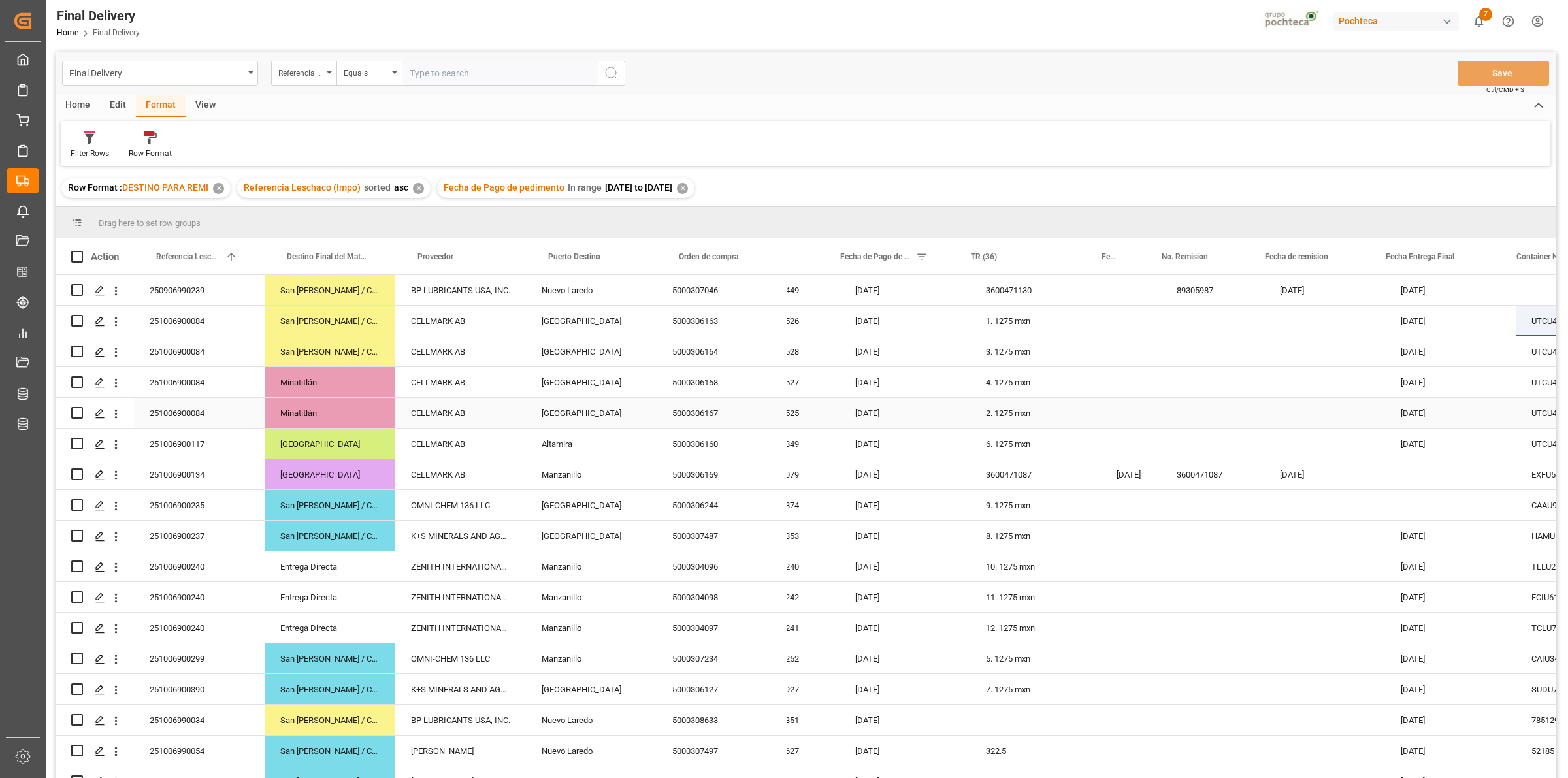
scroll to position [0, 184]
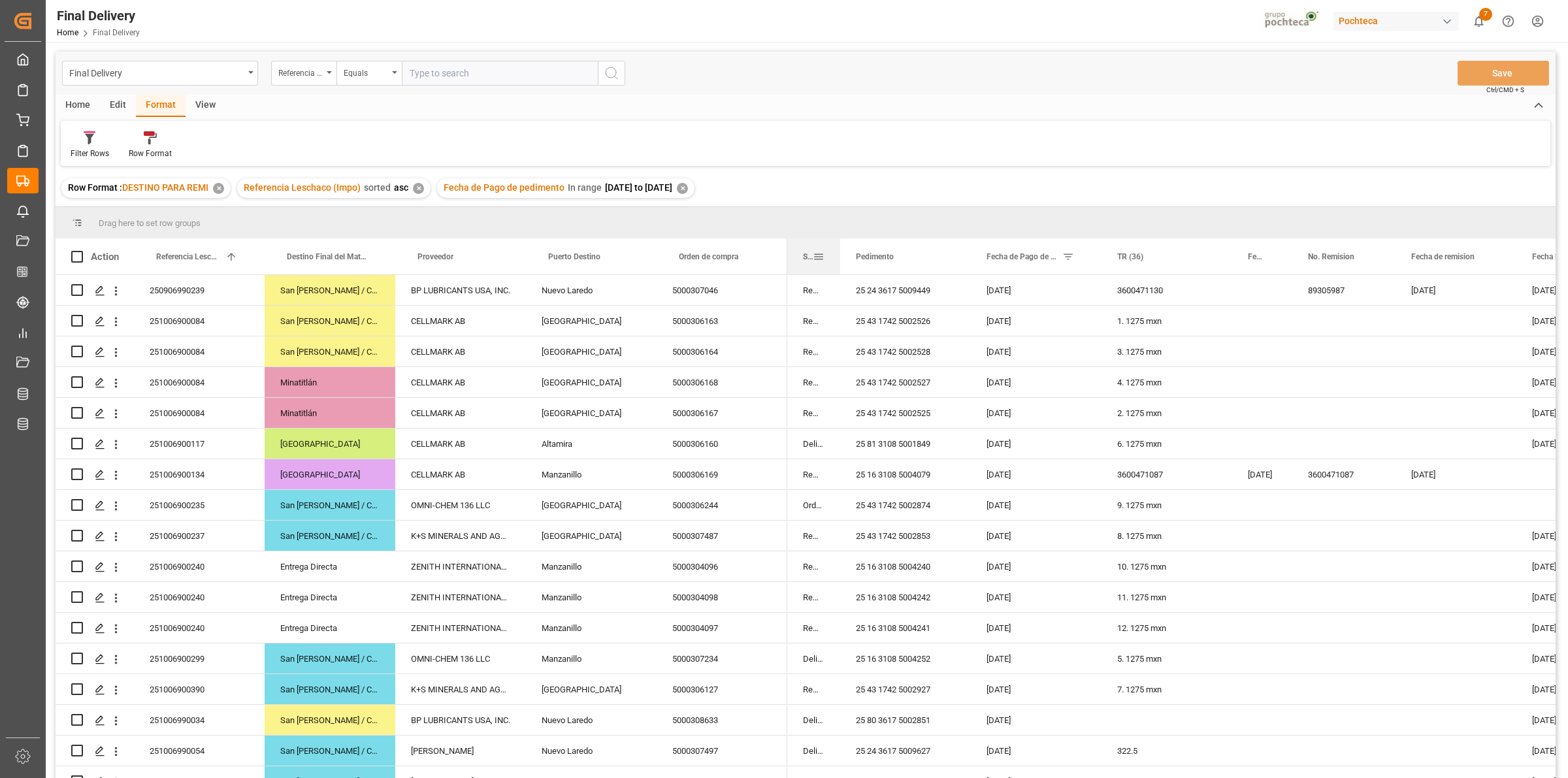
drag, startPoint x: 915, startPoint y: 262, endPoint x: 838, endPoint y: 247, distance: 78.4
click at [838, 247] on div at bounding box center [840, 255] width 6 height 36
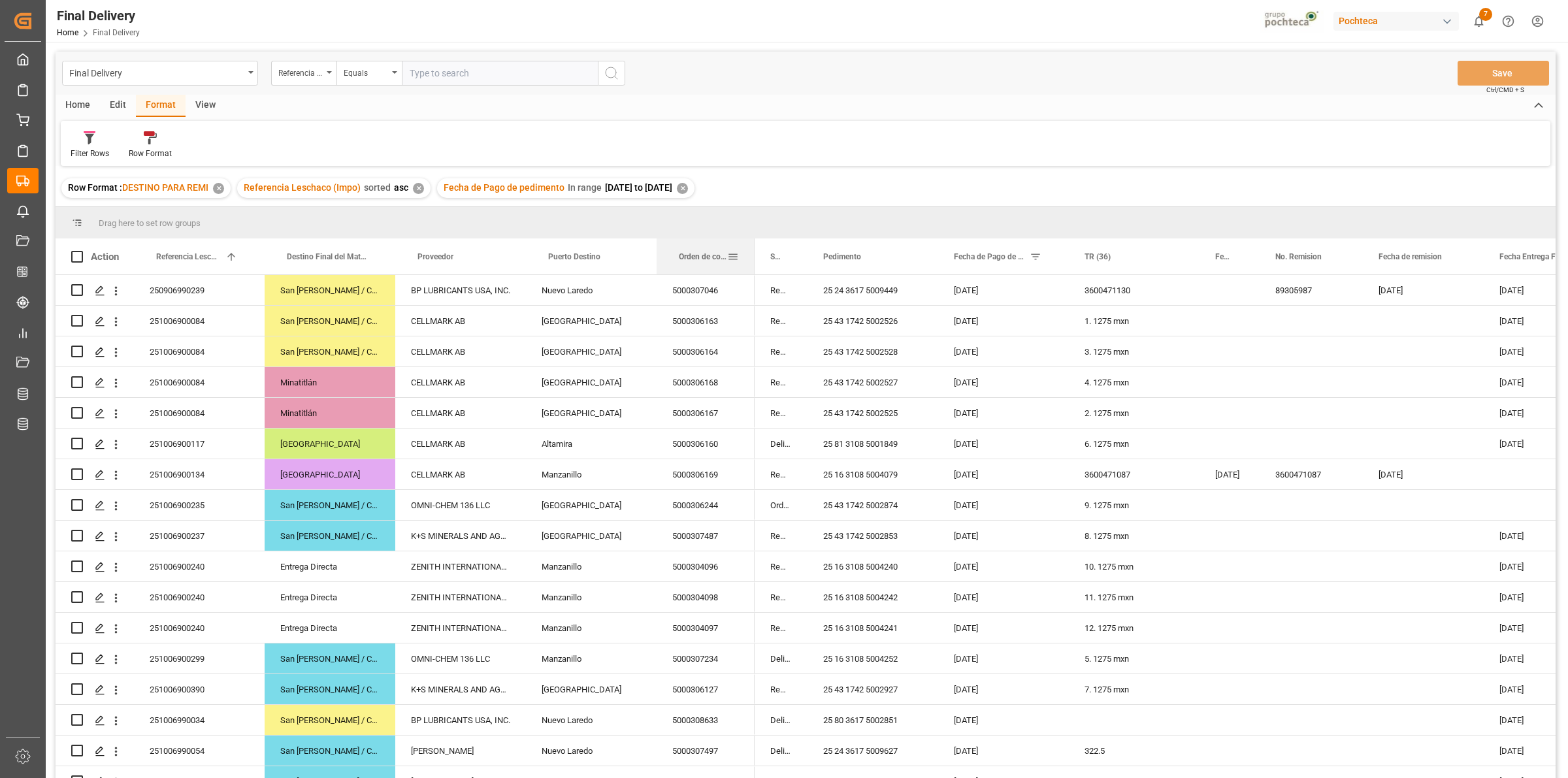
drag, startPoint x: 786, startPoint y: 264, endPoint x: 752, endPoint y: 259, distance: 34.4
click at [752, 259] on div at bounding box center [755, 255] width 6 height 36
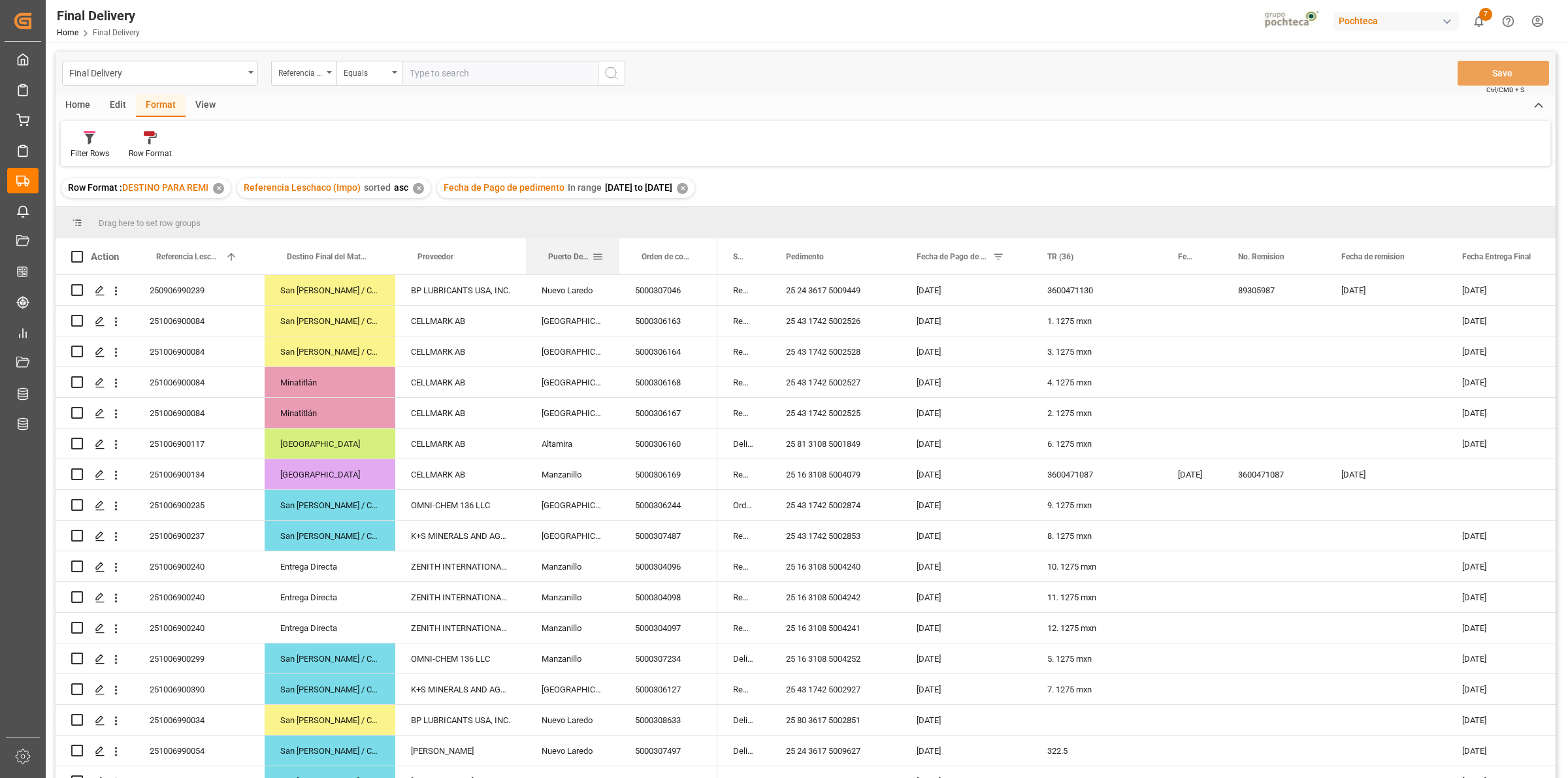
drag, startPoint x: 653, startPoint y: 263, endPoint x: 616, endPoint y: 260, distance: 37.1
click at [617, 260] on div at bounding box center [619, 255] width 6 height 36
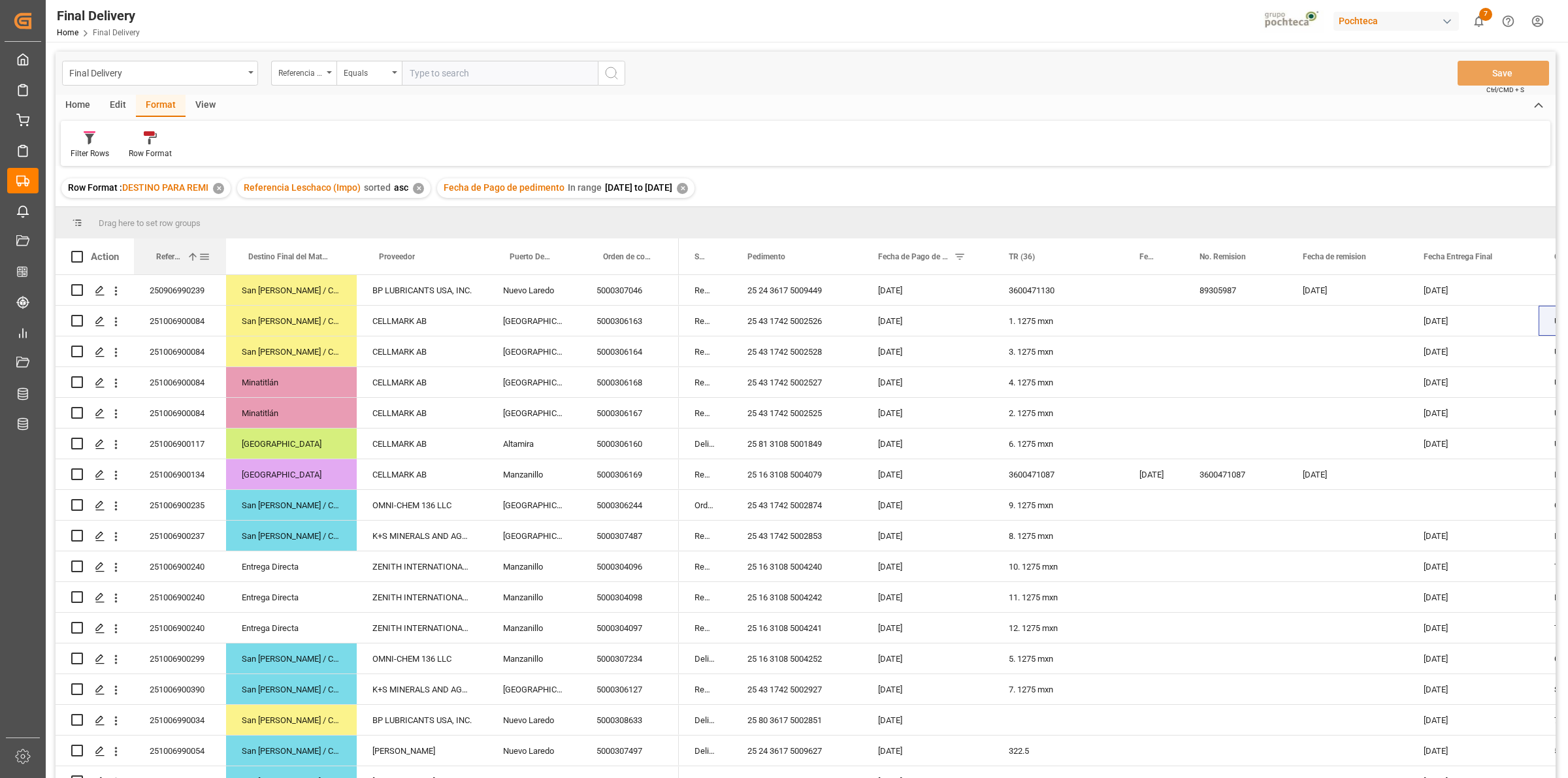
drag, startPoint x: 263, startPoint y: 266, endPoint x: 224, endPoint y: 266, distance: 39.0
click at [224, 266] on div at bounding box center [225, 255] width 6 height 36
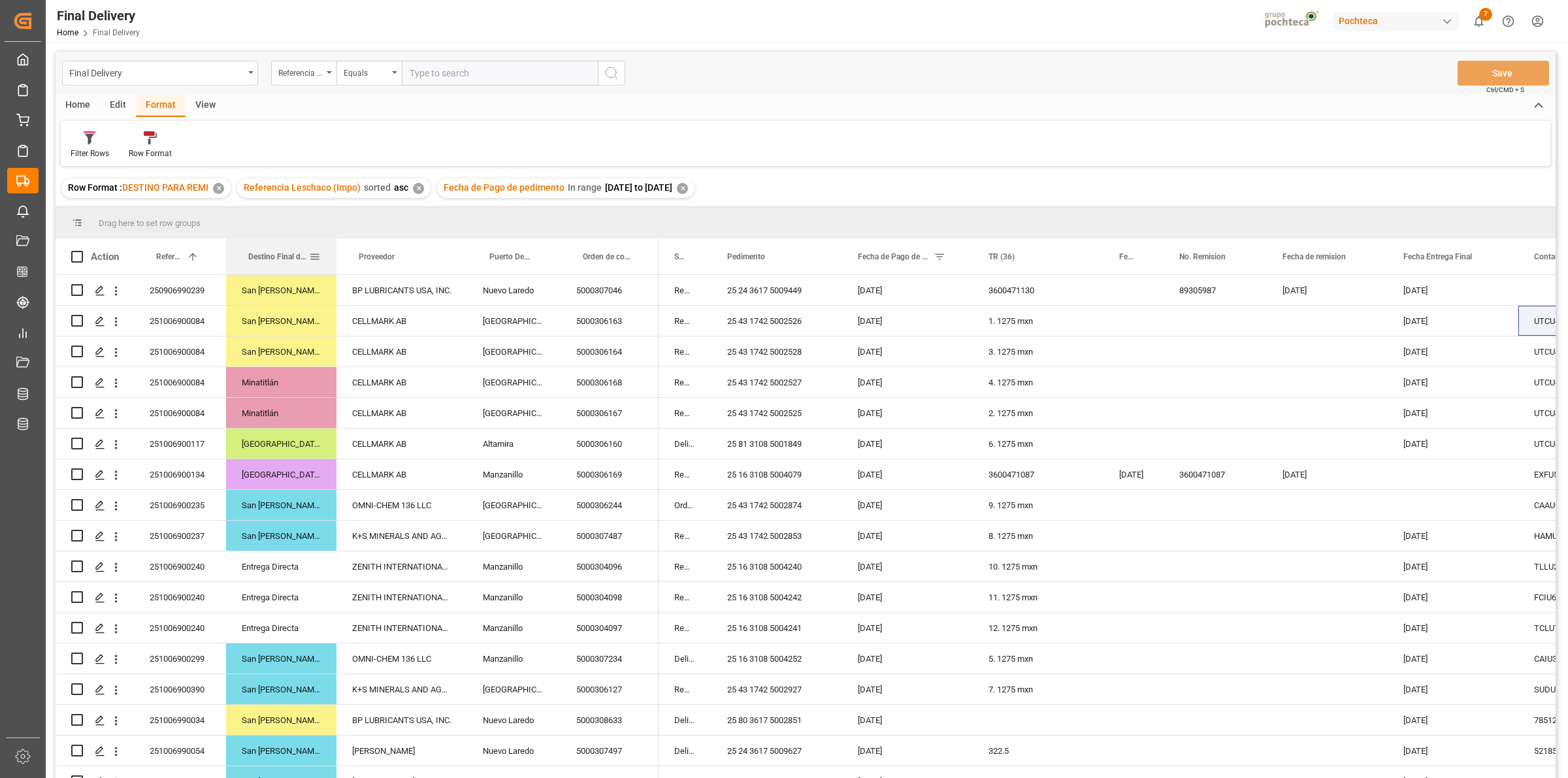
drag, startPoint x: 354, startPoint y: 255, endPoint x: 335, endPoint y: 253, distance: 19.1
click at [335, 253] on div at bounding box center [336, 255] width 6 height 36
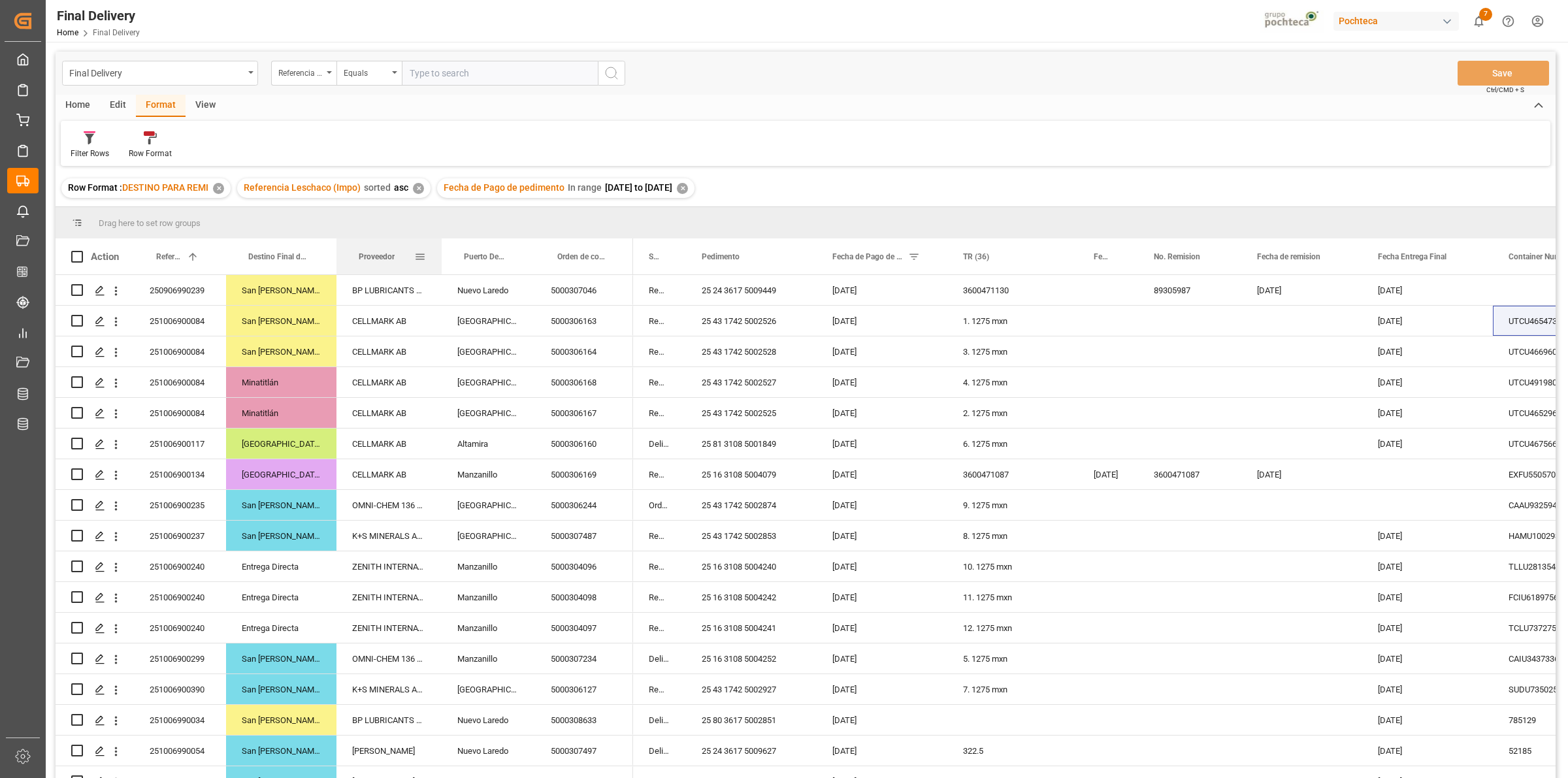
drag, startPoint x: 464, startPoint y: 256, endPoint x: 437, endPoint y: 255, distance: 27.0
click at [439, 255] on div at bounding box center [441, 255] width 6 height 36
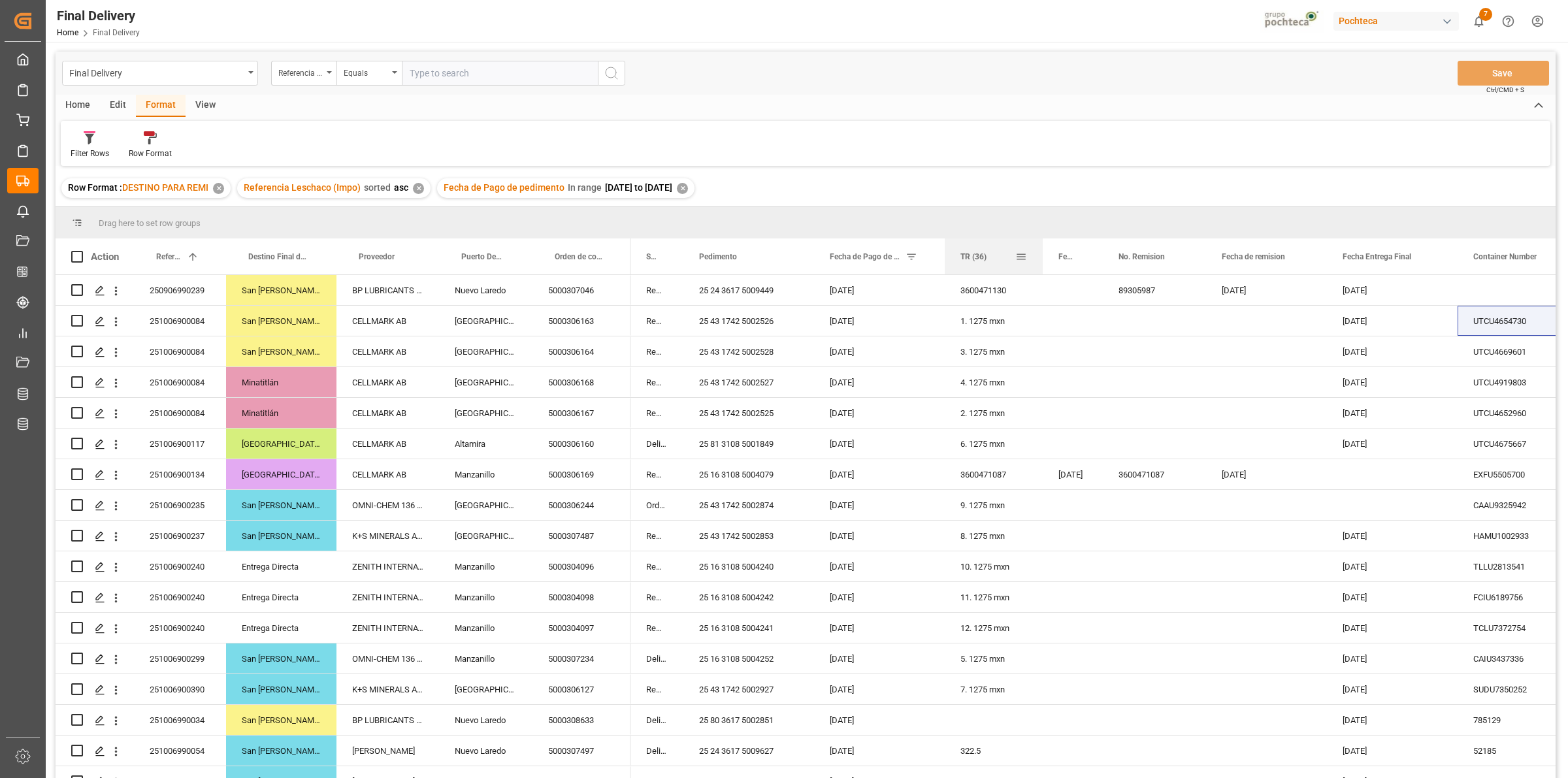
drag, startPoint x: 1073, startPoint y: 249, endPoint x: 1040, endPoint y: 240, distance: 34.2
click at [1040, 240] on div at bounding box center [1043, 255] width 6 height 36
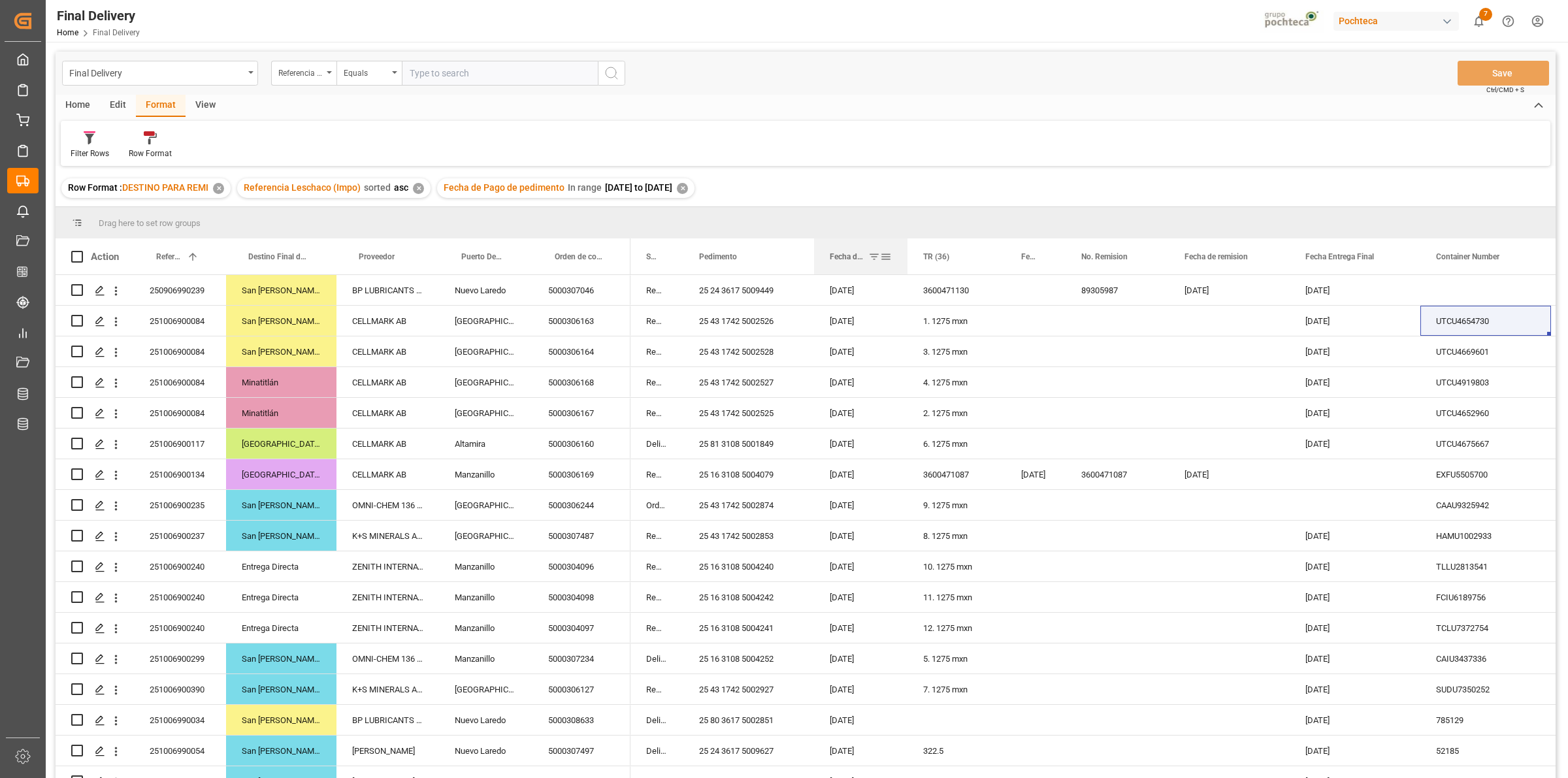
drag, startPoint x: 943, startPoint y: 255, endPoint x: 906, endPoint y: 247, distance: 37.9
click at [906, 247] on div at bounding box center [907, 255] width 6 height 36
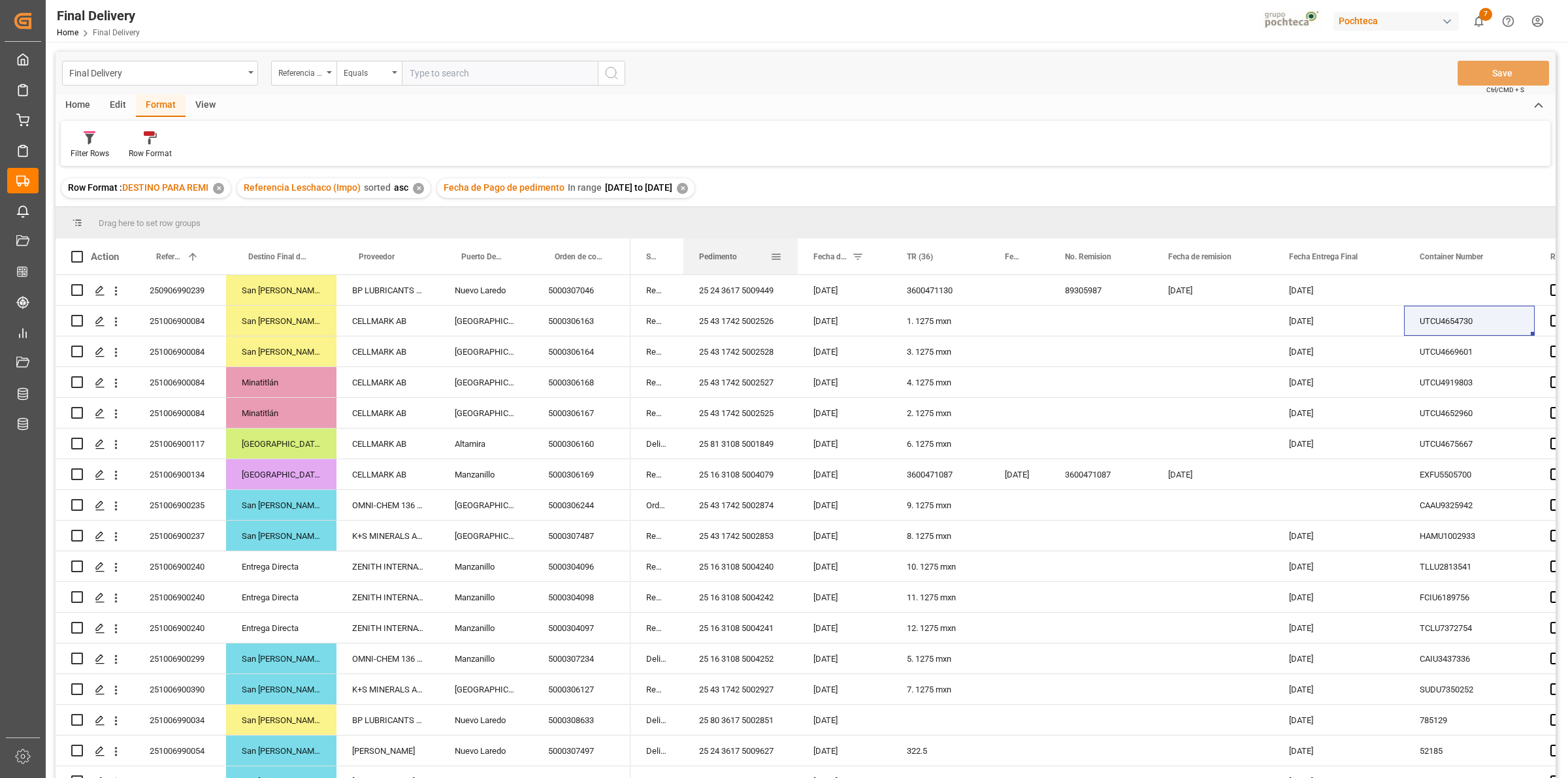
drag, startPoint x: 812, startPoint y: 255, endPoint x: 796, endPoint y: 251, distance: 16.5
click at [796, 251] on div at bounding box center [797, 255] width 6 height 36
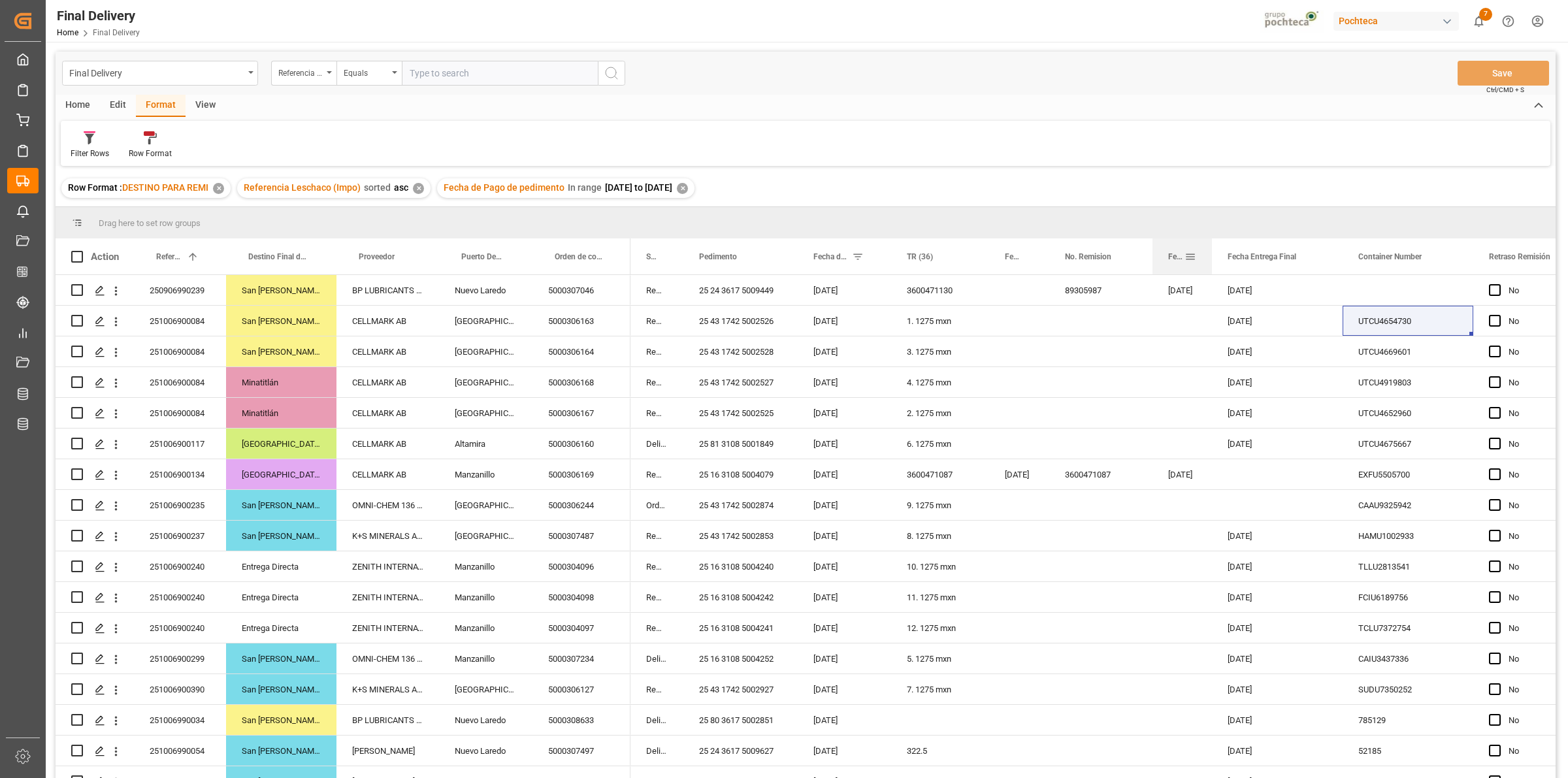
drag, startPoint x: 1272, startPoint y: 253, endPoint x: 1210, endPoint y: 249, distance: 62.1
click at [1210, 249] on div at bounding box center [1212, 255] width 6 height 36
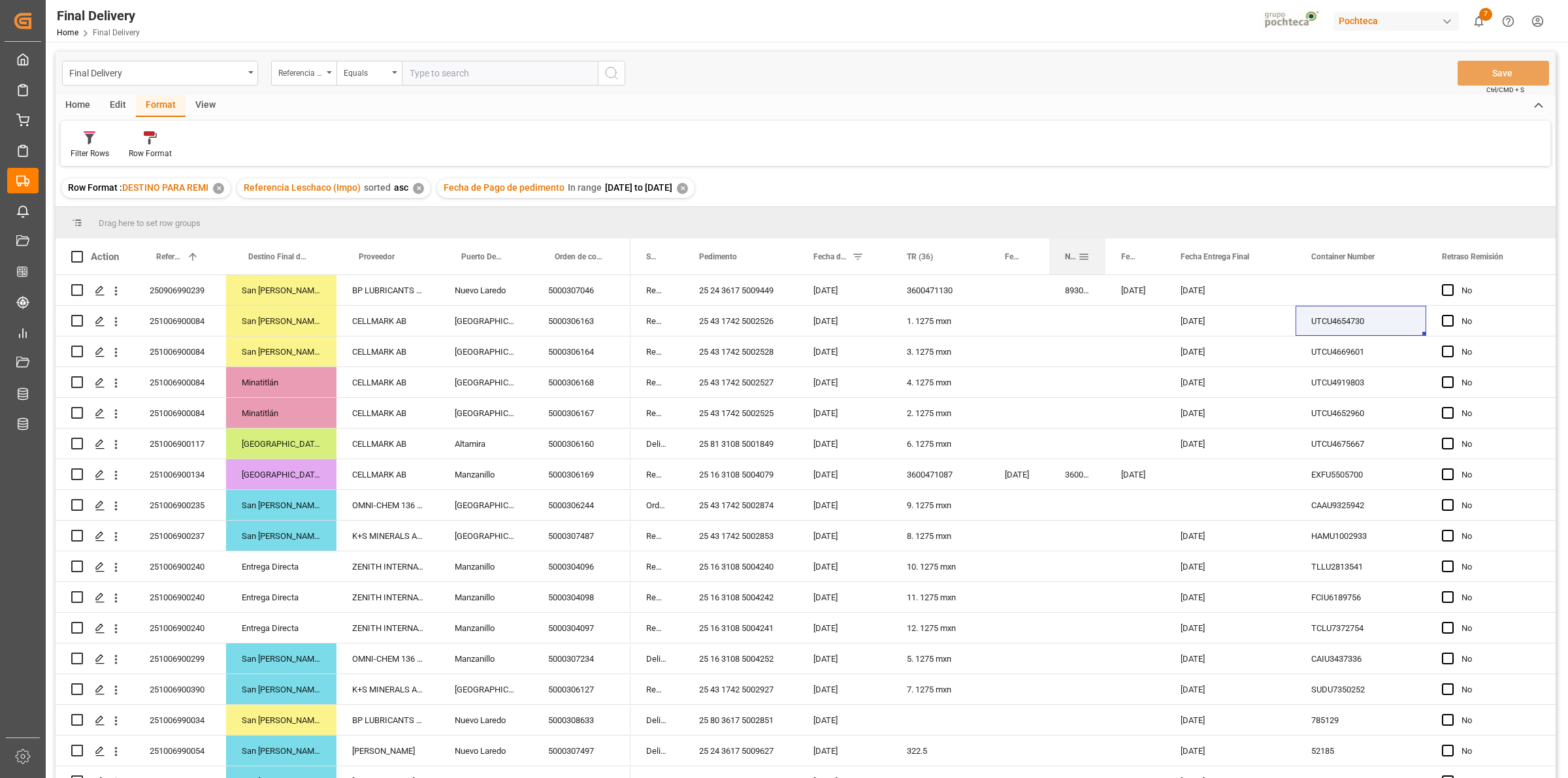
drag, startPoint x: 1151, startPoint y: 262, endPoint x: 1104, endPoint y: 257, distance: 47.3
click at [1104, 257] on div at bounding box center [1105, 255] width 6 height 36
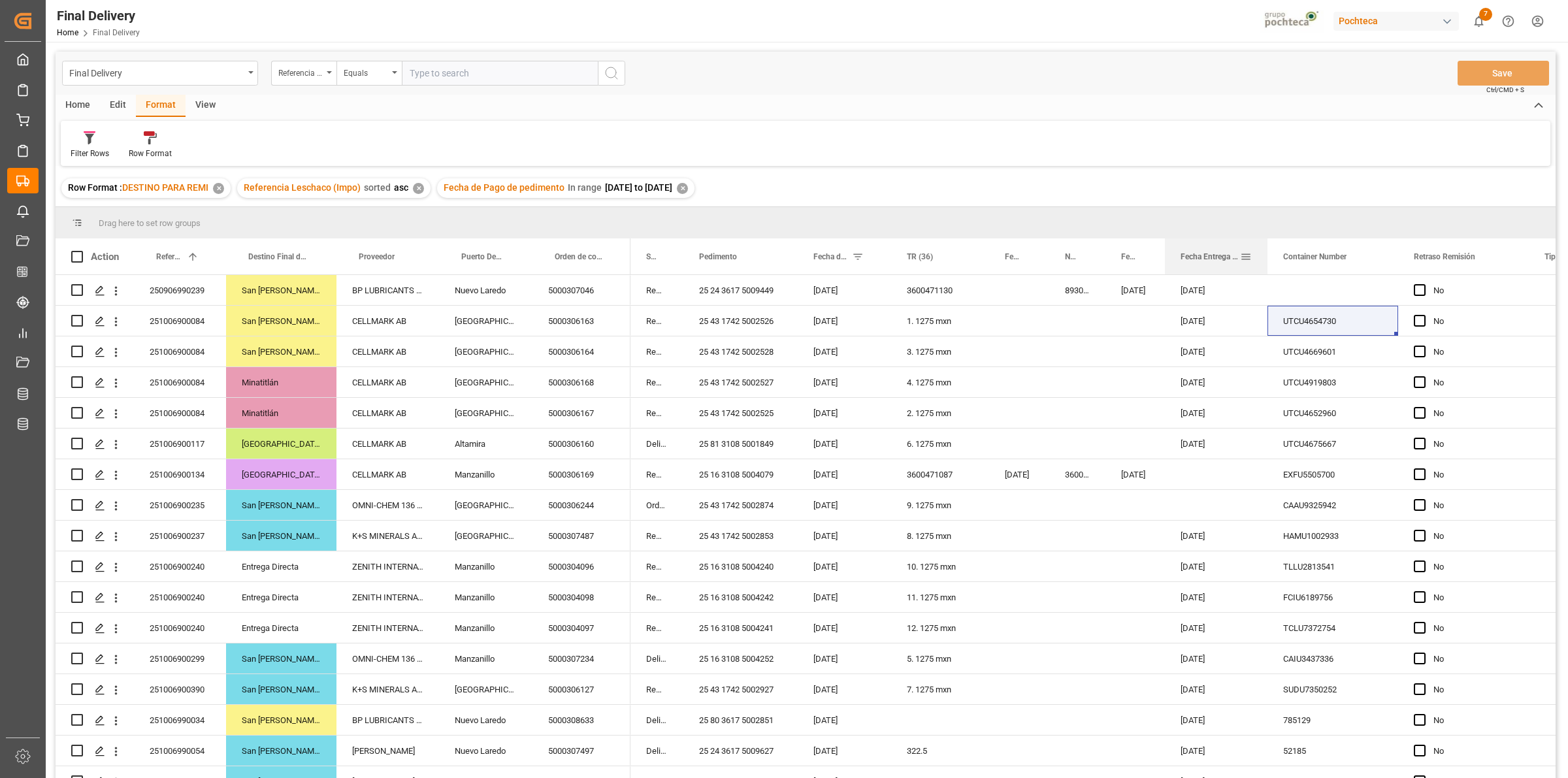
drag, startPoint x: 1293, startPoint y: 260, endPoint x: 1264, endPoint y: 253, distance: 29.8
click at [1265, 253] on div at bounding box center [1267, 255] width 6 height 36
click at [721, 328] on div "25 43 1742 5002526" at bounding box center [740, 321] width 115 height 30
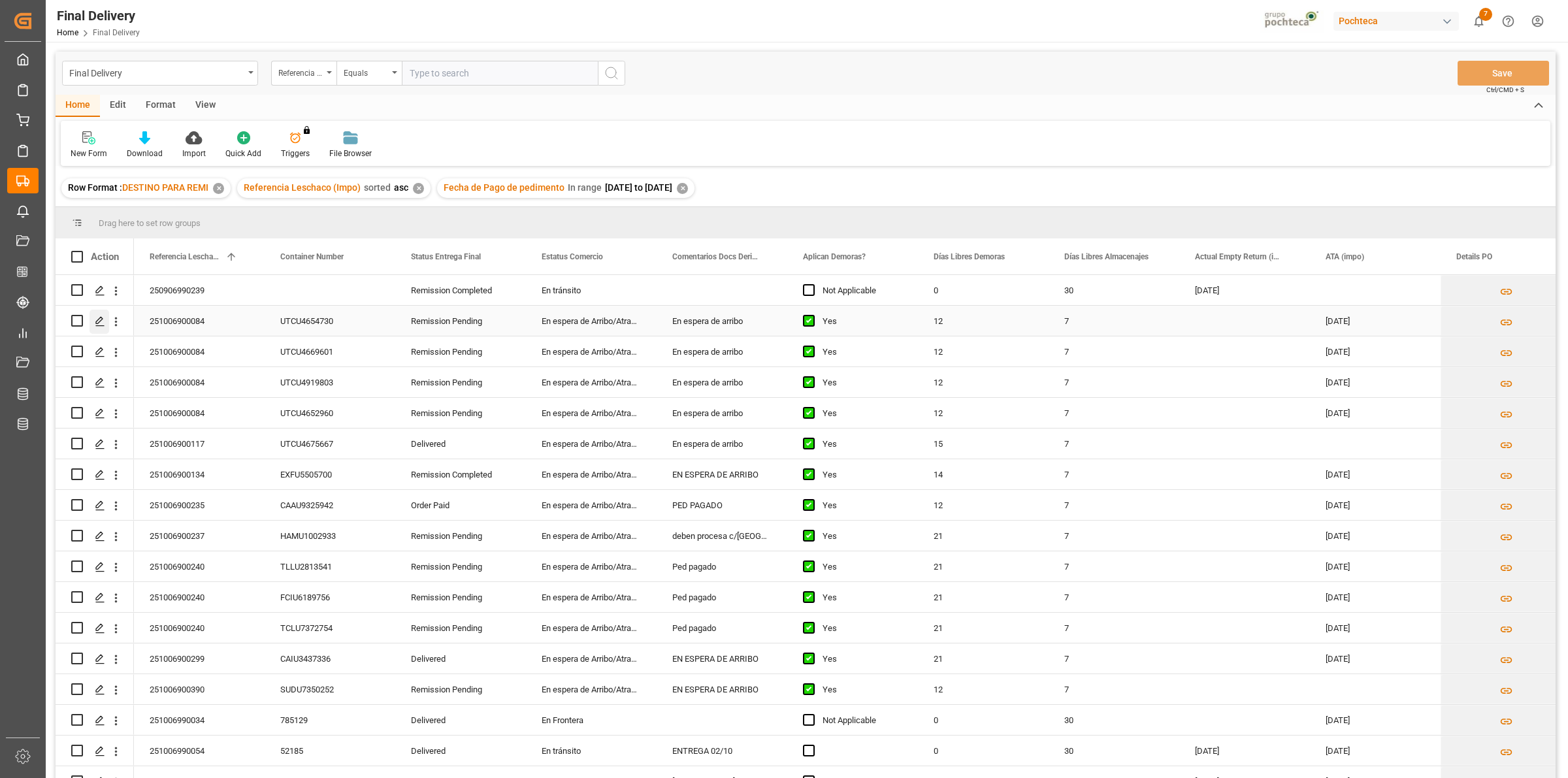
click at [98, 321] on icon "Press SPACE to select this row." at bounding box center [100, 321] width 10 height 10
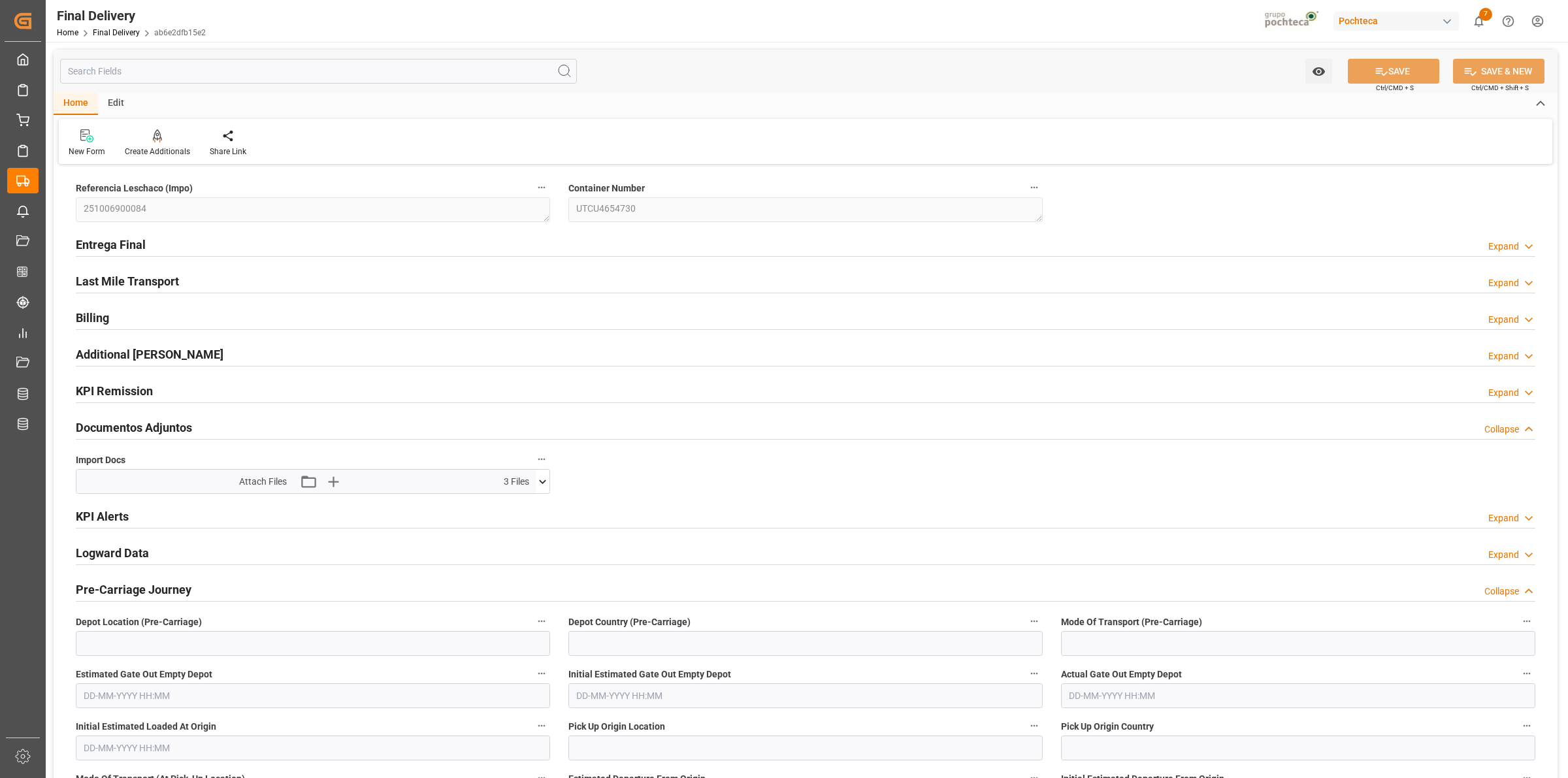
click at [544, 484] on icon at bounding box center [542, 481] width 13 height 13
click at [505, 536] on icon at bounding box center [507, 533] width 13 height 13
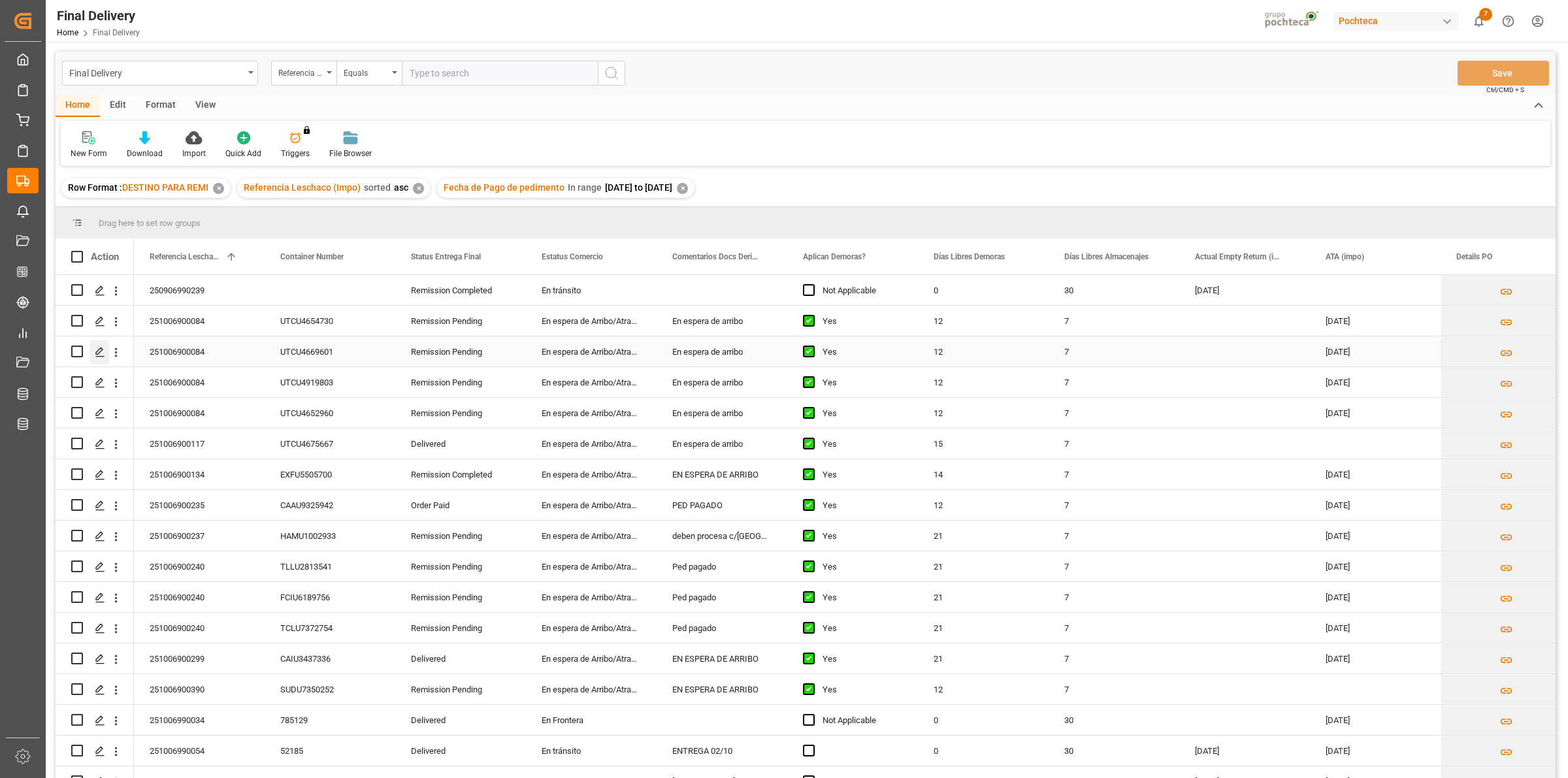
click at [103, 345] on div "Press SPACE to select this row." at bounding box center [99, 352] width 20 height 25
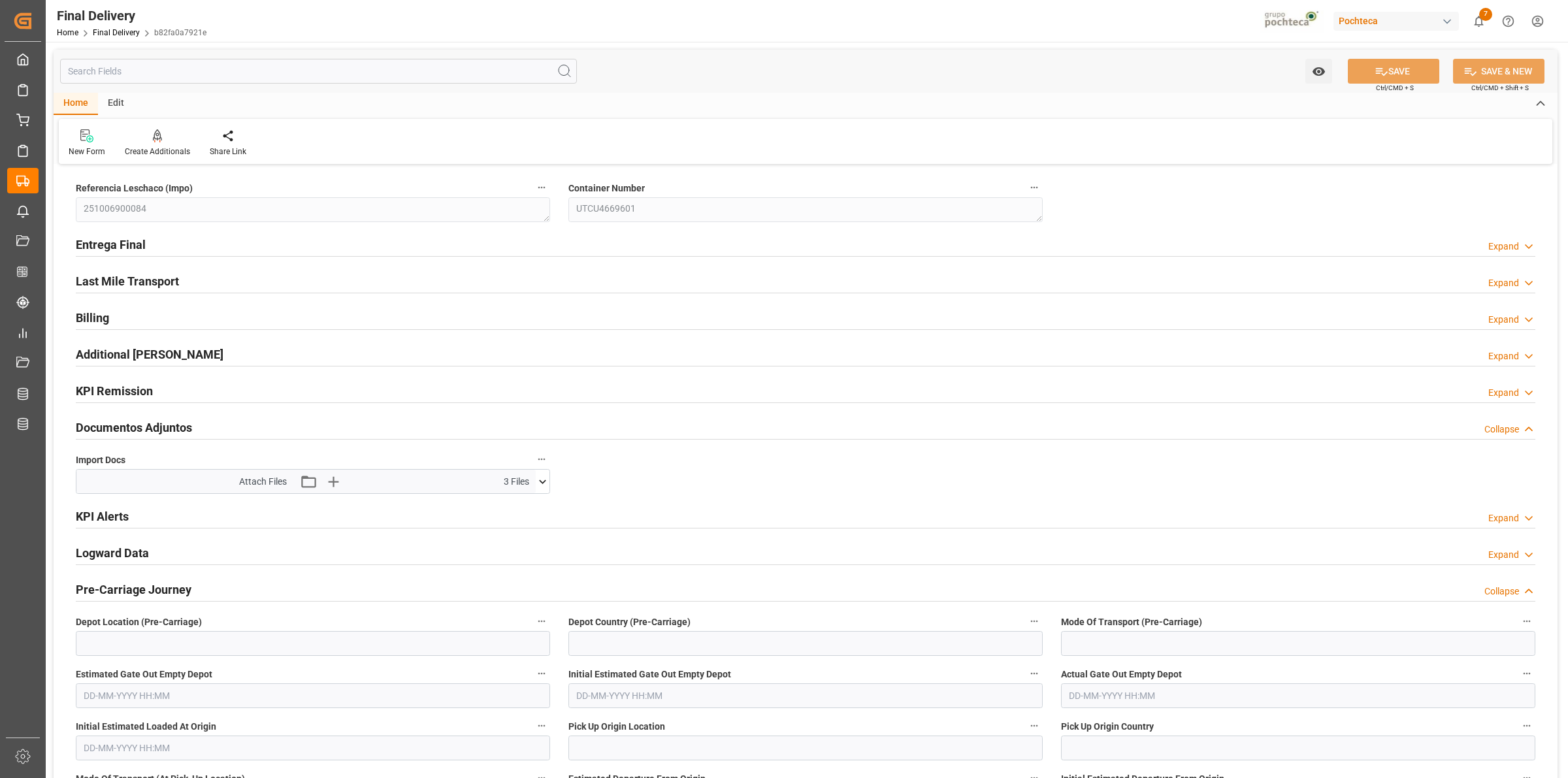
click at [544, 485] on icon at bounding box center [542, 481] width 13 height 13
click at [507, 538] on icon at bounding box center [507, 533] width 13 height 13
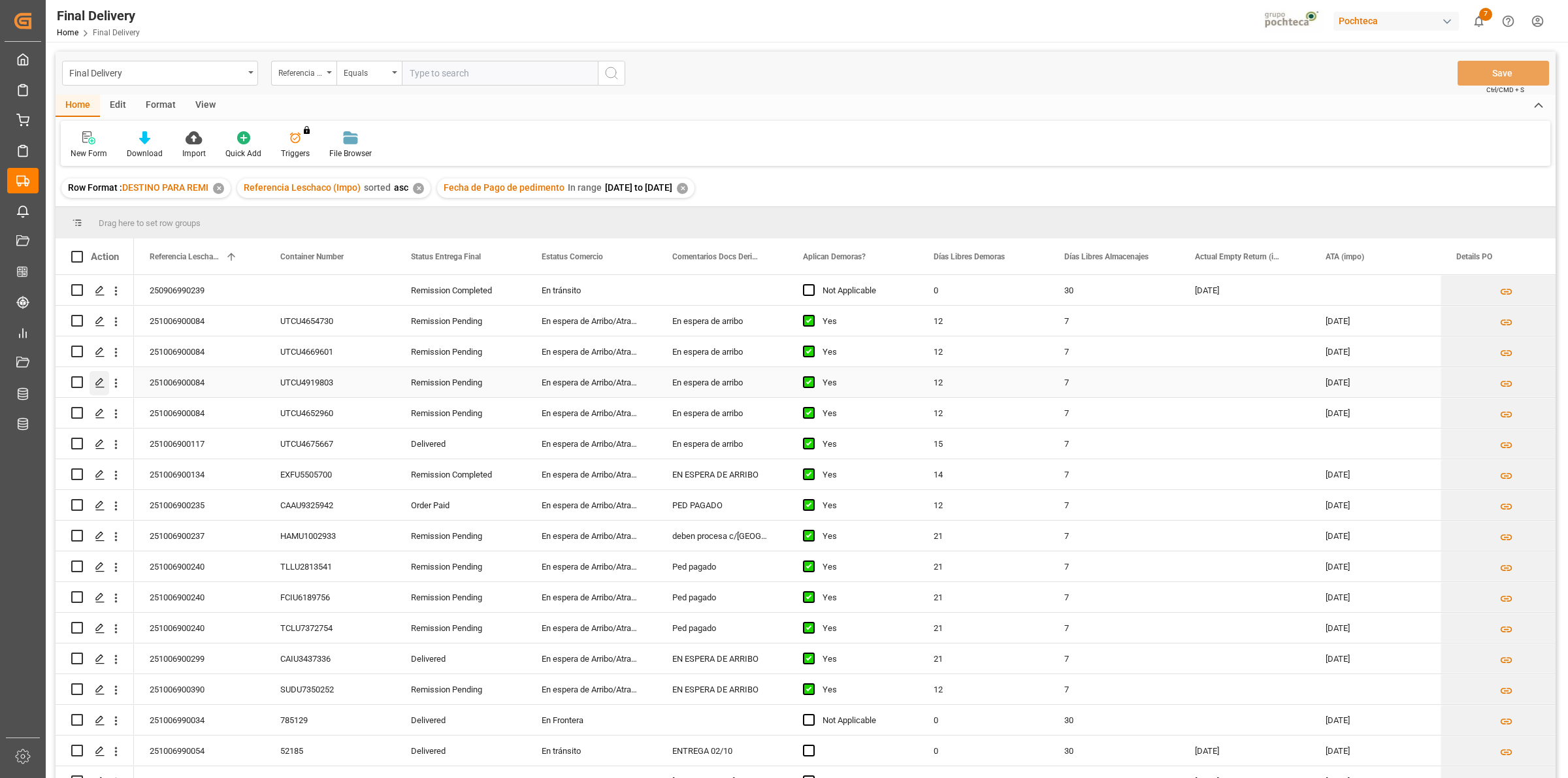
click at [95, 385] on icon "Press SPACE to select this row." at bounding box center [100, 382] width 10 height 10
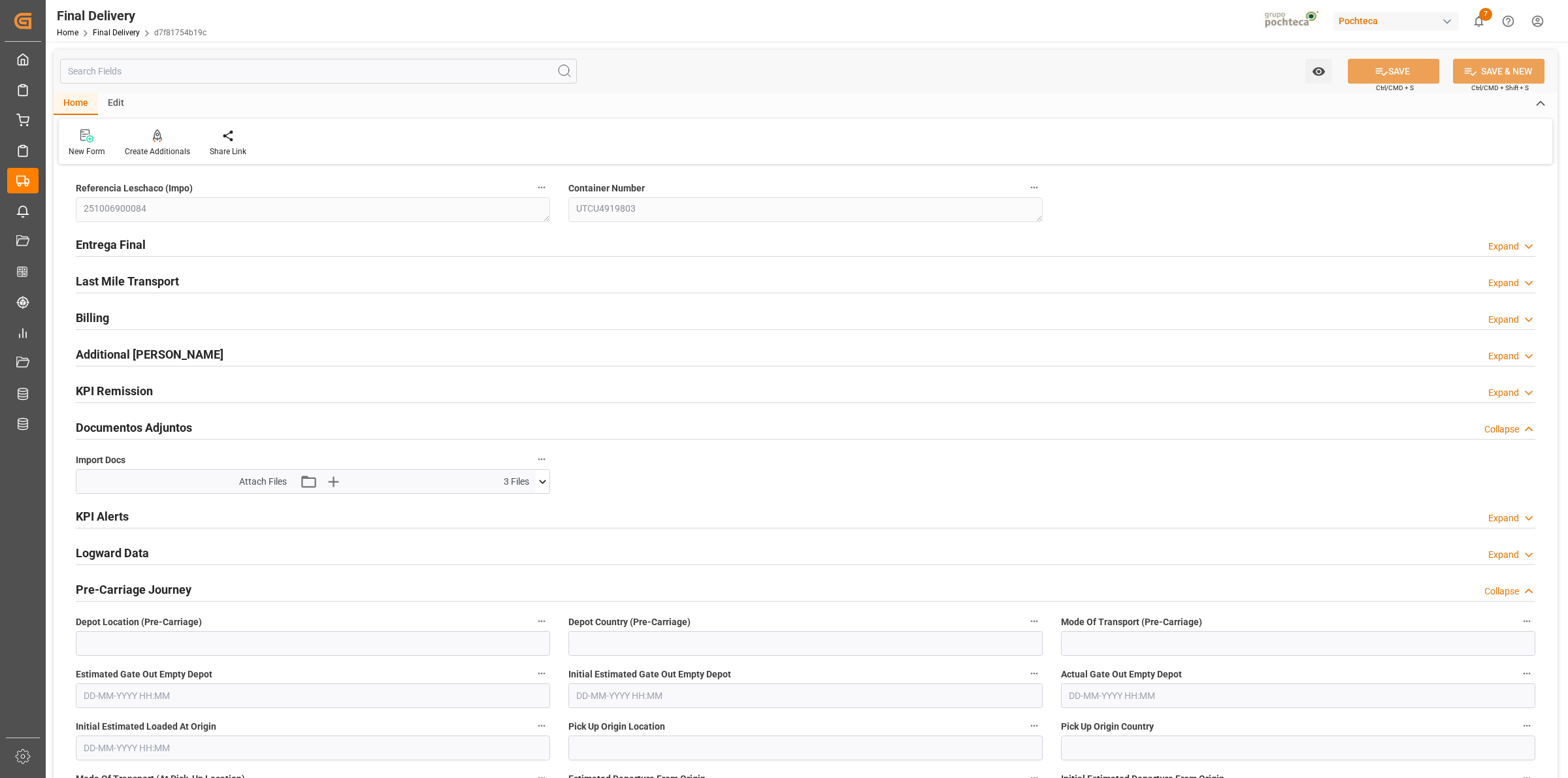
click at [538, 485] on icon at bounding box center [542, 481] width 13 height 13
click at [541, 484] on icon at bounding box center [542, 481] width 13 height 13
click at [505, 538] on icon at bounding box center [507, 533] width 13 height 13
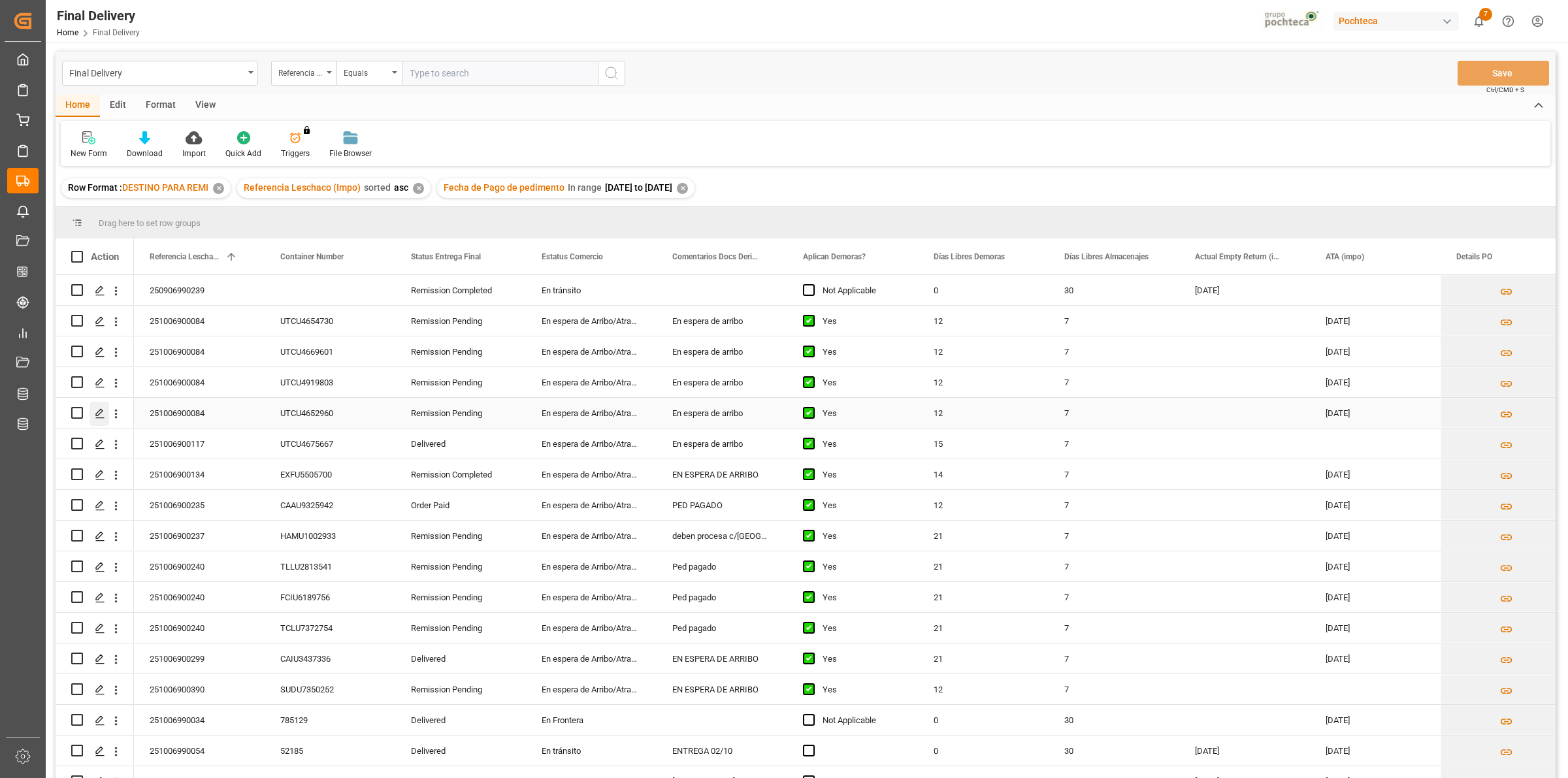
click at [103, 413] on icon "Press SPACE to select this row." at bounding box center [100, 413] width 10 height 10
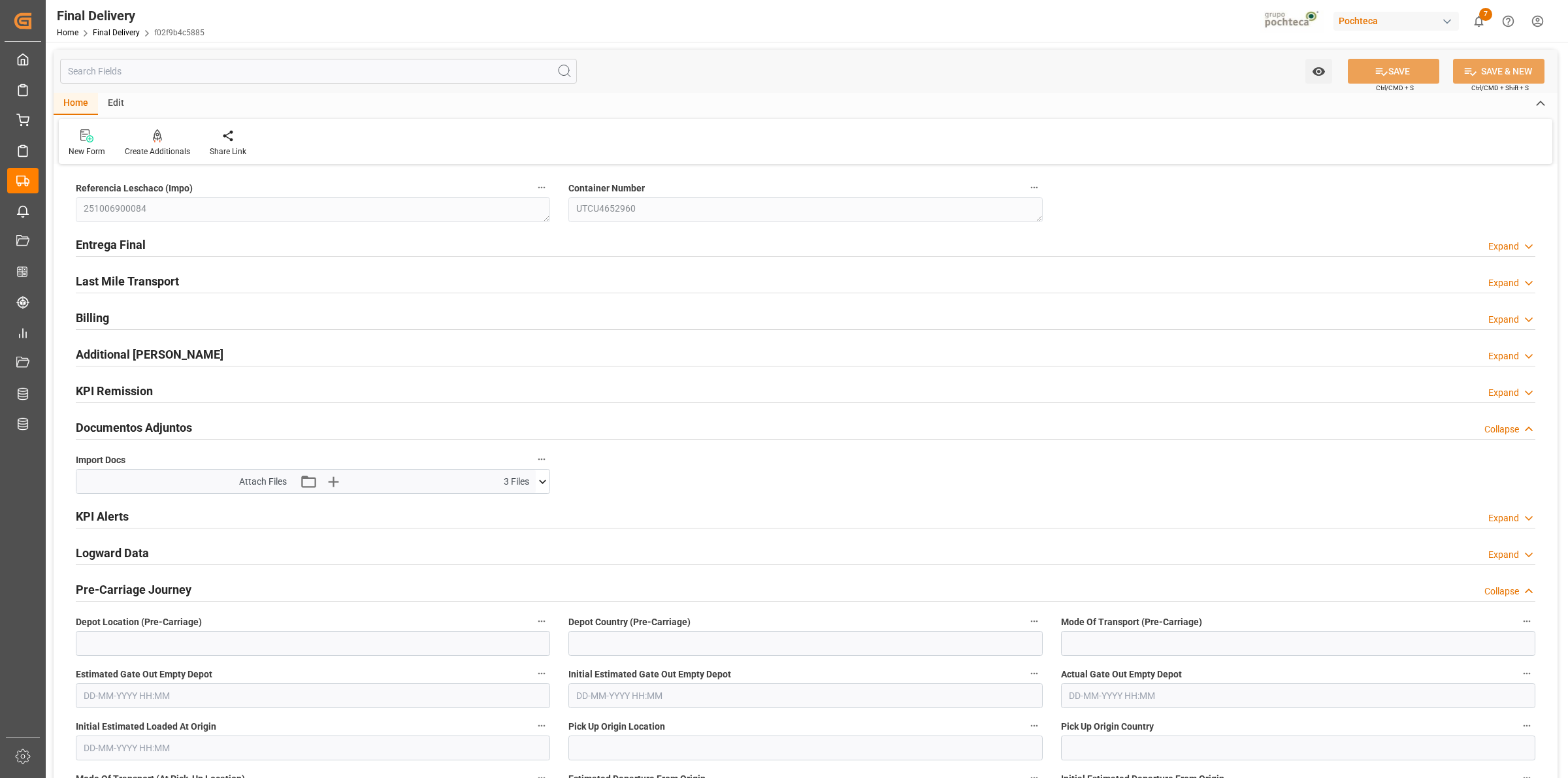
type textarea "251006900084"
type textarea "UTCU4652960"
click at [537, 482] on icon at bounding box center [542, 481] width 13 height 13
click at [539, 478] on icon at bounding box center [542, 481] width 13 height 13
click at [503, 508] on icon at bounding box center [508, 505] width 10 height 10
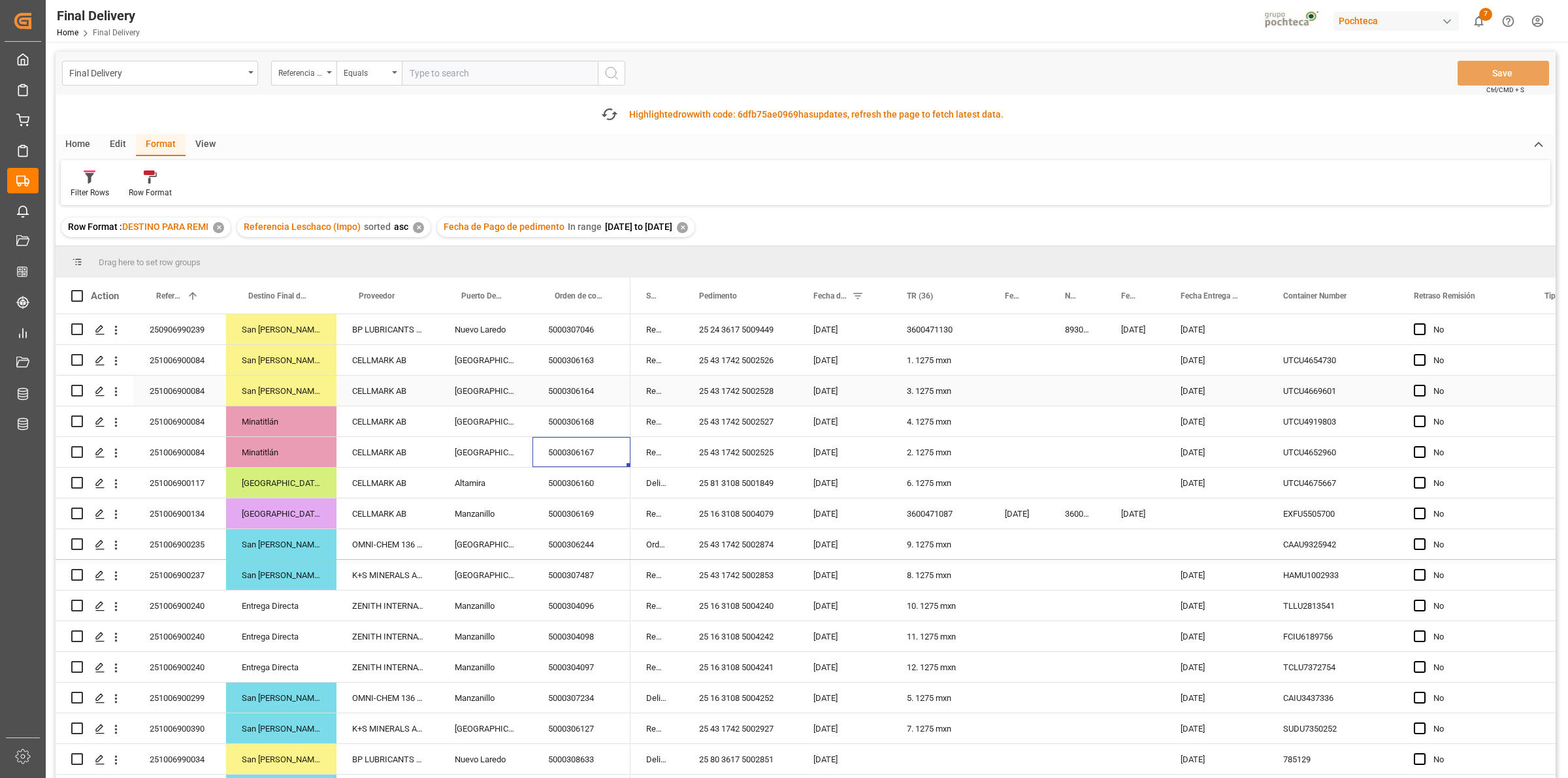
click at [191, 387] on div "251006900084" at bounding box center [180, 391] width 92 height 30
click at [930, 365] on div "1. 1275 mxn" at bounding box center [941, 360] width 98 height 30
click at [937, 361] on div "1. 1275 mxn" at bounding box center [941, 360] width 98 height 30
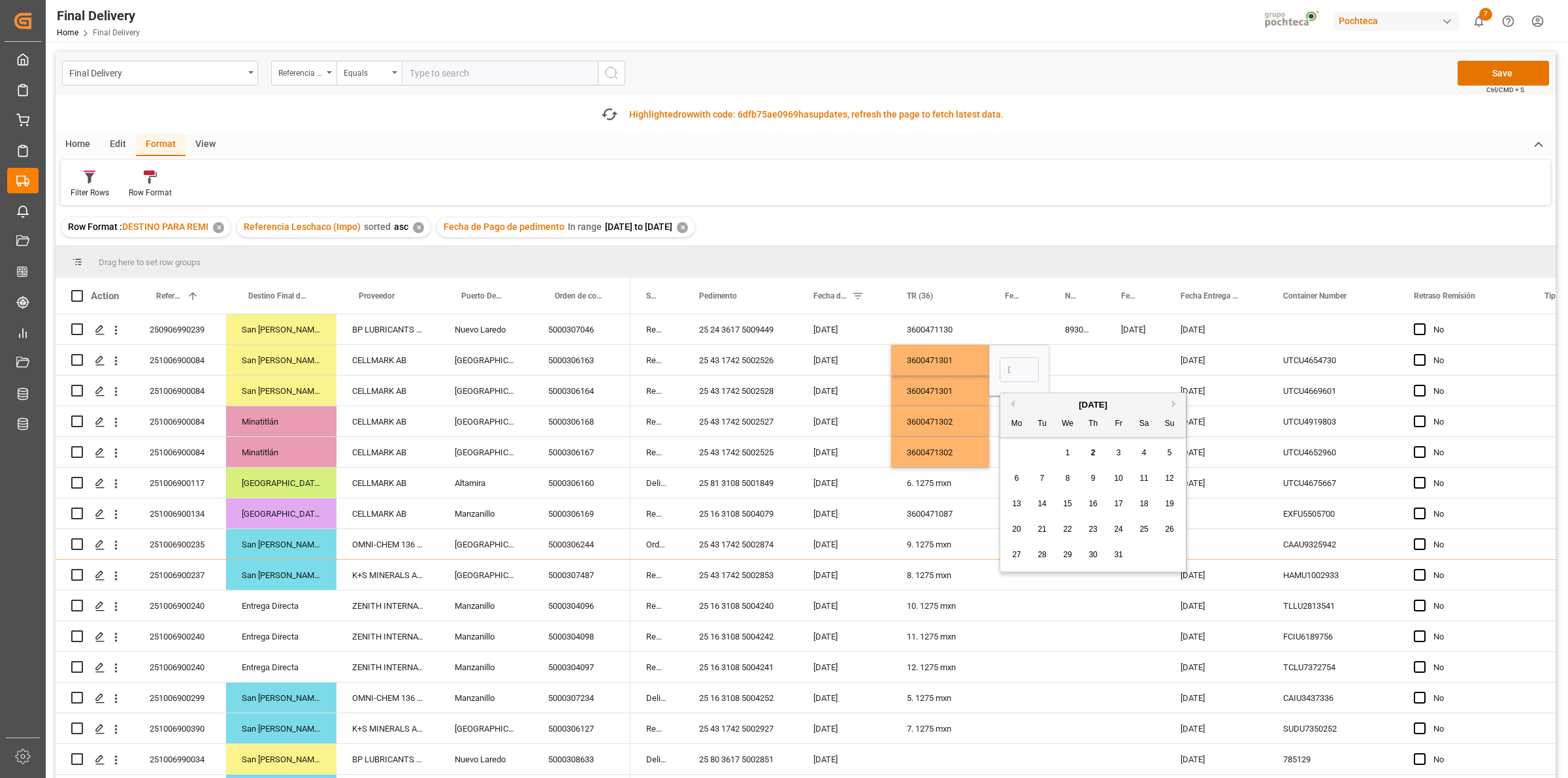
click at [1093, 454] on span "2" at bounding box center [1093, 453] width 5 height 9
type input "[DATE]"
click at [1064, 367] on div "Press SPACE to select this row." at bounding box center [1077, 360] width 56 height 30
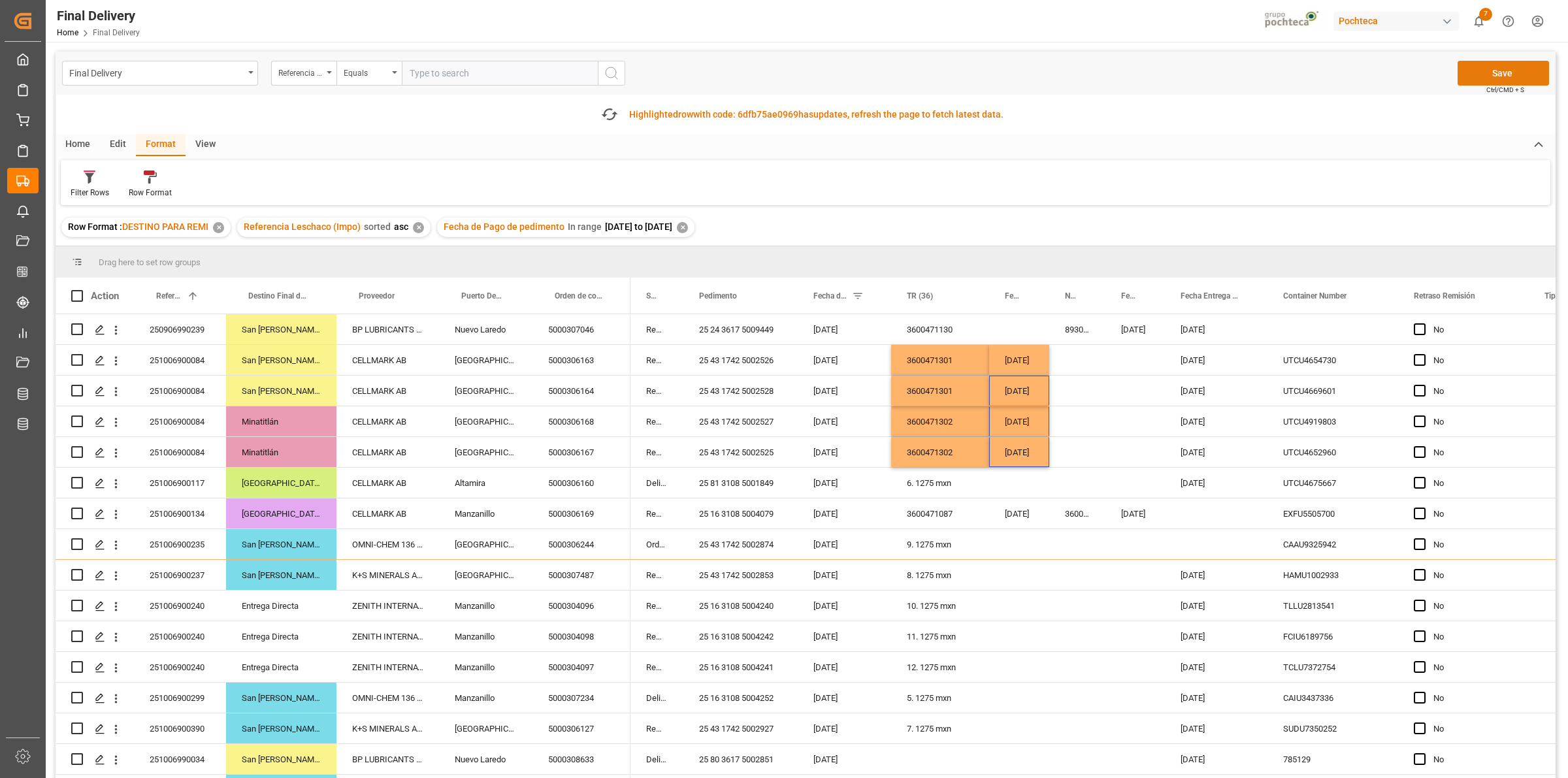
click at [1507, 78] on button "Save" at bounding box center [1504, 73] width 92 height 25
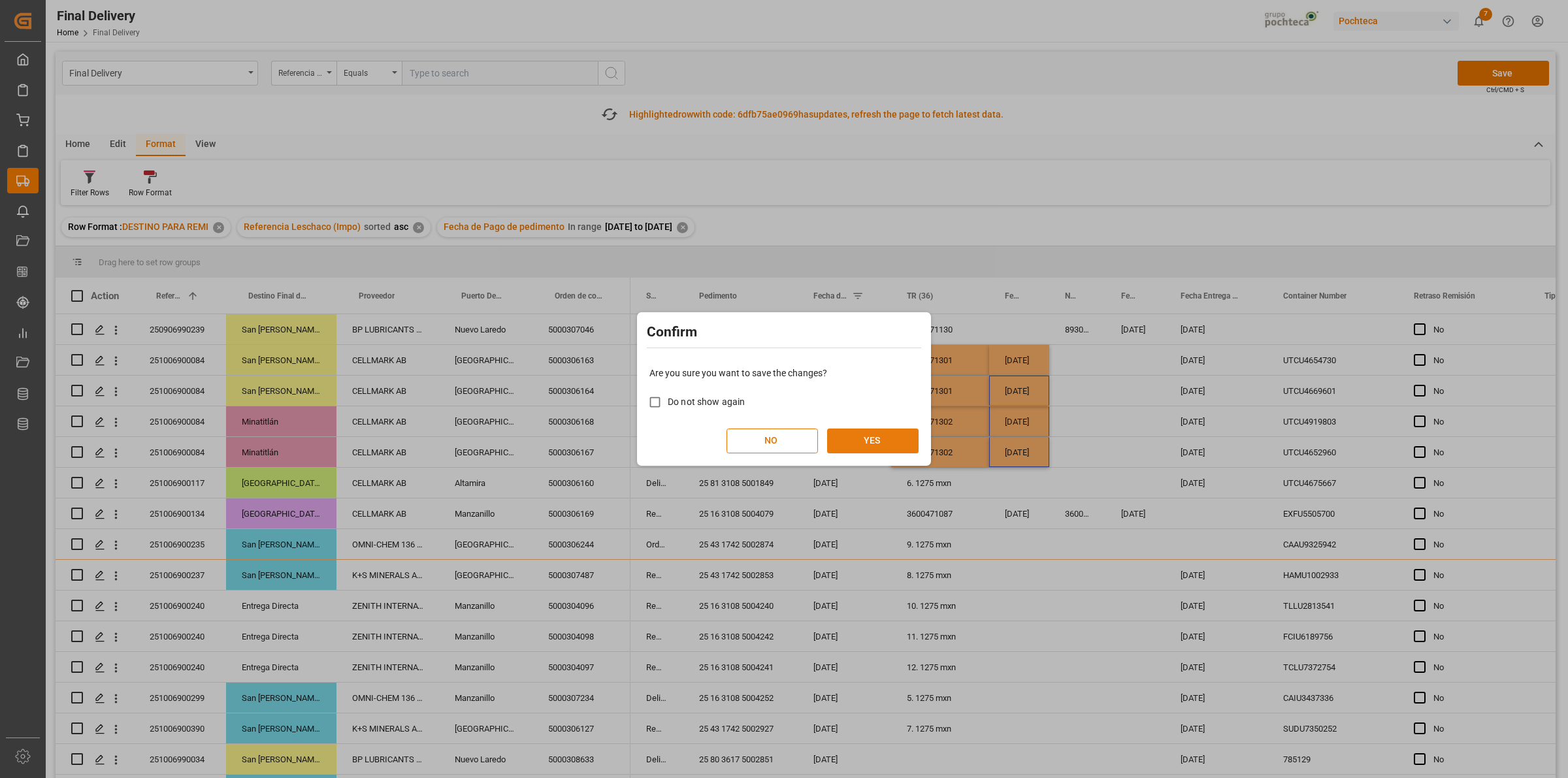
click at [903, 435] on button "YES" at bounding box center [873, 440] width 92 height 25
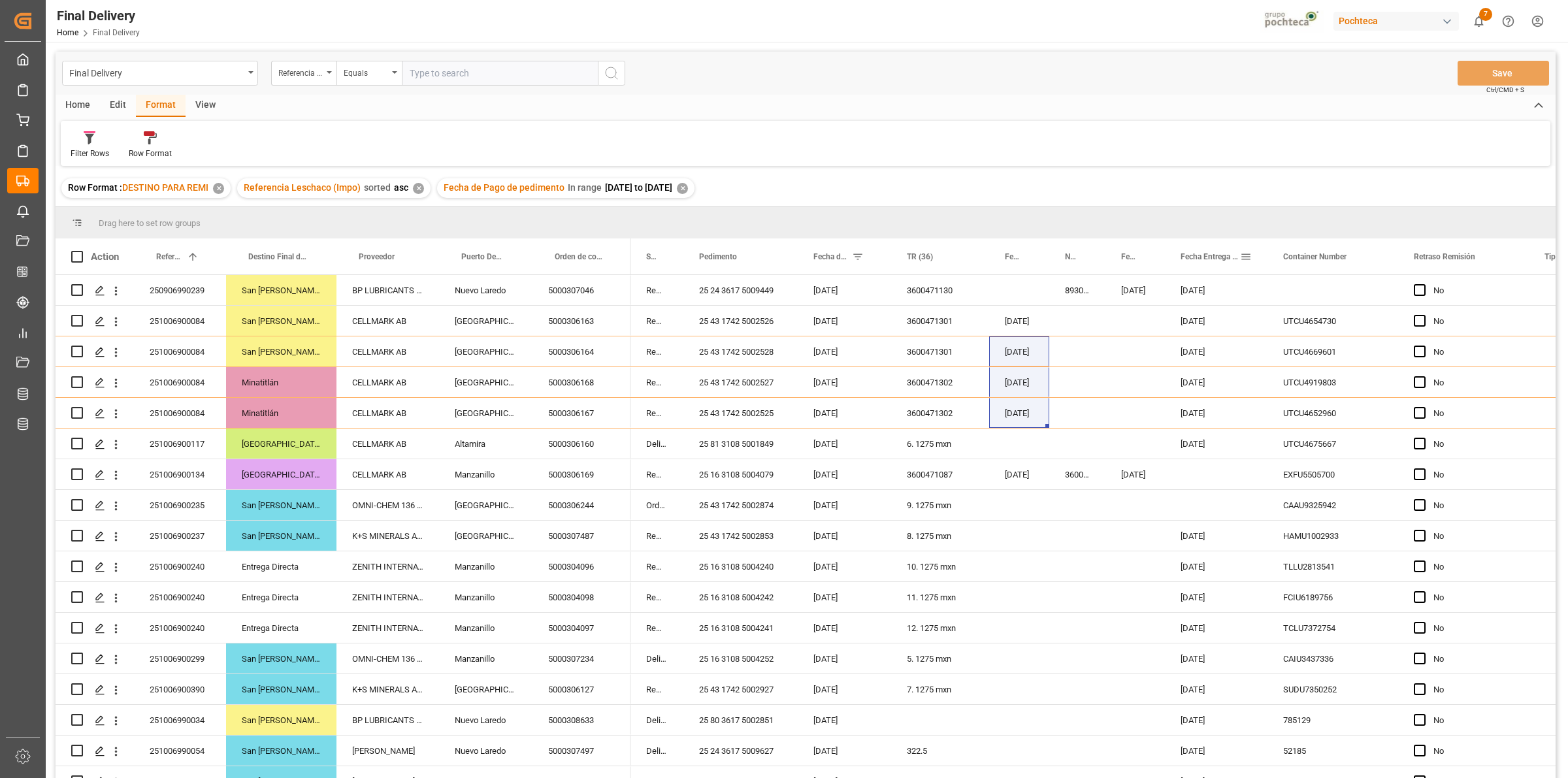
click at [1246, 259] on span at bounding box center [1246, 256] width 12 height 12
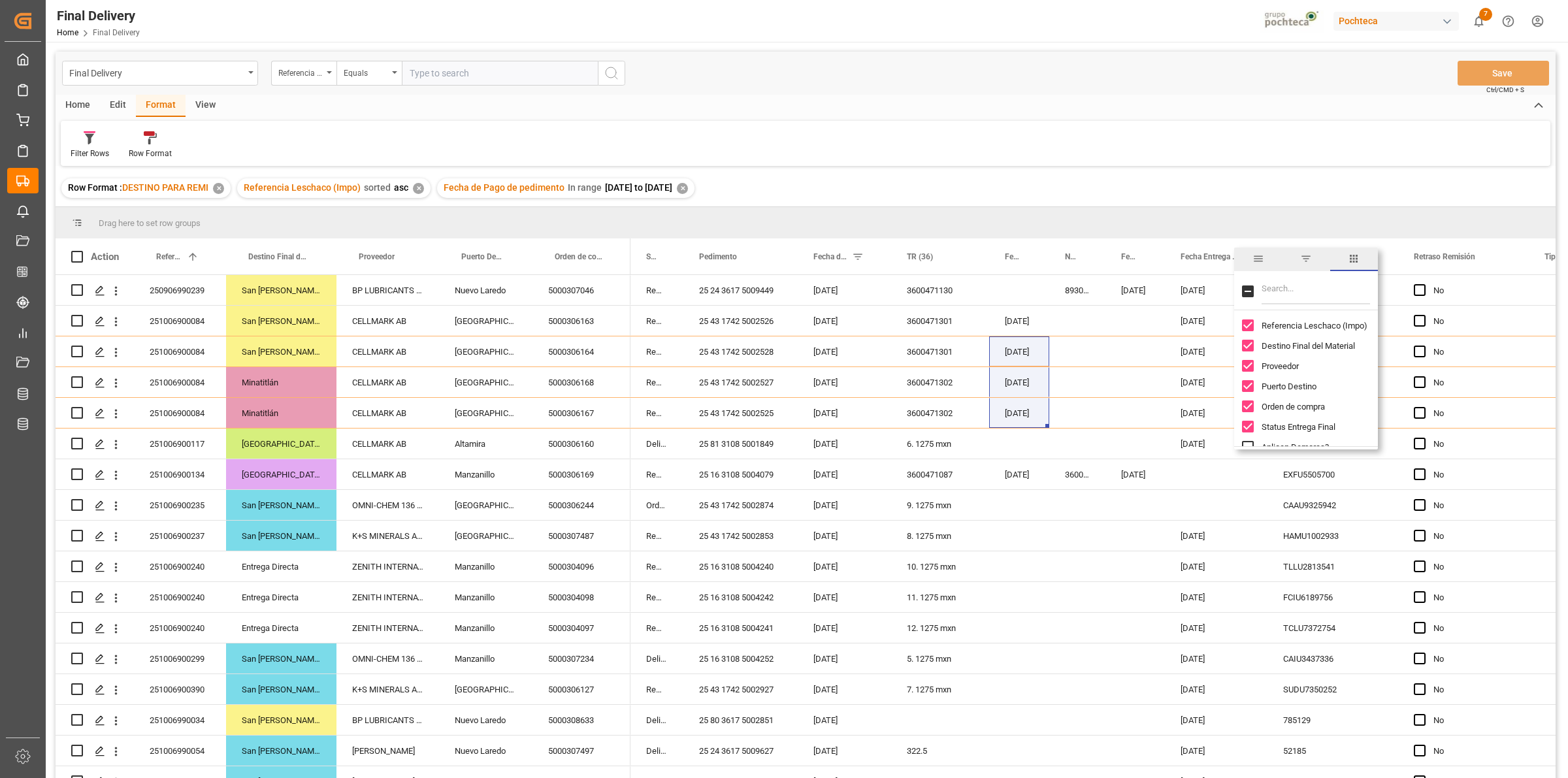
click at [1307, 262] on span "filter" at bounding box center [1306, 259] width 12 height 12
click at [1364, 322] on input "date" at bounding box center [1306, 327] width 128 height 26
type input "2025-10-02"
click at [1324, 363] on button "Apply" at bounding box center [1323, 368] width 25 height 13
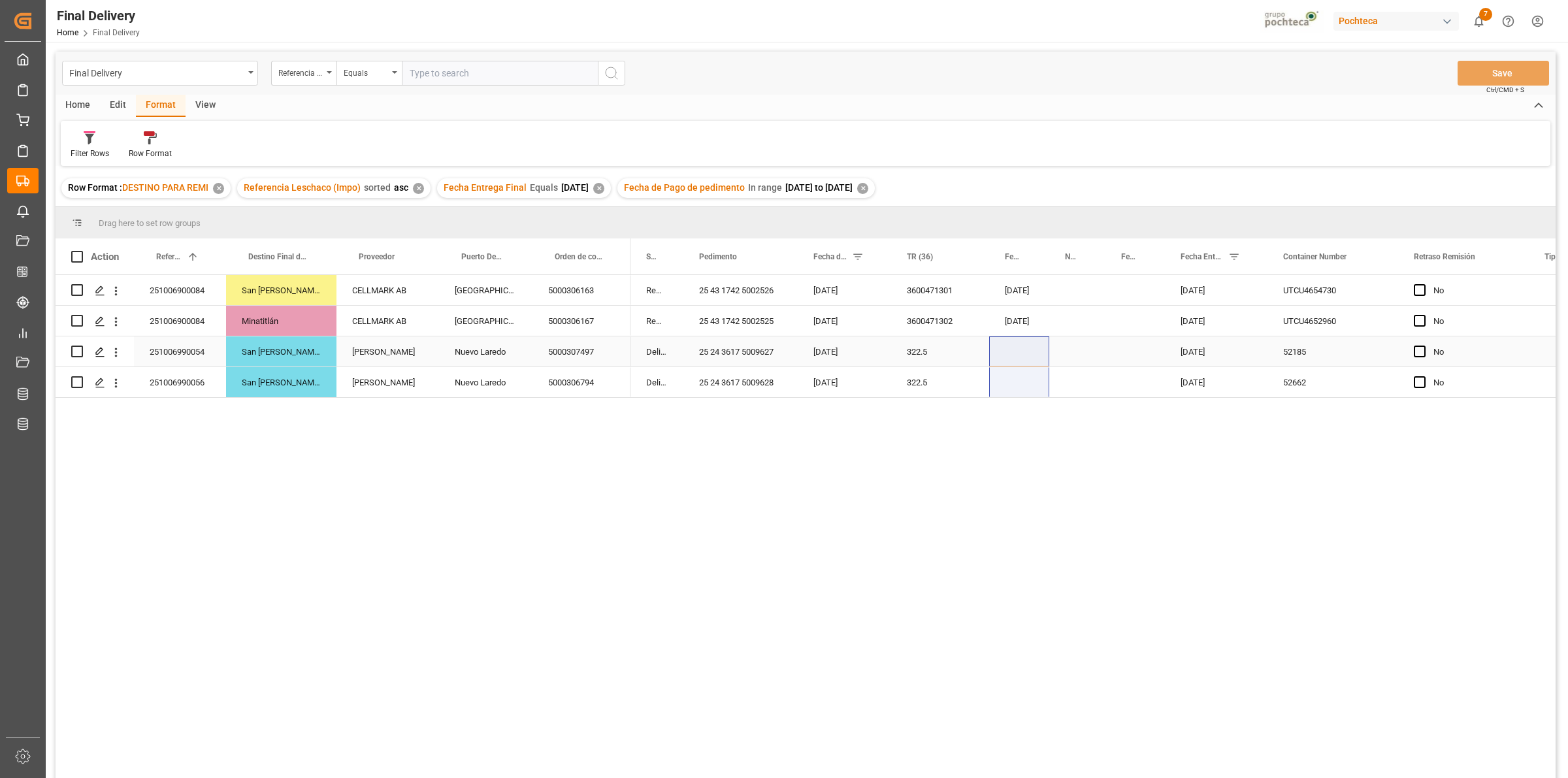
click at [190, 357] on div "251006990054" at bounding box center [180, 351] width 92 height 30
